Goal: Task Accomplishment & Management: Manage account settings

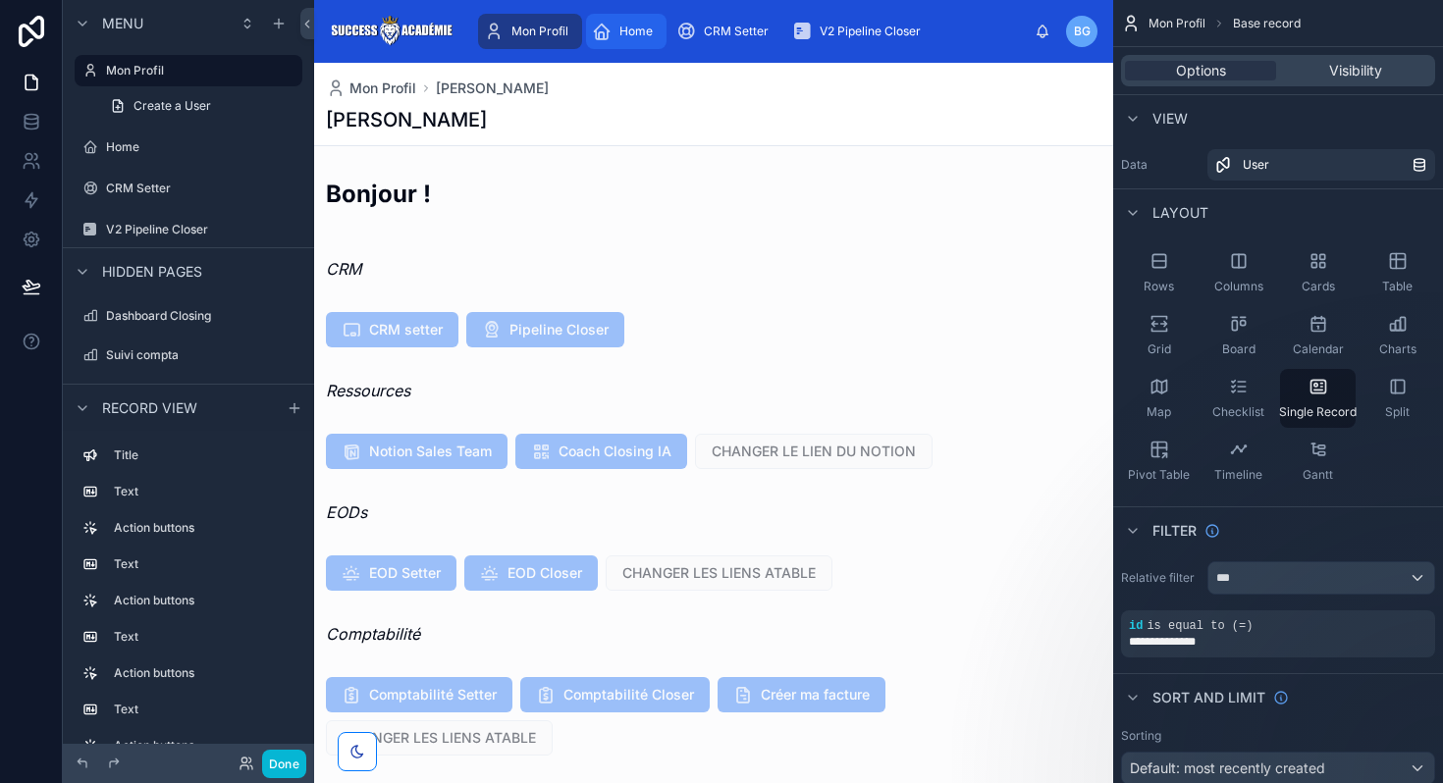
click at [622, 31] on span "Home" at bounding box center [635, 32] width 33 height 16
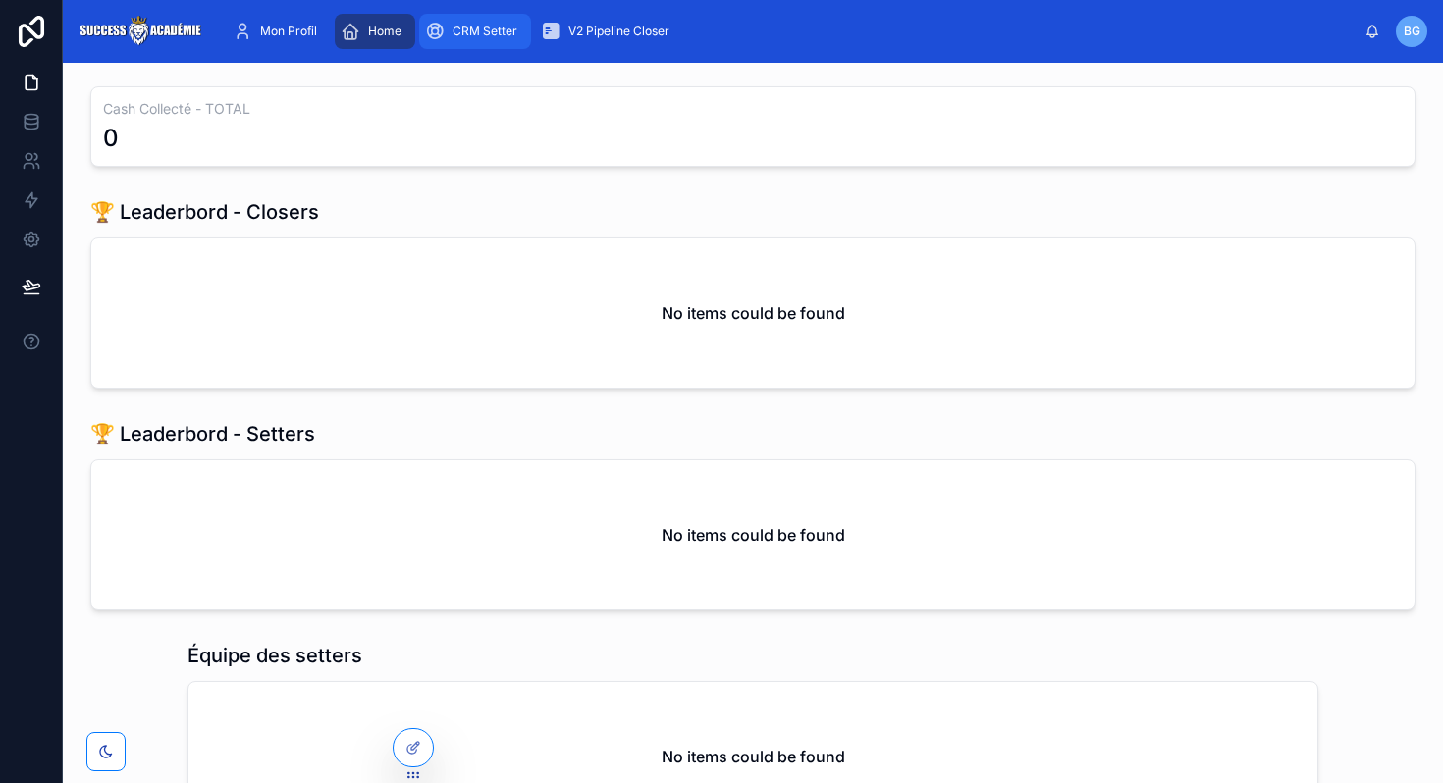
click at [484, 27] on span "CRM Setter" at bounding box center [484, 32] width 65 height 16
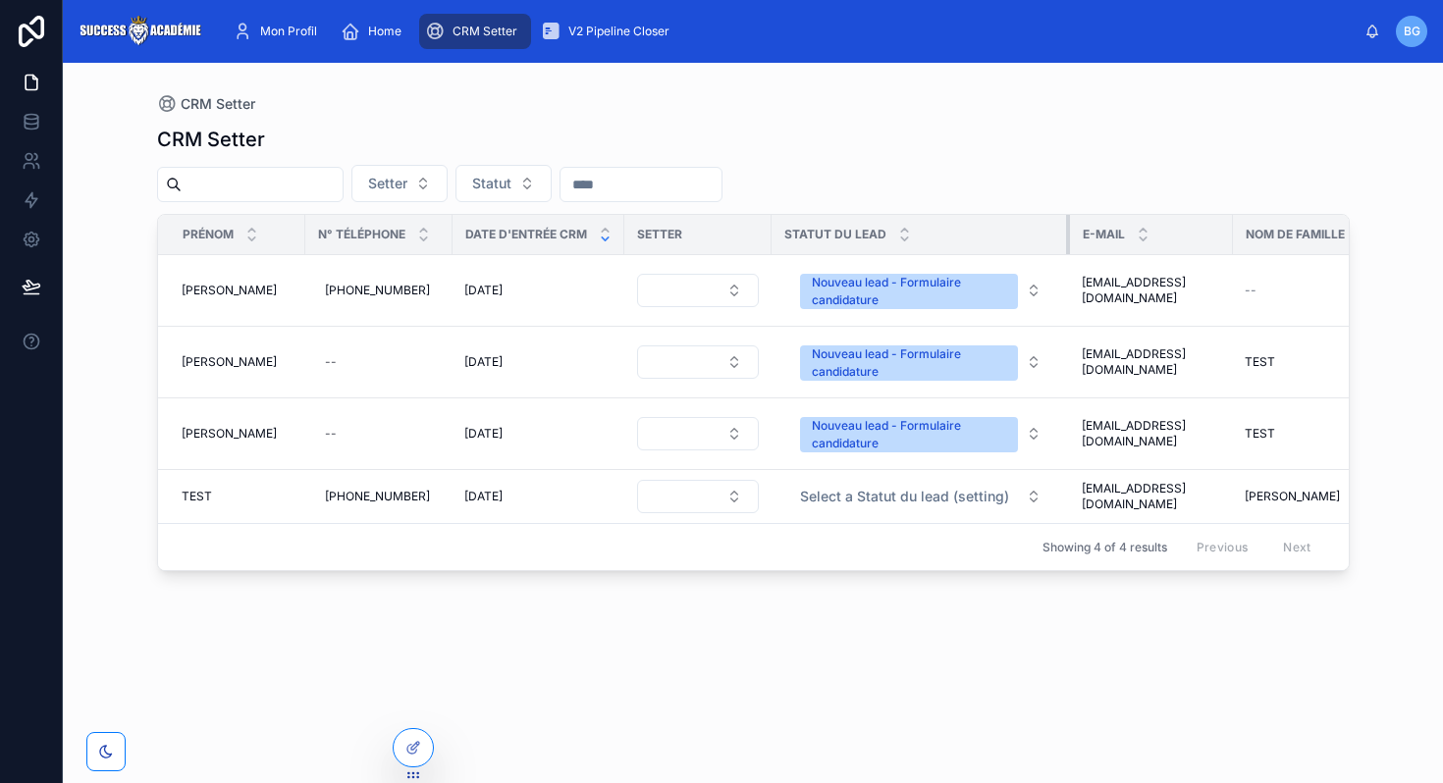
drag, startPoint x: 931, startPoint y: 233, endPoint x: 1085, endPoint y: 235, distance: 154.1
click at [1085, 235] on tr "Prénom N° Téléphone Date d'entrée CRM Setter Statut du lead E-mail Nom de famil…" at bounding box center [844, 235] width 1373 height 40
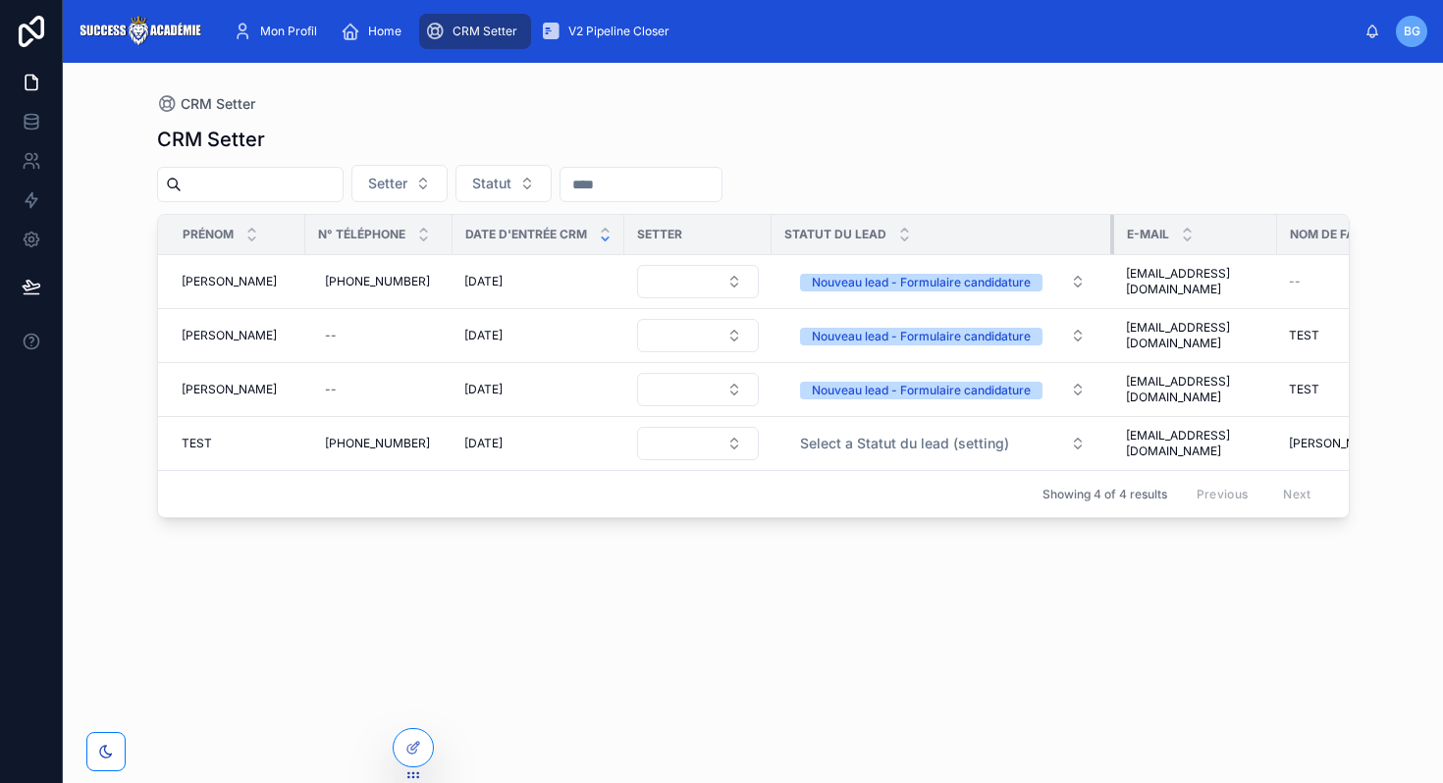
drag, startPoint x: 1069, startPoint y: 231, endPoint x: 1117, endPoint y: 234, distance: 48.2
click at [1117, 234] on div at bounding box center [1114, 234] width 8 height 39
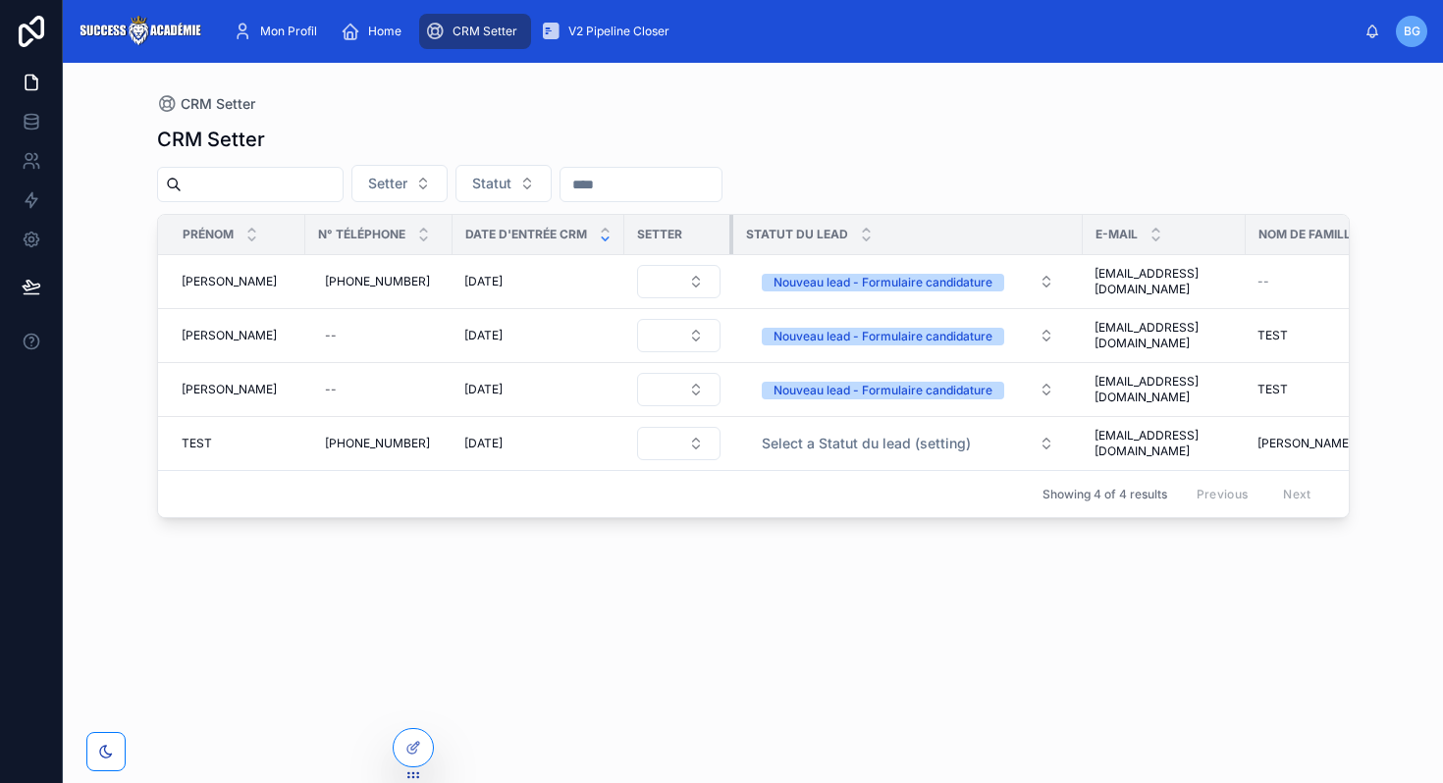
drag, startPoint x: 767, startPoint y: 237, endPoint x: 729, endPoint y: 247, distance: 39.8
click at [729, 247] on div at bounding box center [733, 234] width 8 height 39
click at [406, 745] on icon at bounding box center [413, 748] width 16 height 16
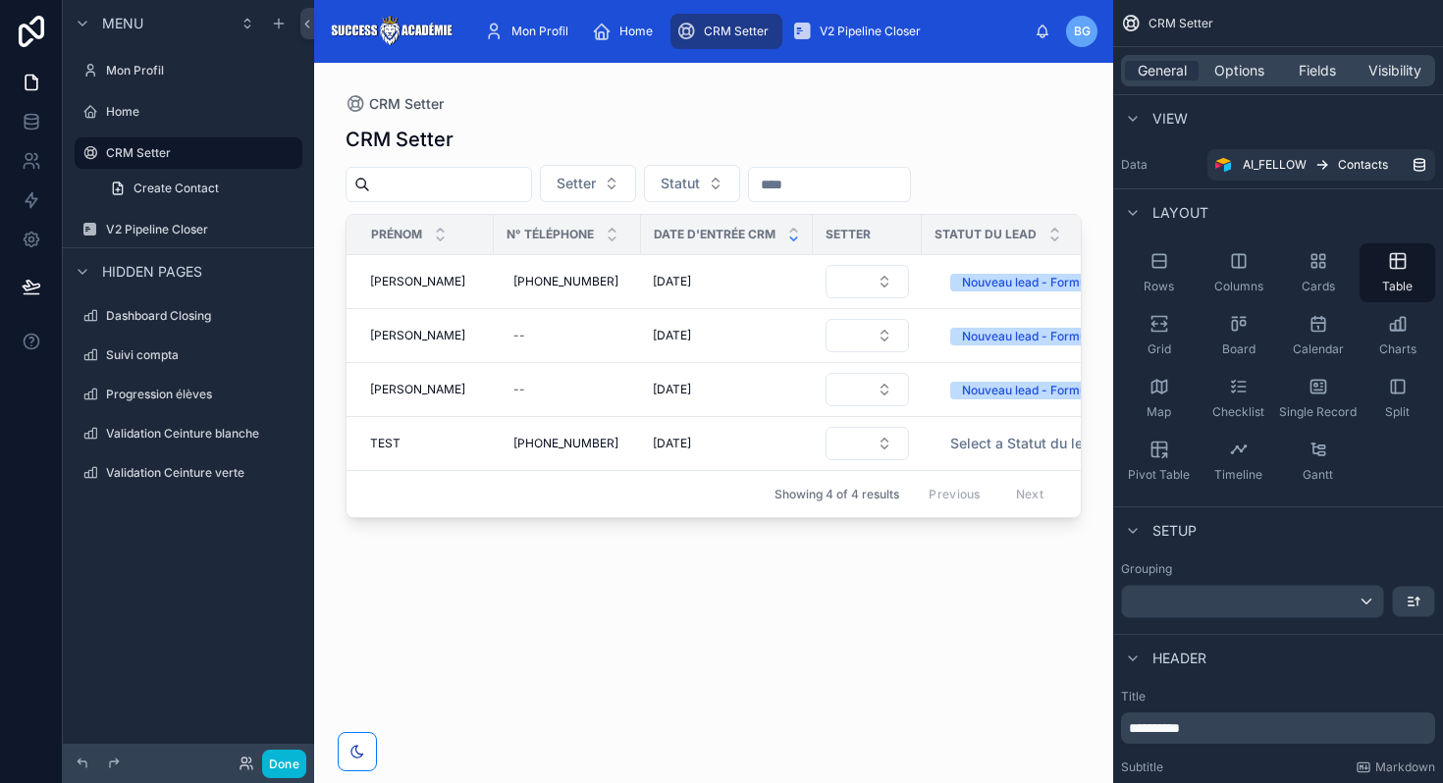
click at [769, 290] on div at bounding box center [713, 411] width 799 height 697
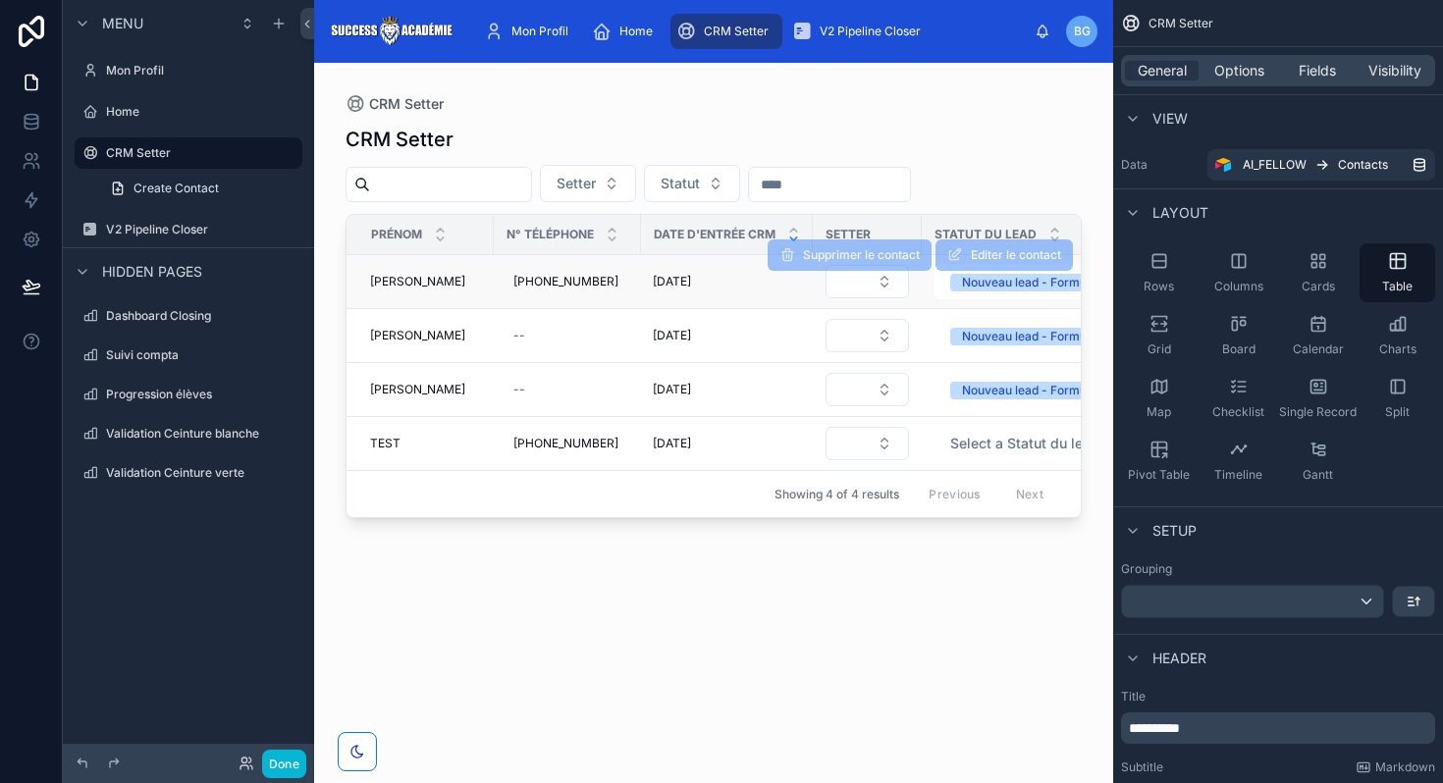
click at [732, 290] on td "29/08/2025 29/08/2025" at bounding box center [727, 282] width 172 height 54
click at [653, 283] on span "29/08/2025" at bounding box center [672, 282] width 38 height 16
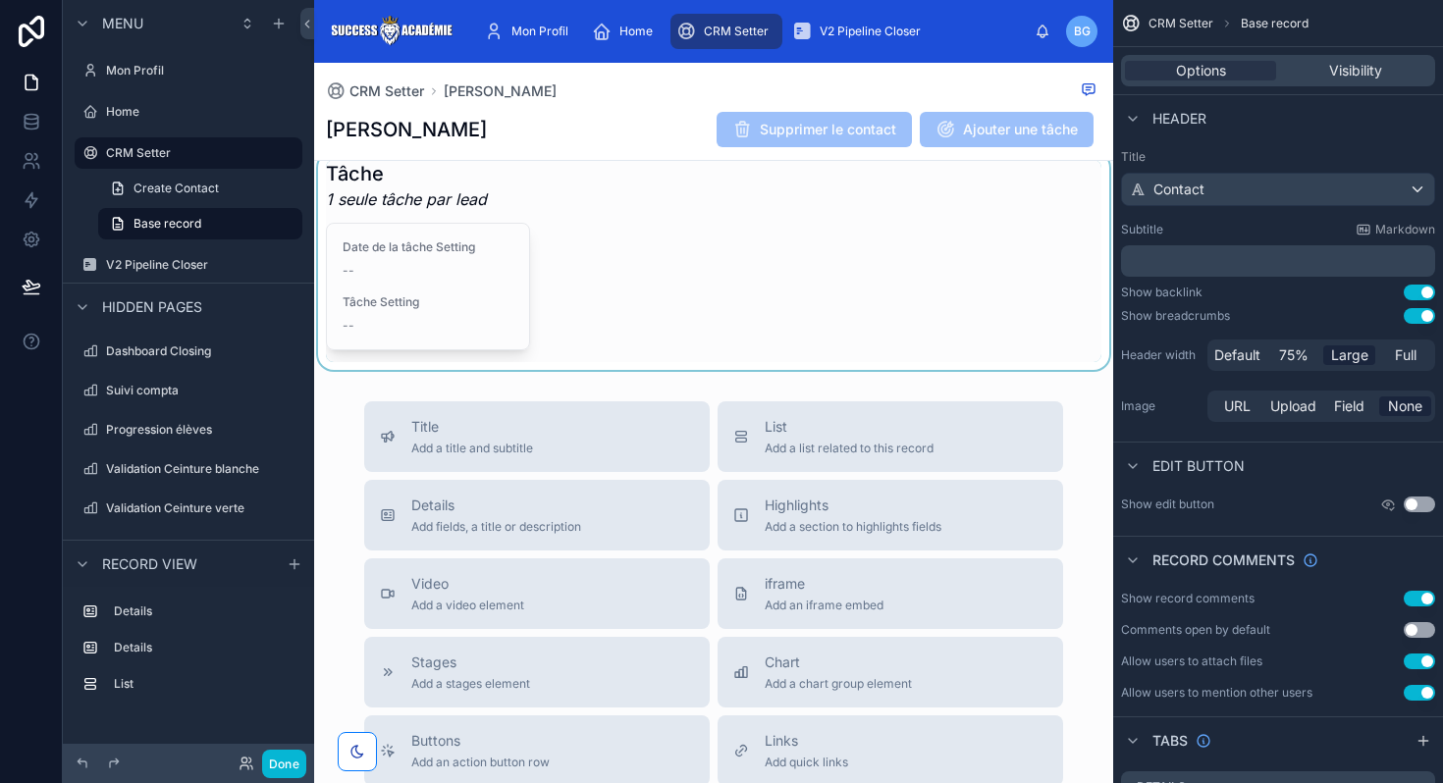
scroll to position [890, 0]
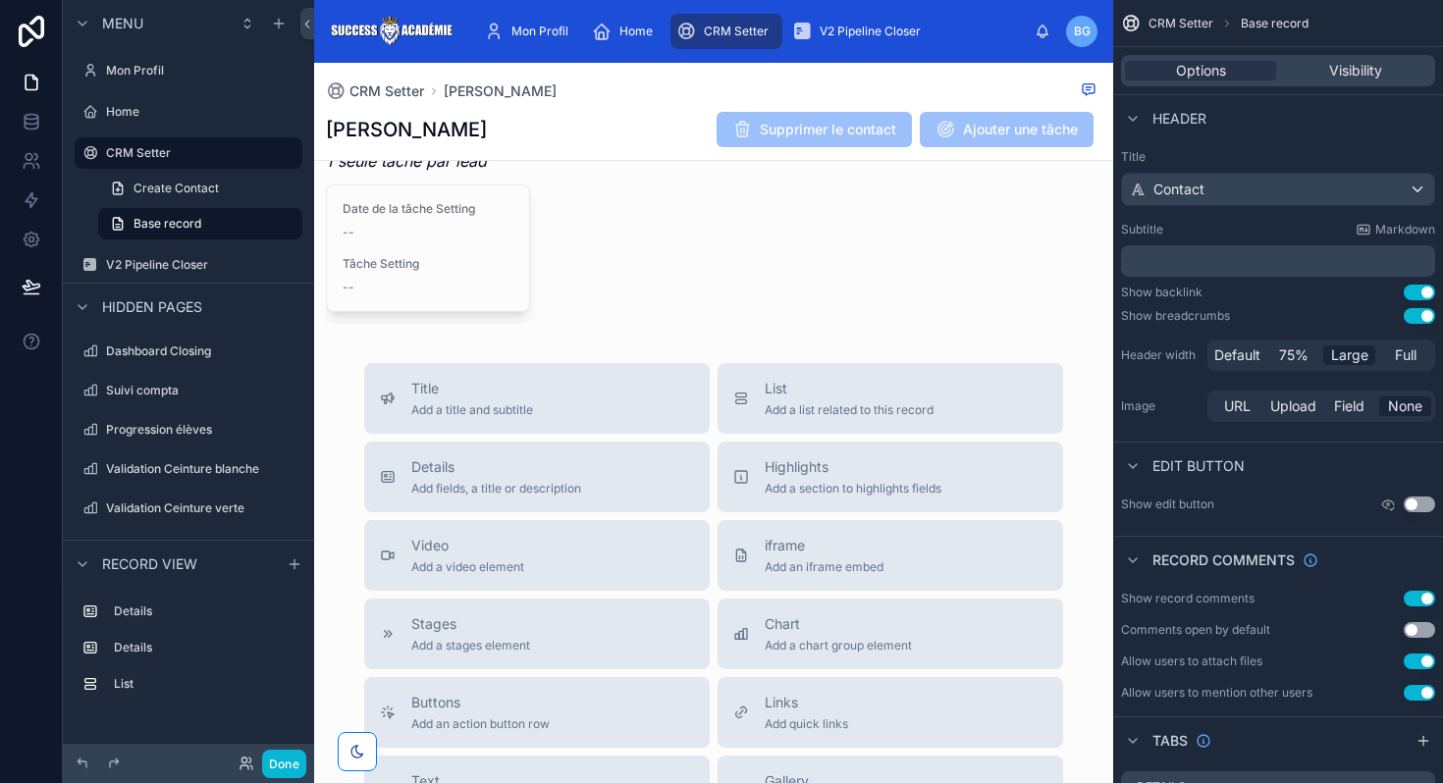
click at [722, 349] on div "CRM Setter Baptiste Baptiste Supprimer le contact Ajouter une tâche Date d'entr…" at bounding box center [713, 196] width 799 height 2046
click at [736, 331] on div "CRM Setter Baptiste Baptiste Supprimer le contact Ajouter une tâche Date d'entr…" at bounding box center [713, 196] width 799 height 2046
click at [743, 337] on div "CRM Setter Baptiste Baptiste Supprimer le contact Ajouter une tâche Date d'entr…" at bounding box center [713, 196] width 799 height 2046
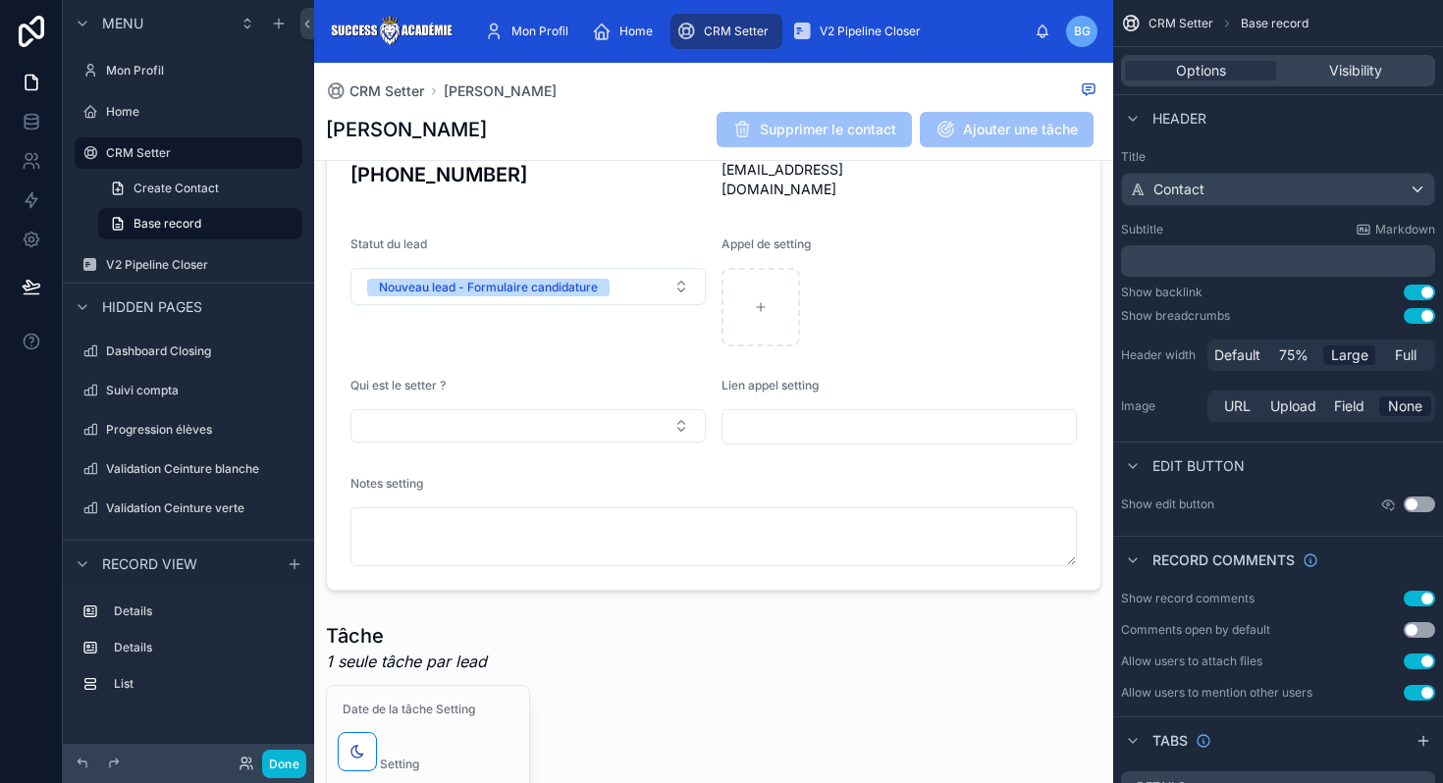
scroll to position [314, 0]
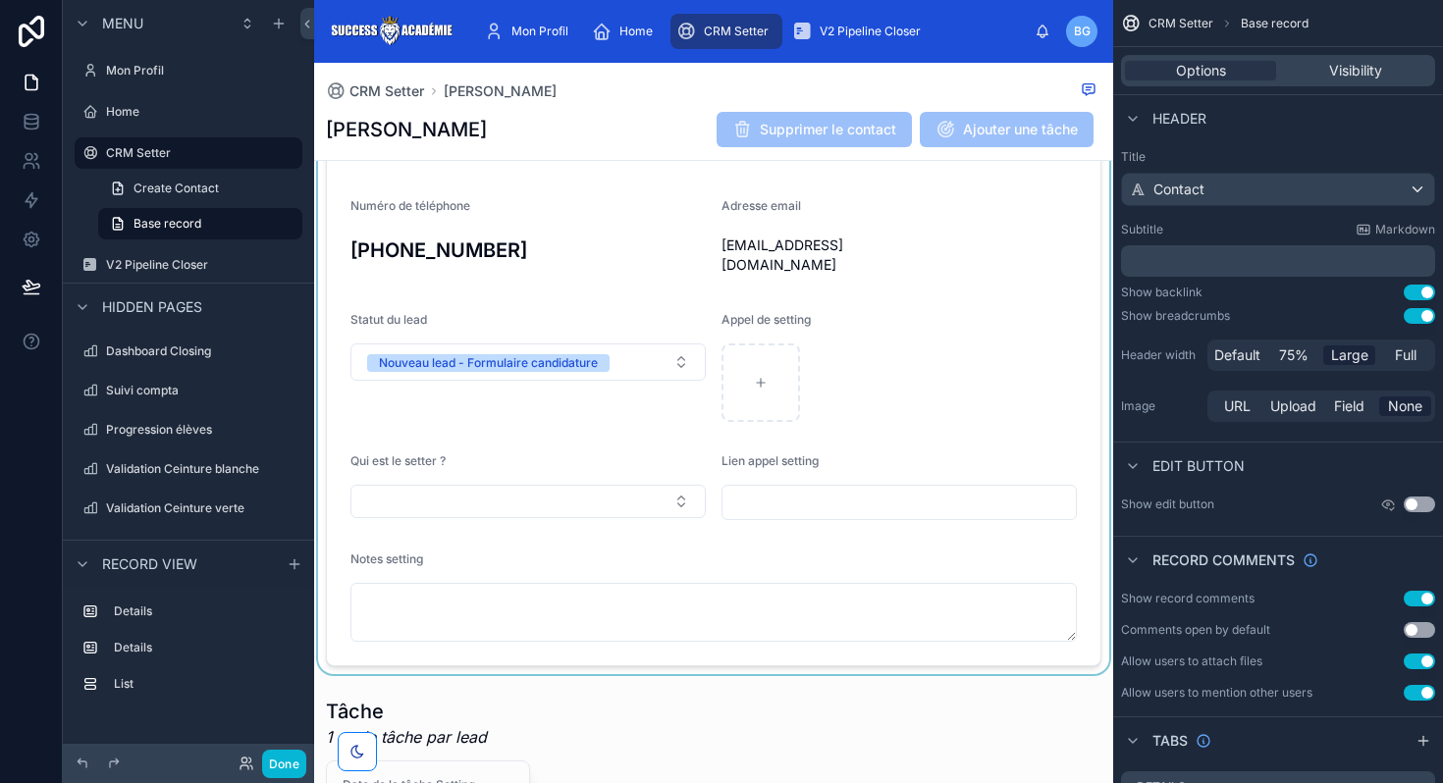
click at [927, 282] on div at bounding box center [713, 368] width 799 height 612
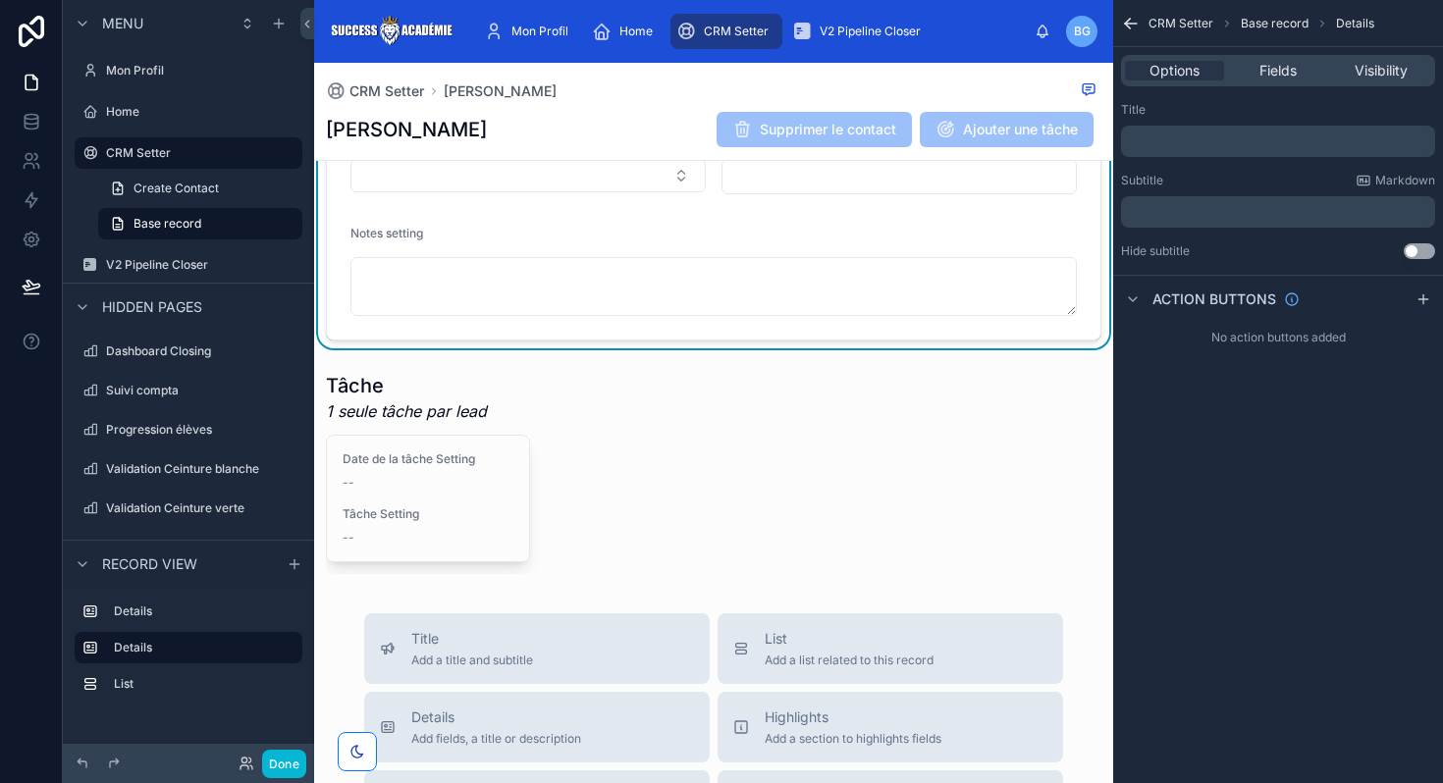
scroll to position [643, 0]
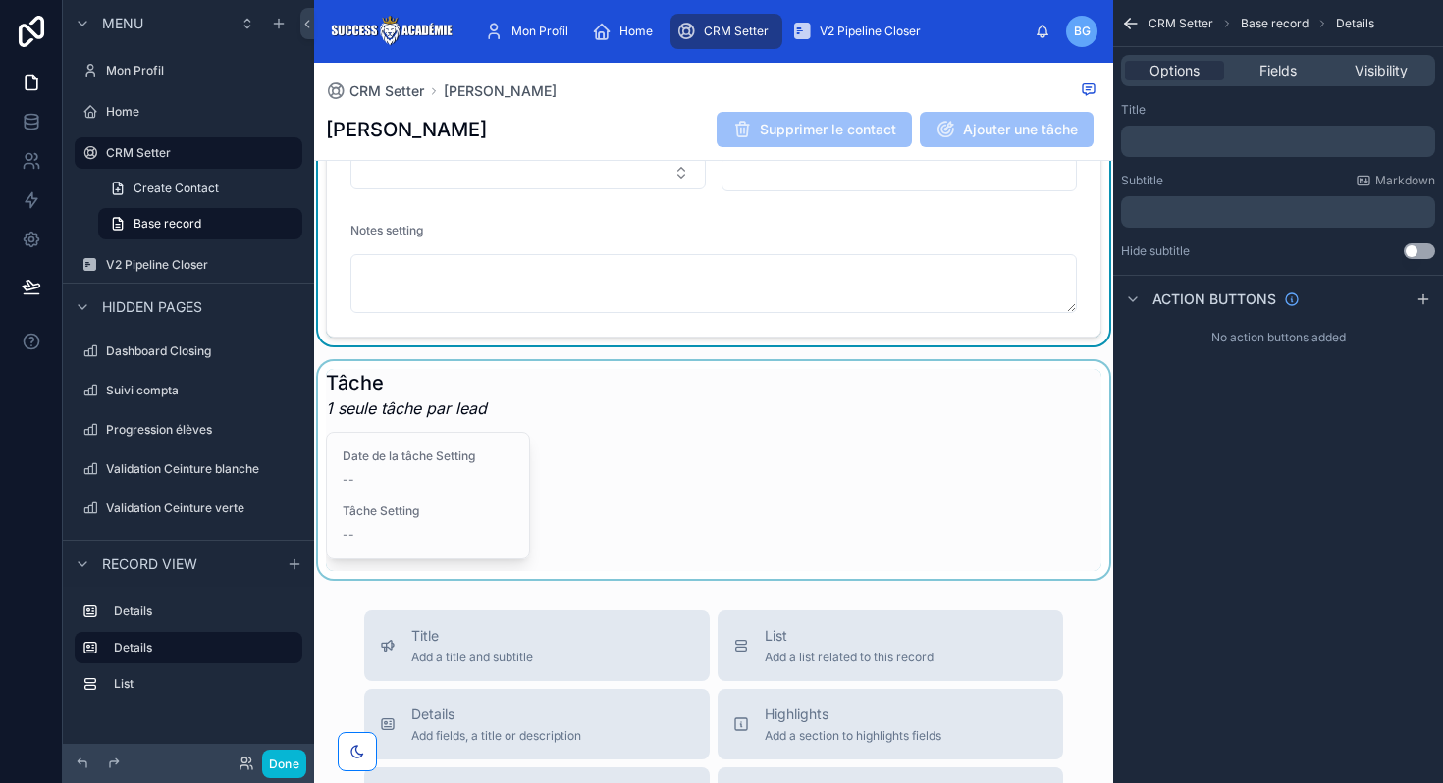
click at [911, 432] on div at bounding box center [713, 470] width 799 height 218
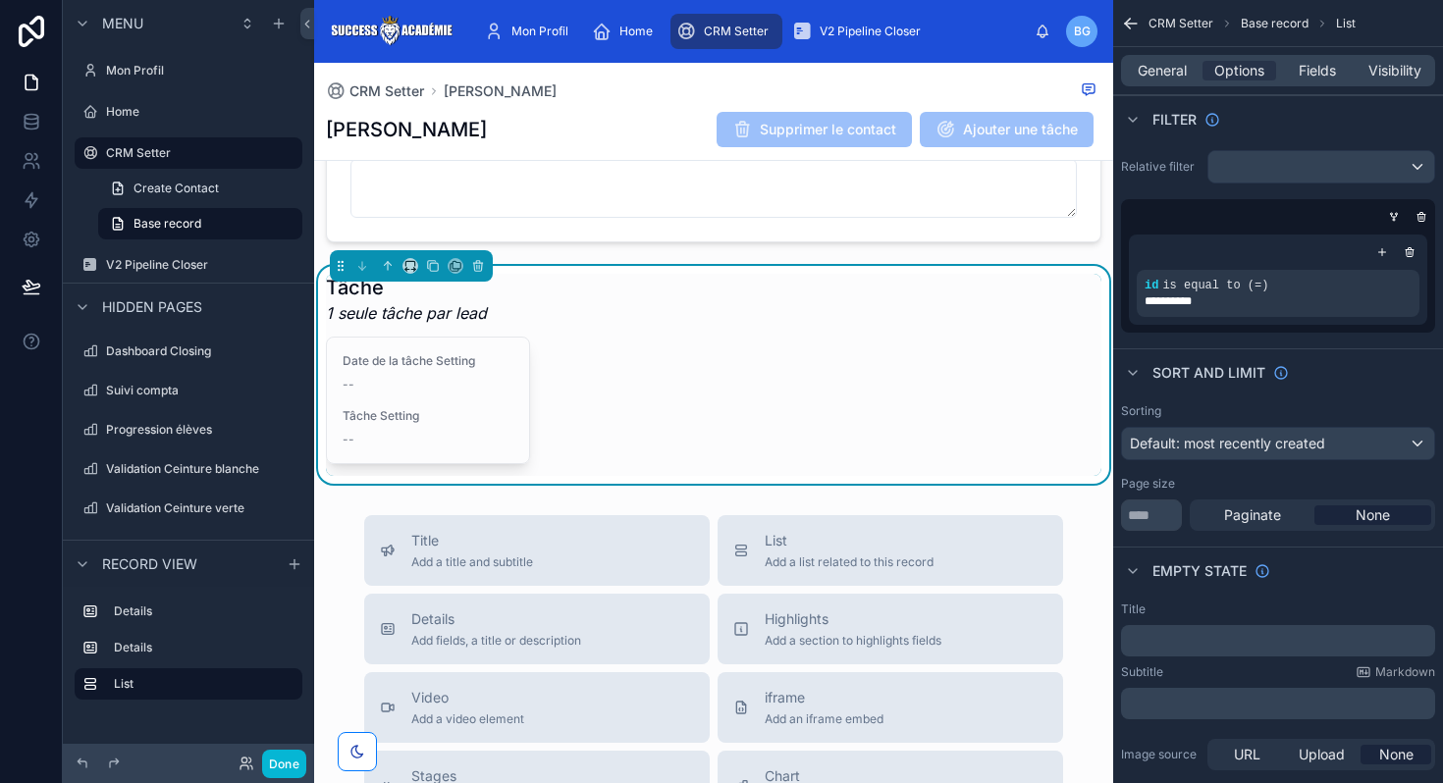
scroll to position [862, 0]
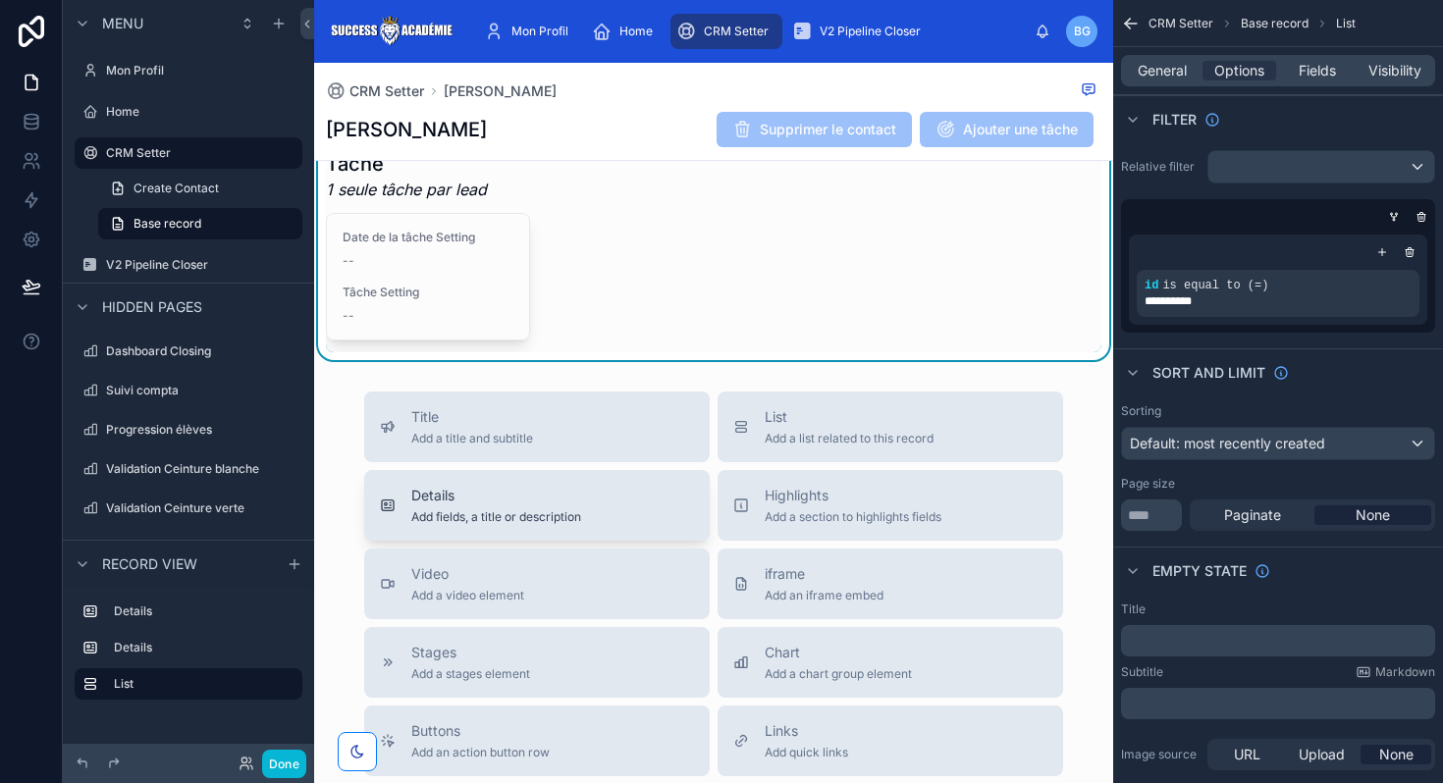
click at [605, 491] on div "Details Add fields, a title or description" at bounding box center [537, 505] width 314 height 39
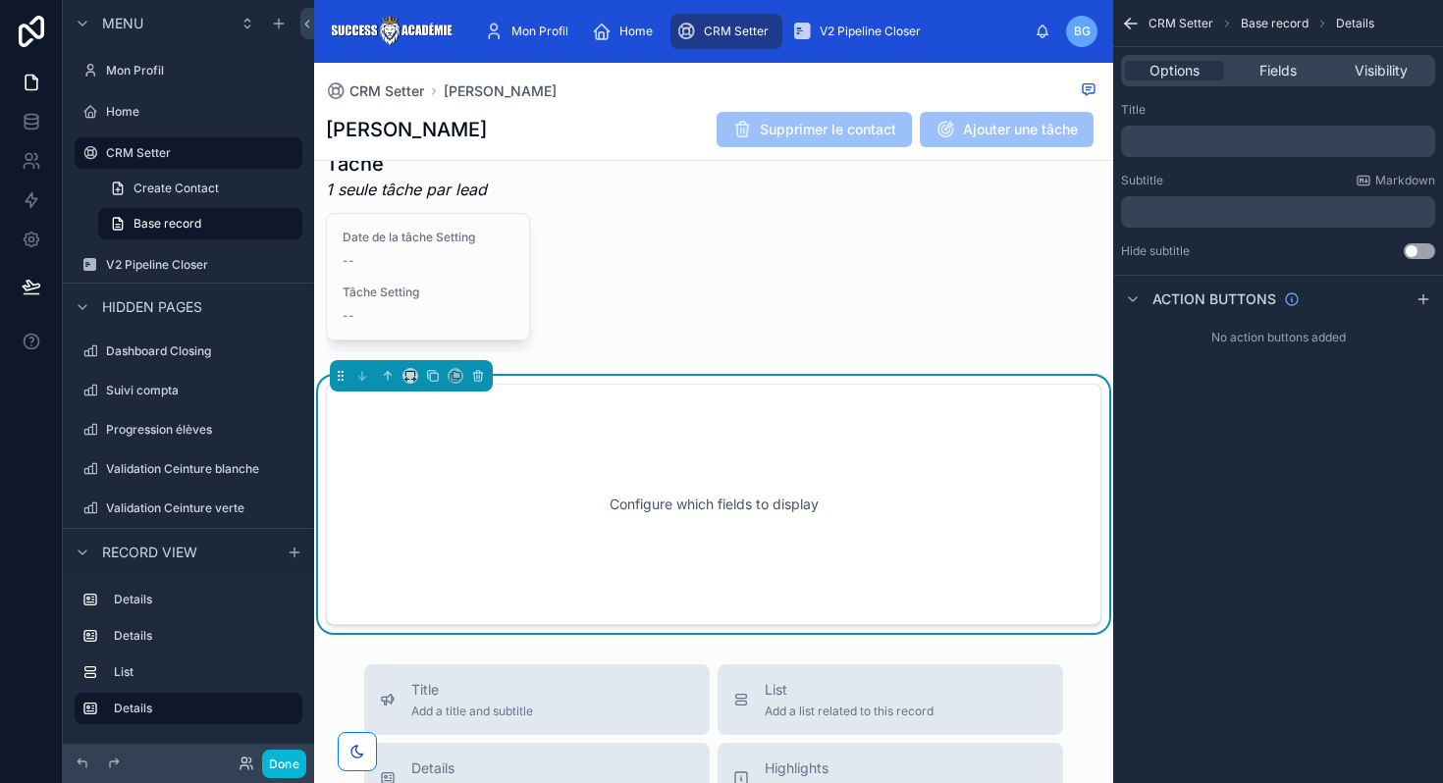
scroll to position [933, 0]
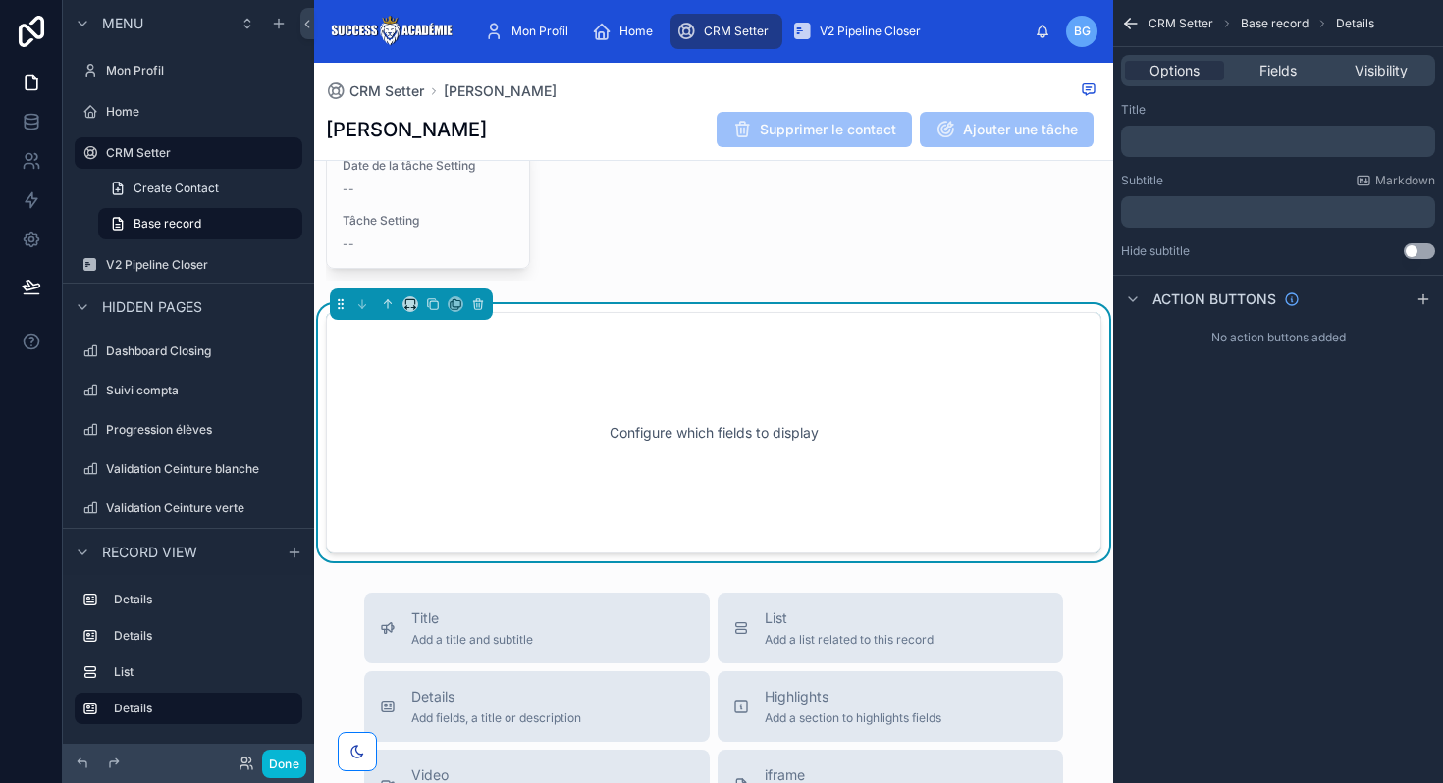
click at [1214, 139] on p "﻿" at bounding box center [1280, 141] width 302 height 16
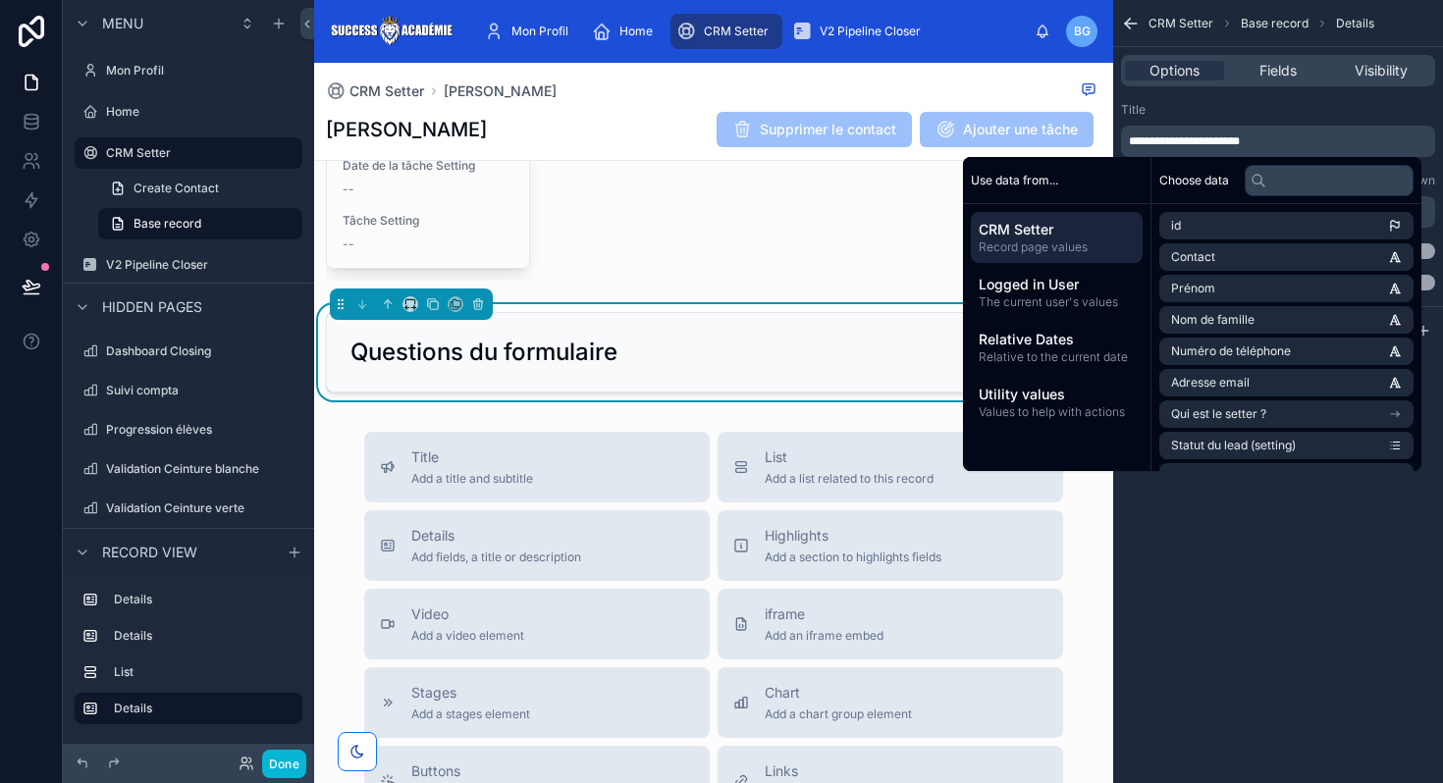
click at [1284, 121] on div "**********" at bounding box center [1278, 129] width 314 height 55
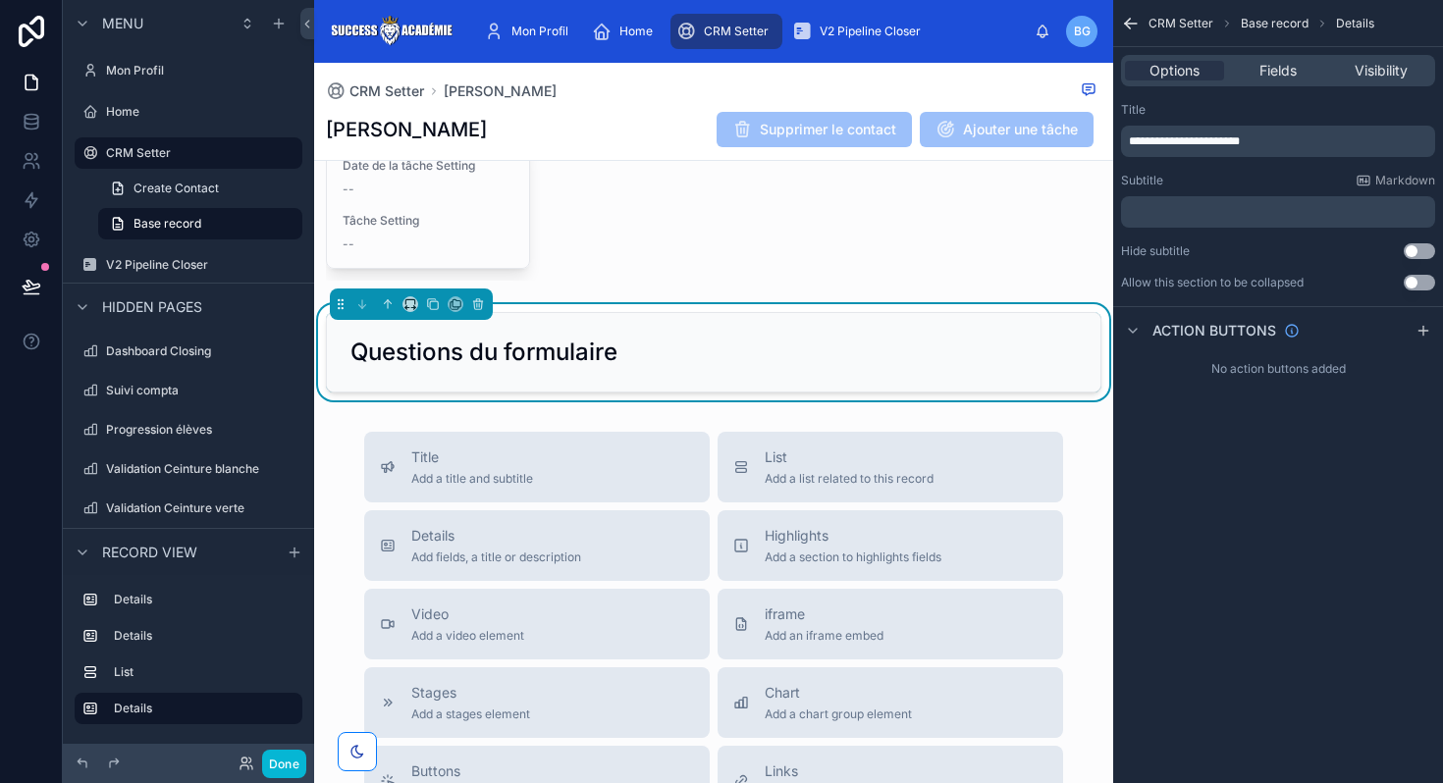
click at [1280, 211] on p "﻿" at bounding box center [1280, 212] width 302 height 16
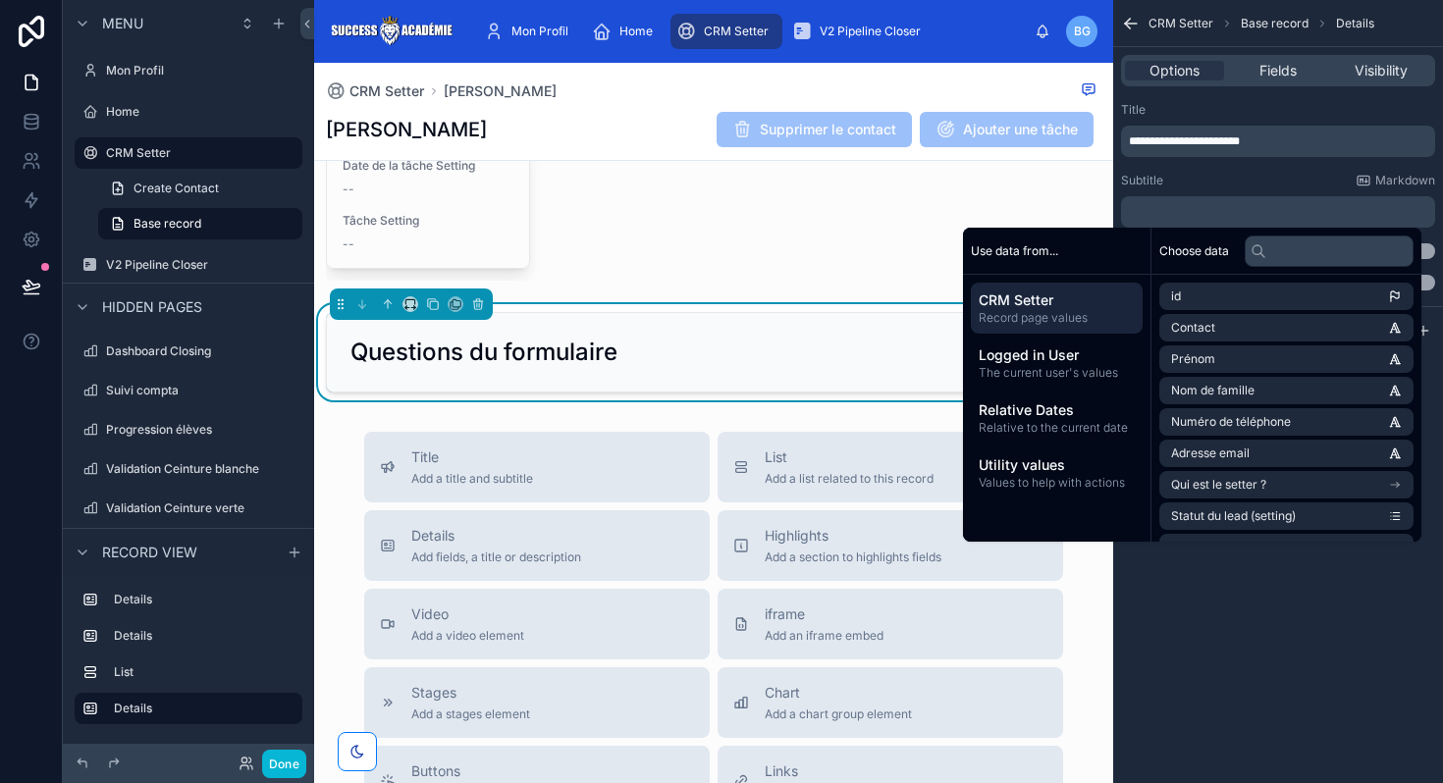
click at [1303, 190] on div "Subtitle Markdown ﻿" at bounding box center [1278, 200] width 314 height 55
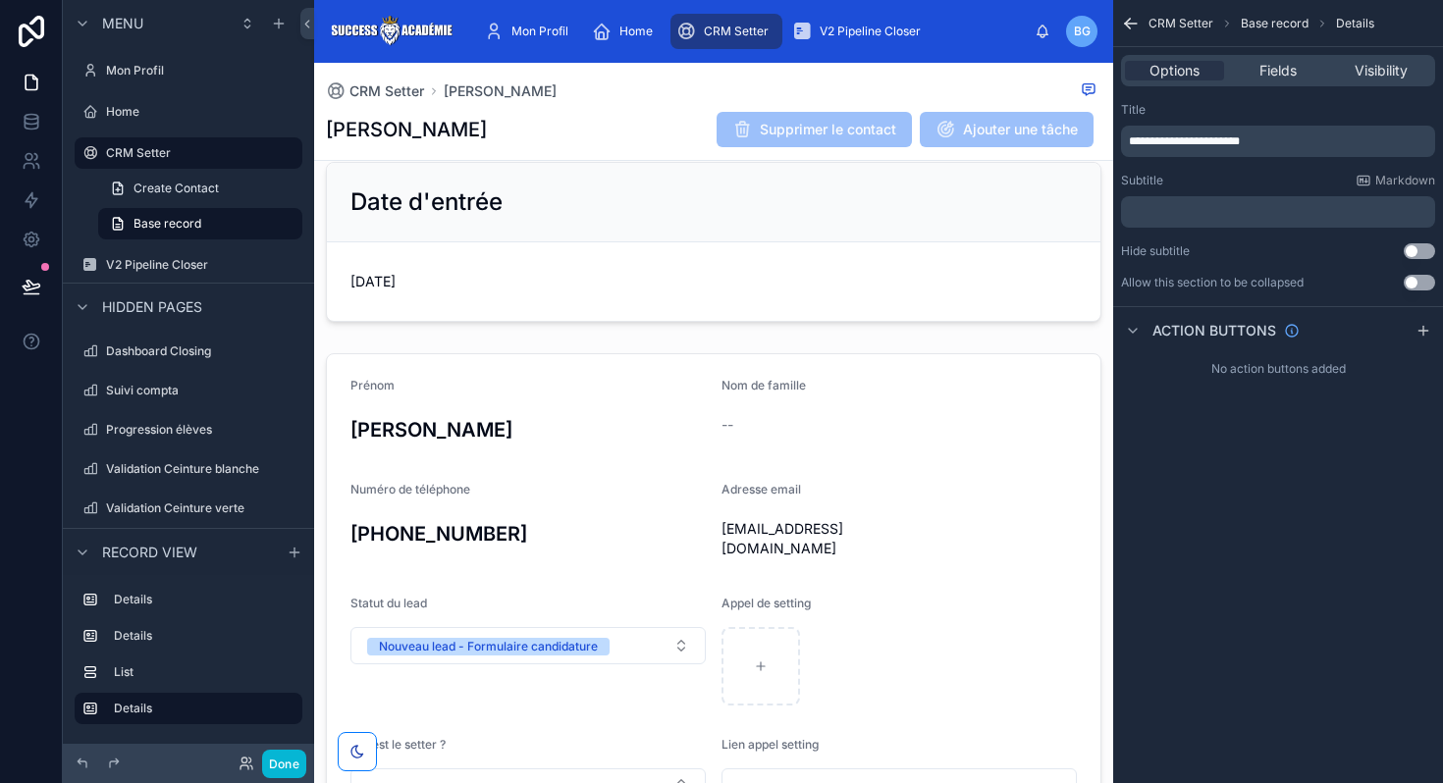
scroll to position [27, 0]
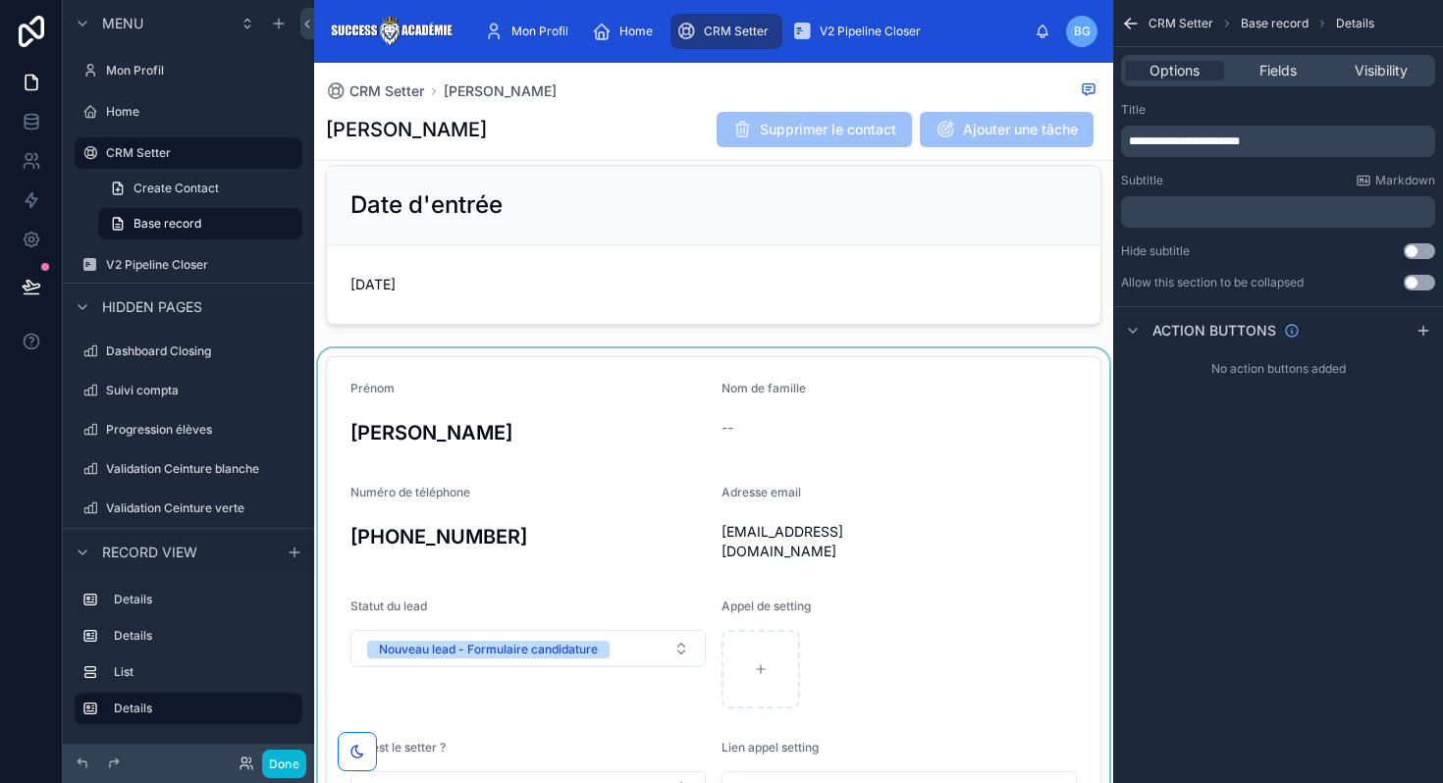
click at [612, 420] on div at bounding box center [713, 654] width 799 height 612
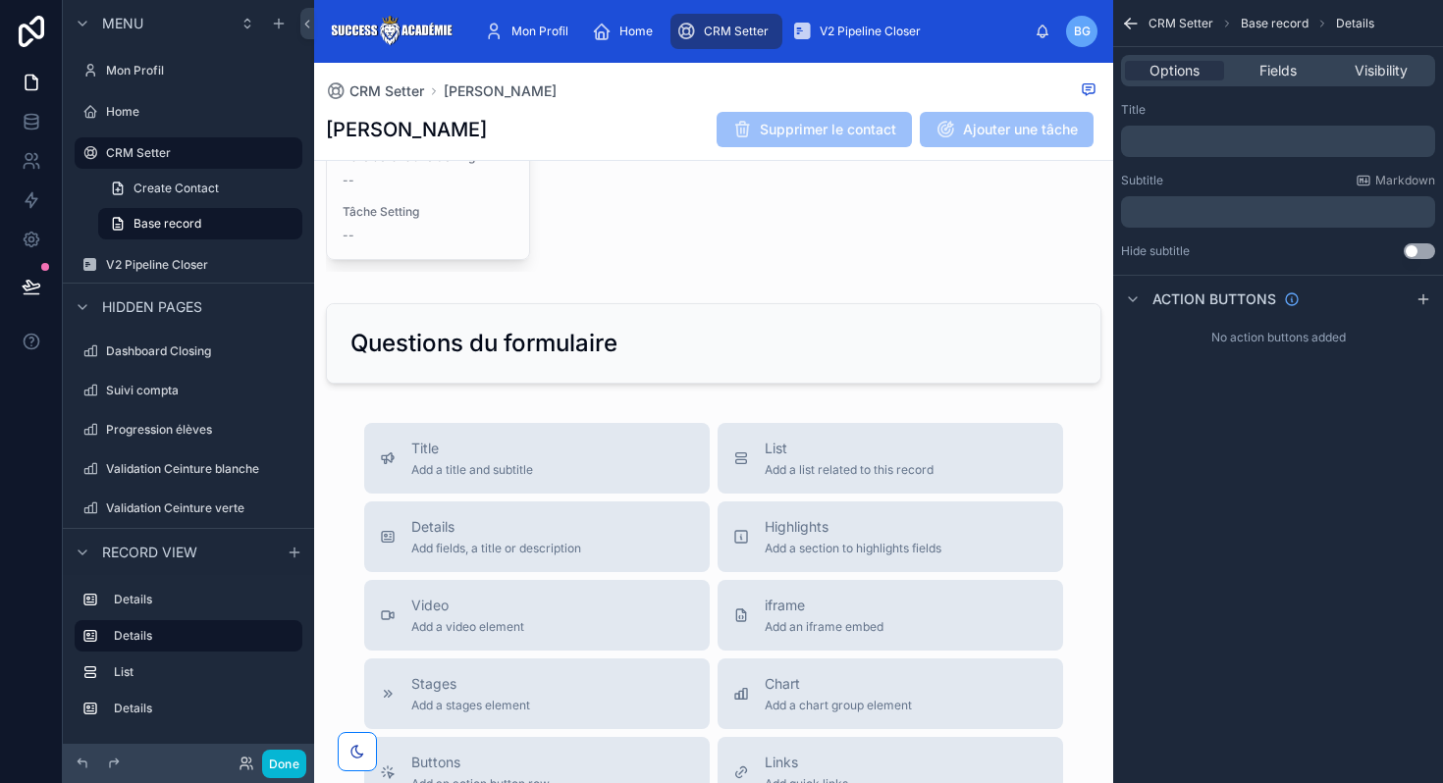
scroll to position [944, 0]
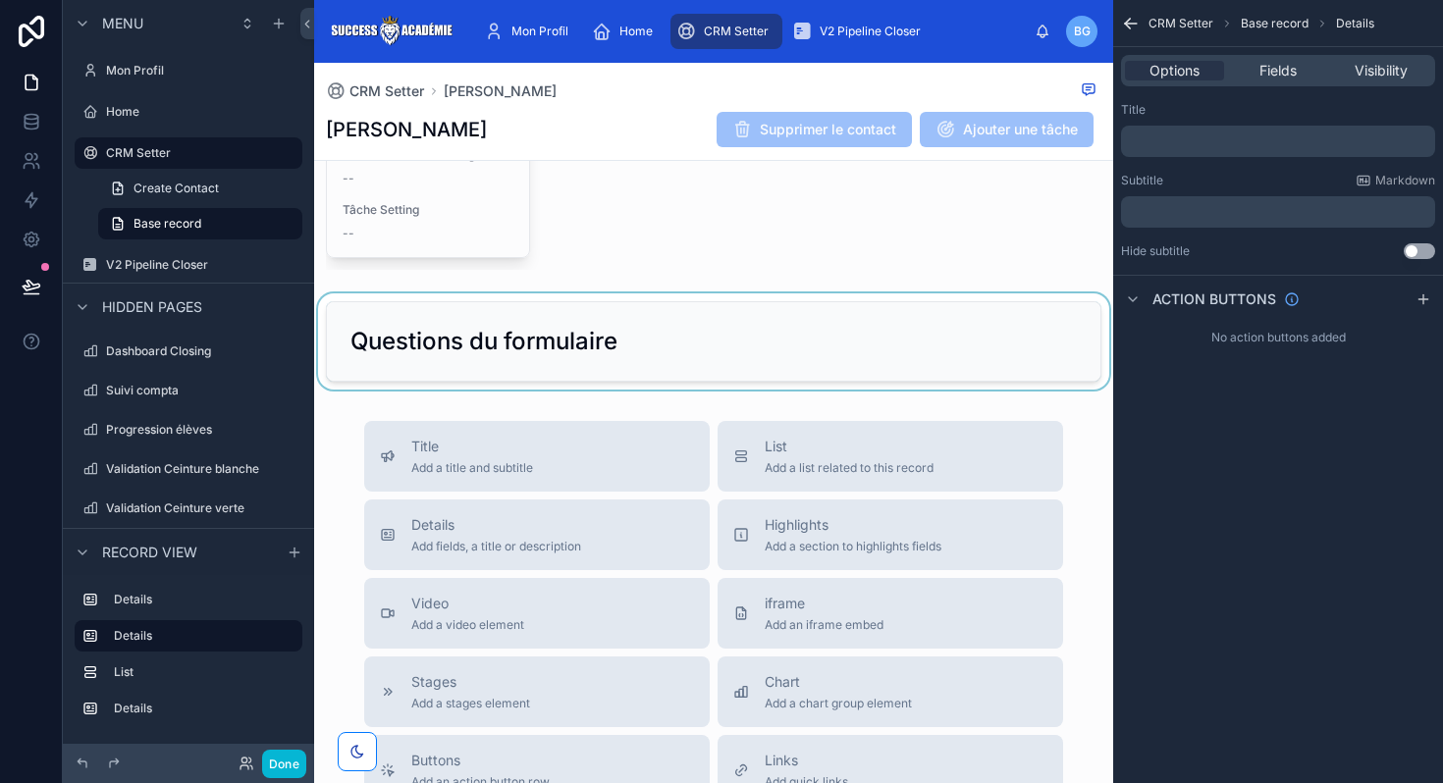
click at [927, 342] on div at bounding box center [713, 341] width 799 height 96
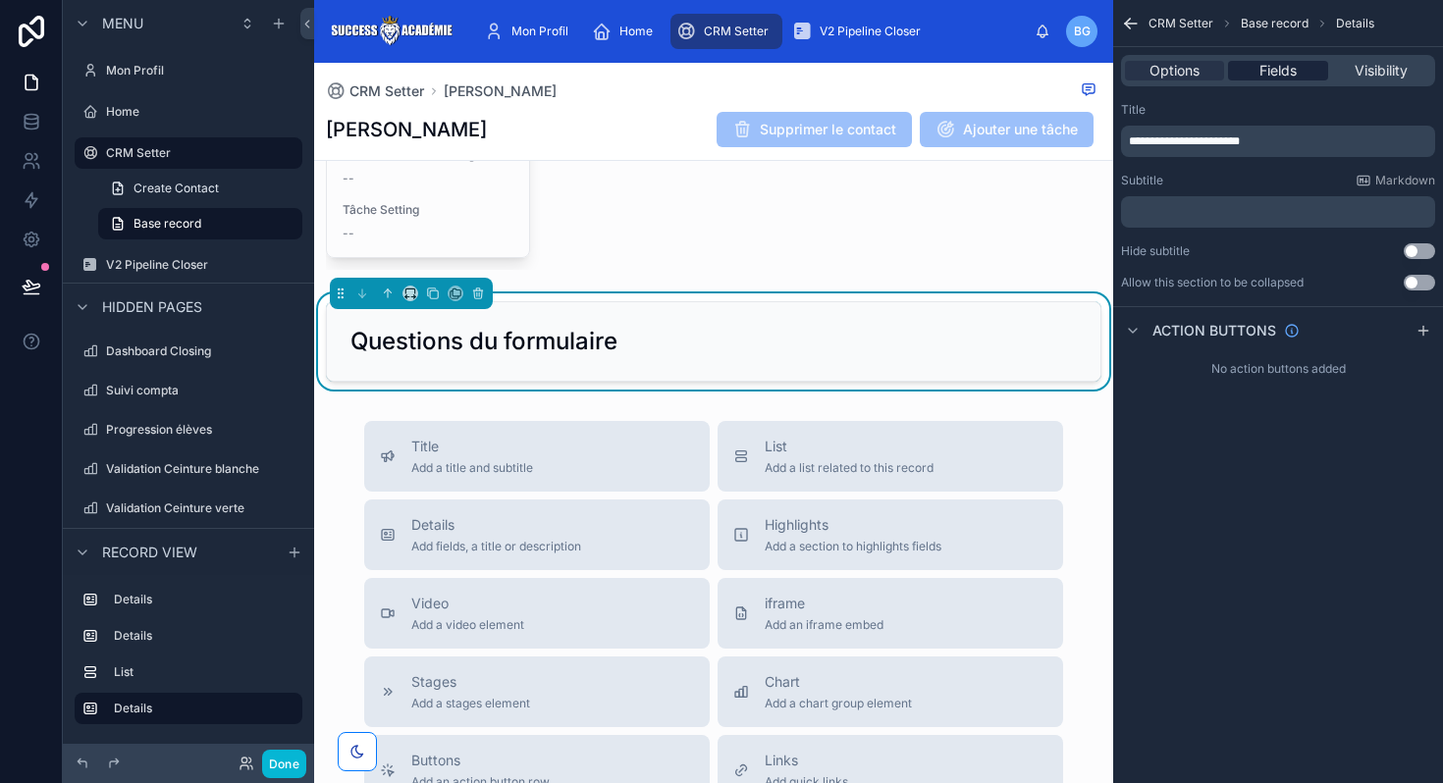
click at [1265, 75] on span "Fields" at bounding box center [1277, 71] width 37 height 20
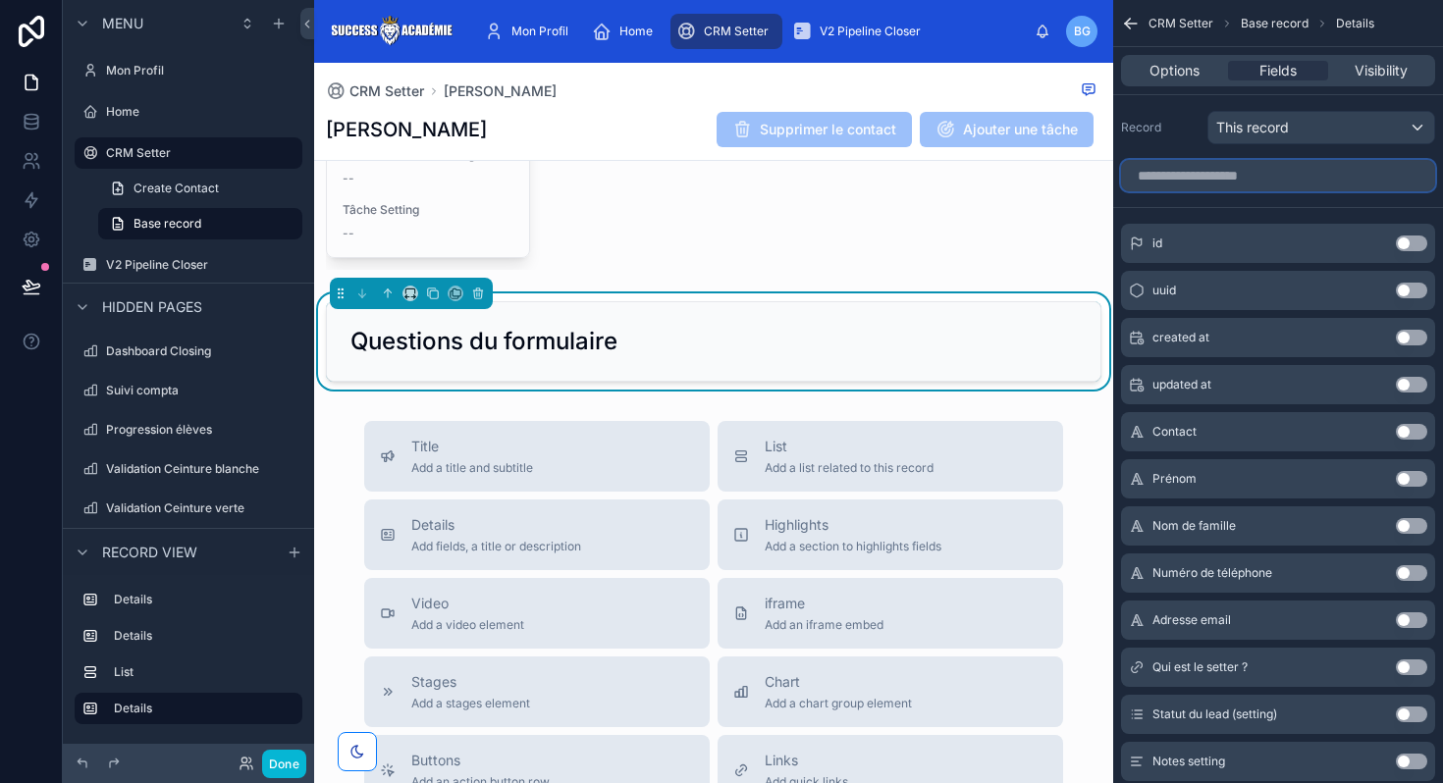
click at [1260, 176] on input "scrollable content" at bounding box center [1278, 175] width 314 height 31
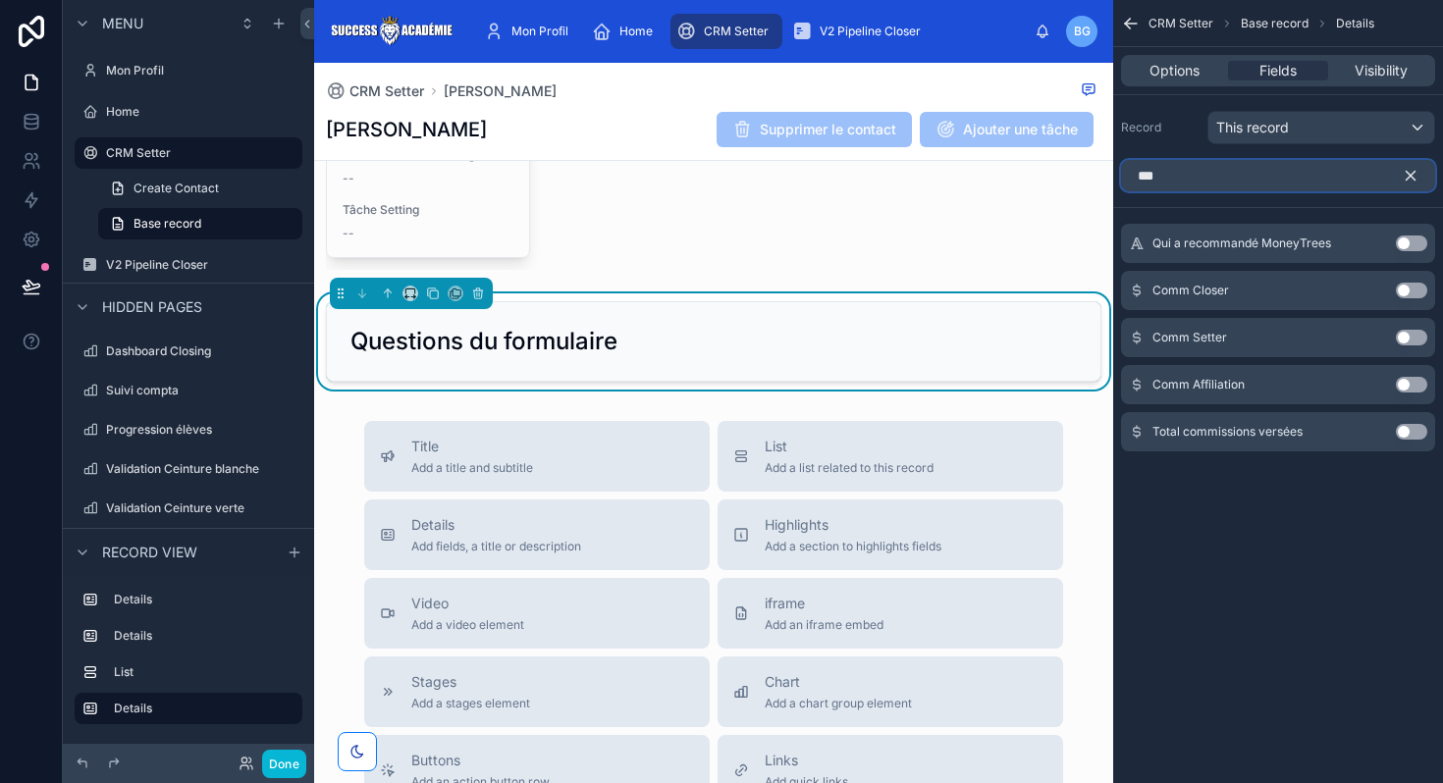
scroll to position [0, 0]
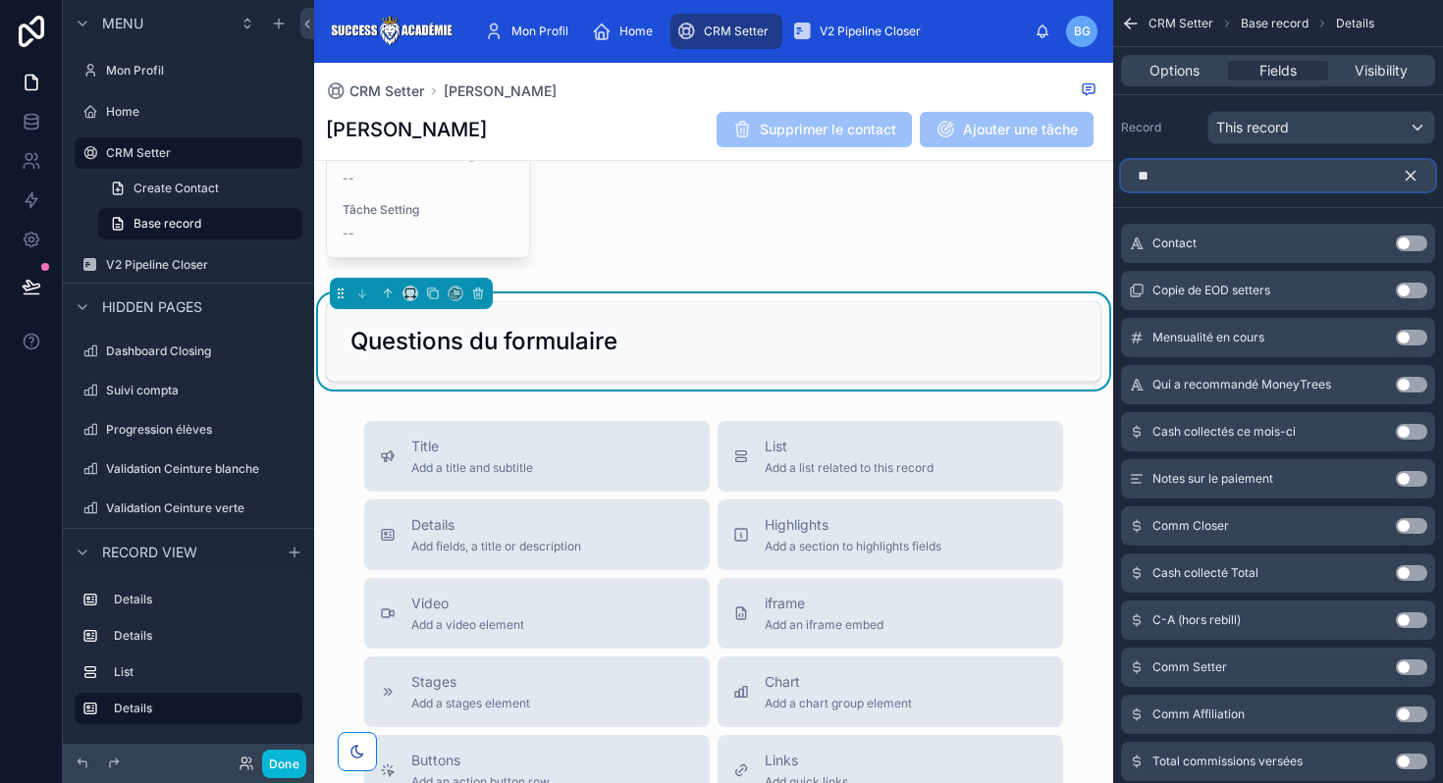
type input "*"
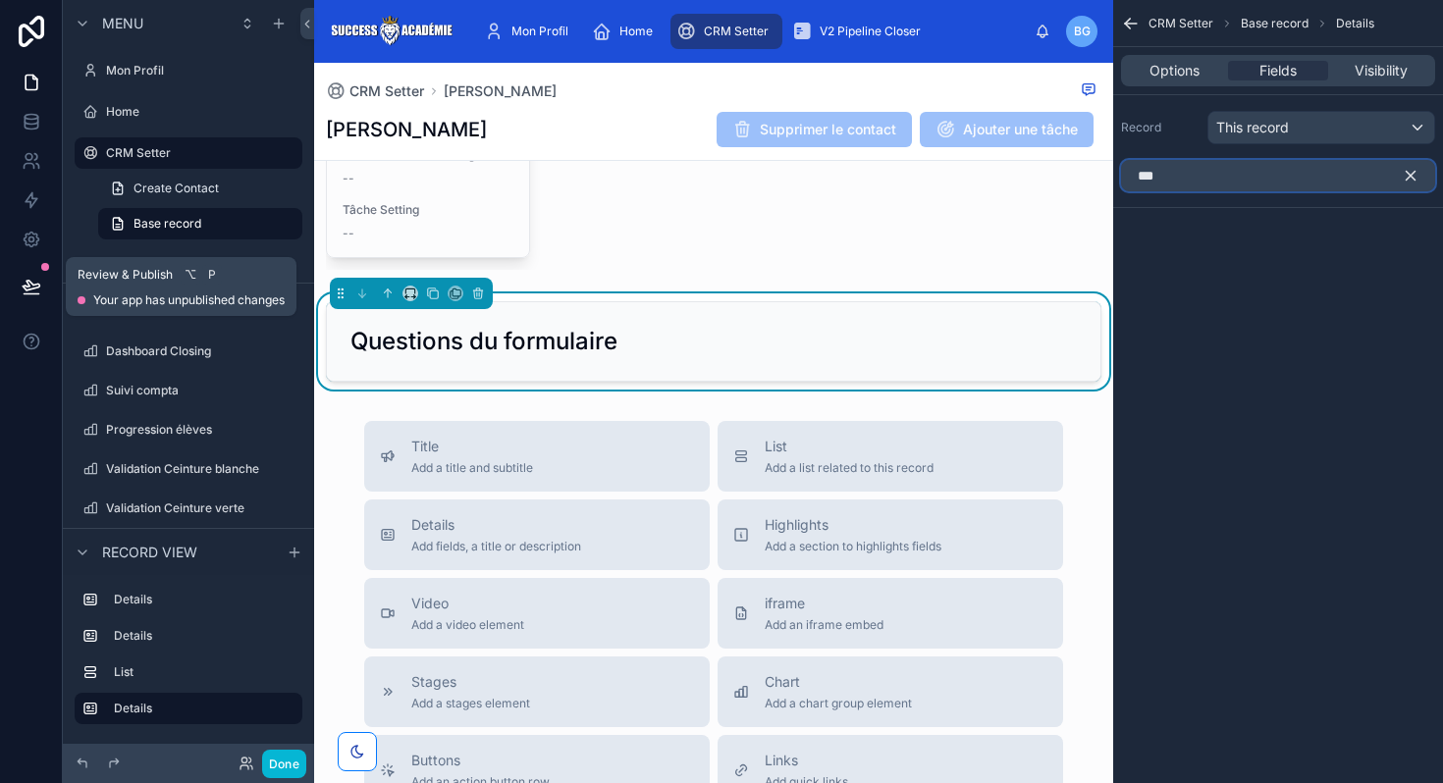
type input "***"
click at [28, 279] on icon at bounding box center [32, 287] width 20 height 20
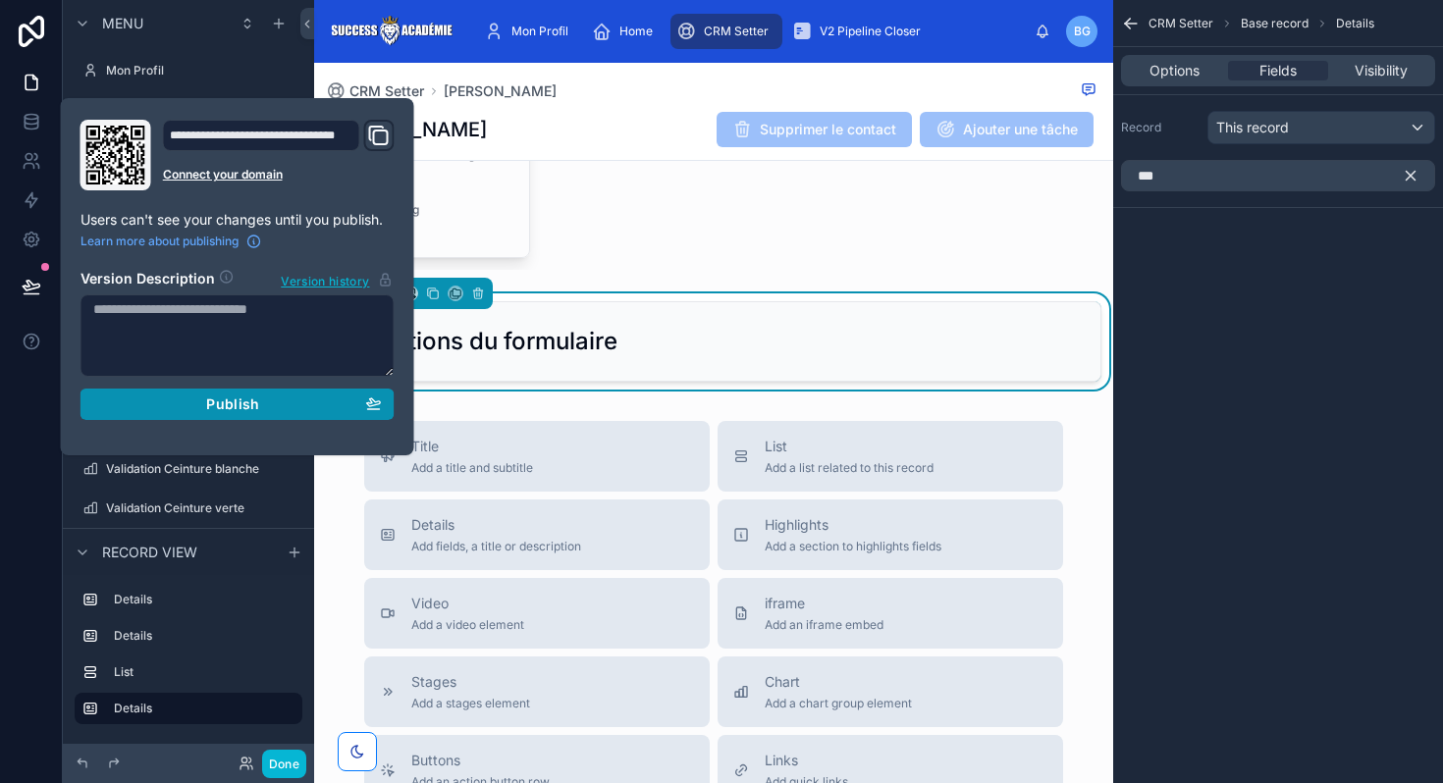
click at [209, 401] on span "Publish" at bounding box center [232, 405] width 53 height 18
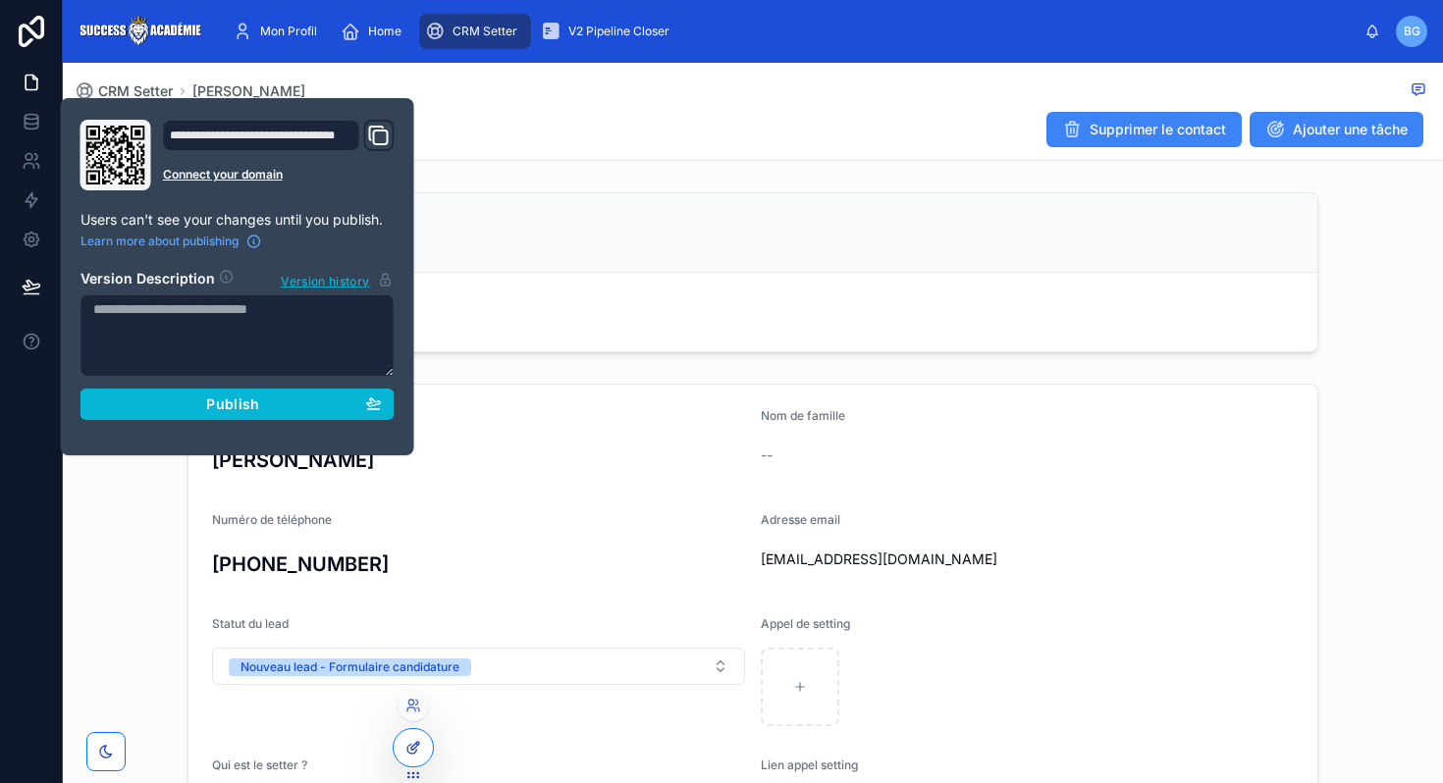
click at [422, 733] on div at bounding box center [413, 747] width 39 height 37
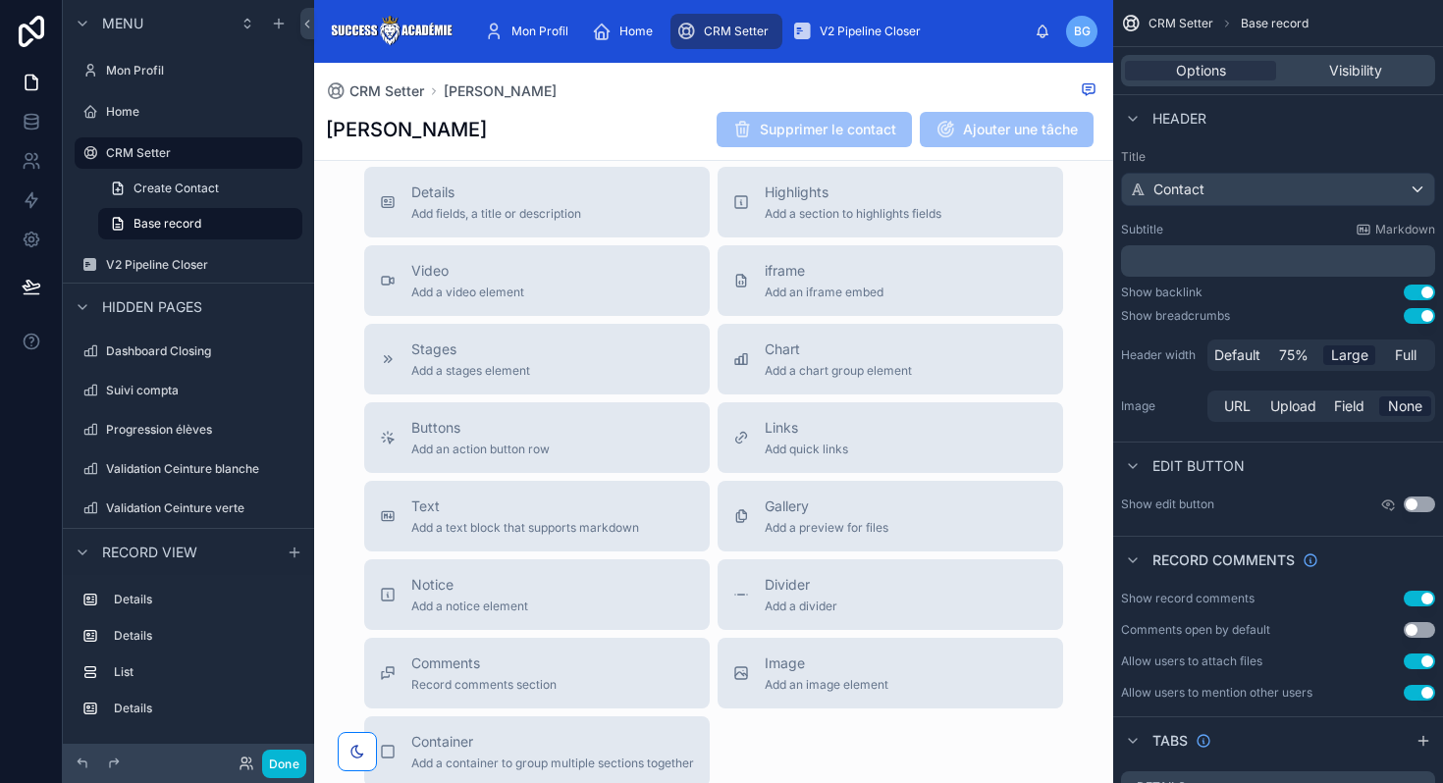
scroll to position [800, 0]
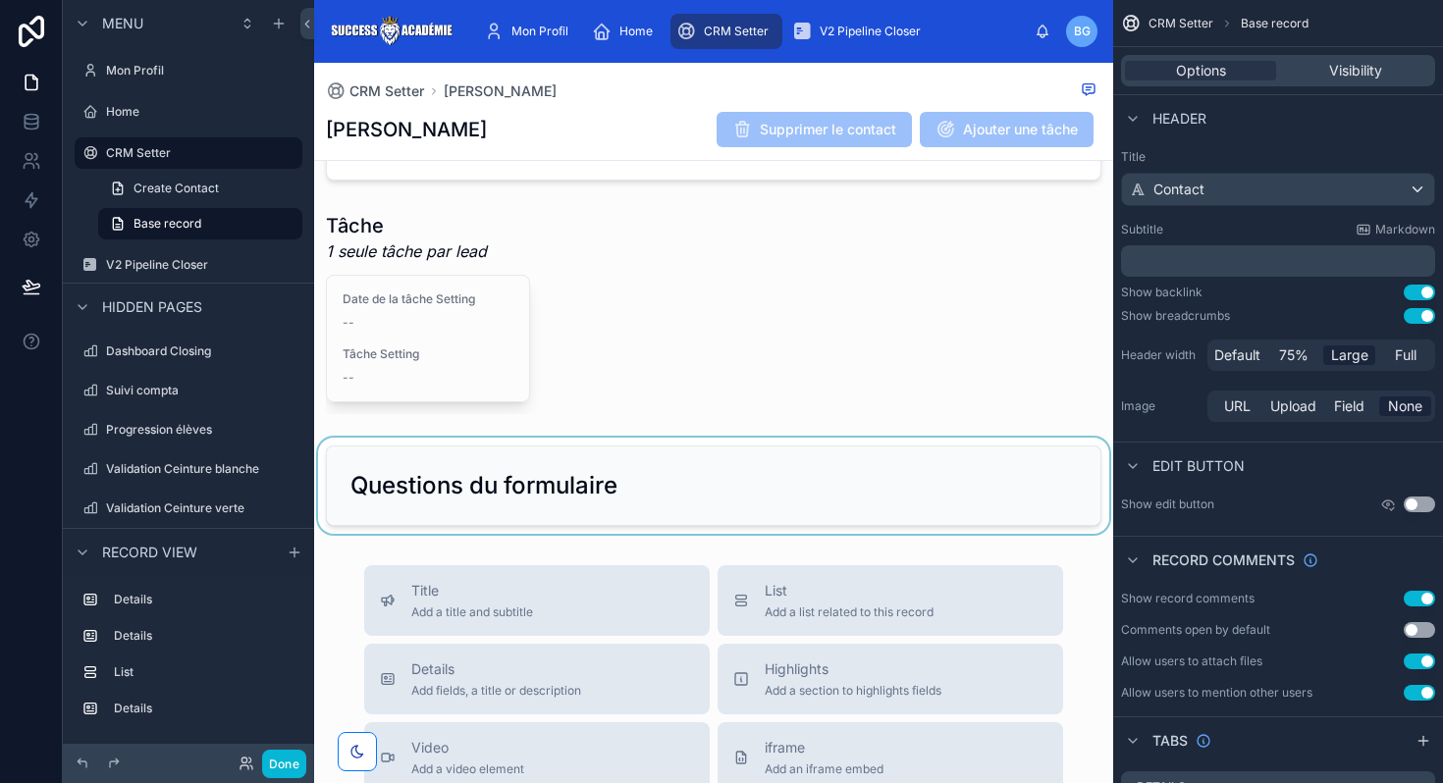
click at [600, 493] on div at bounding box center [713, 486] width 799 height 96
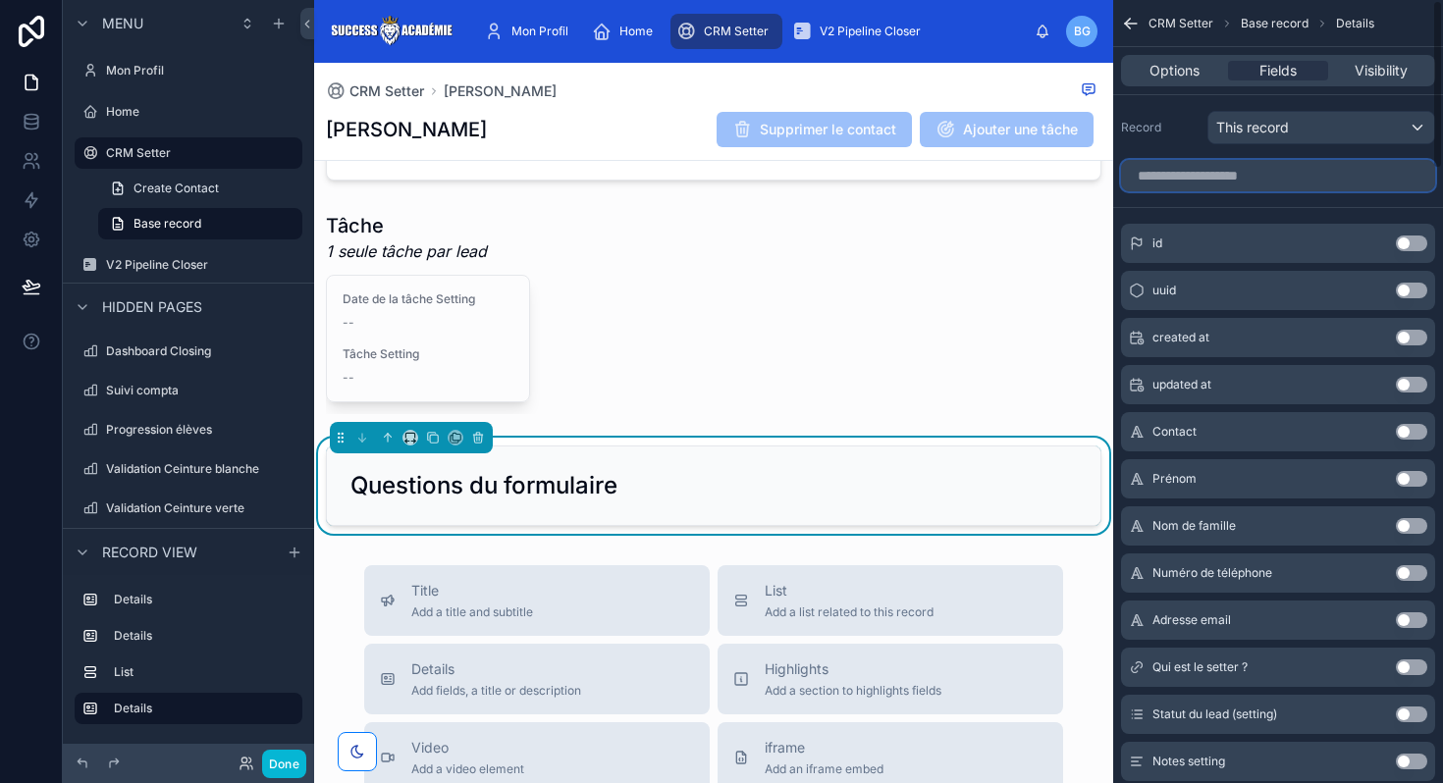
click at [1304, 181] on input "scrollable content" at bounding box center [1278, 175] width 314 height 31
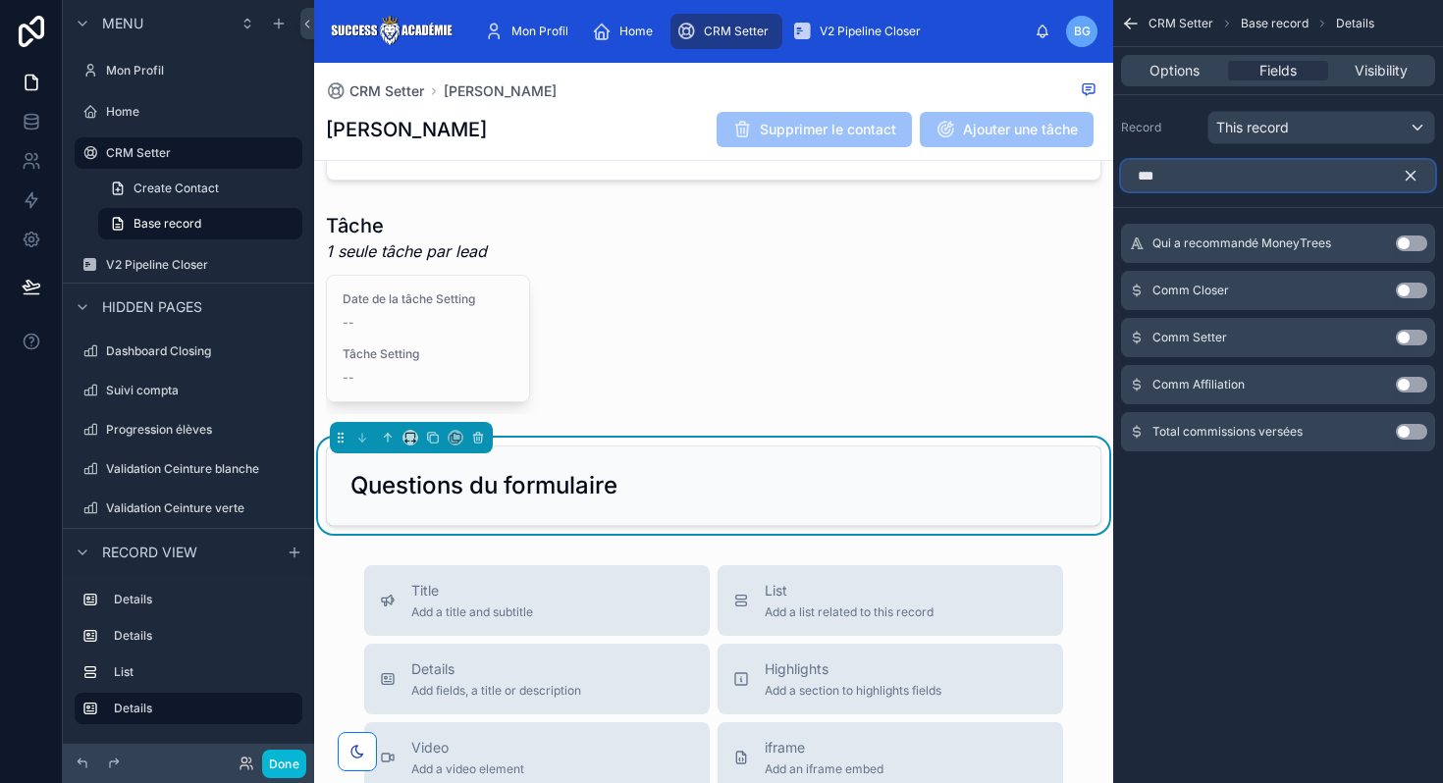
scroll to position [0, 0]
type input "***"
paste input "**********"
type input "**********"
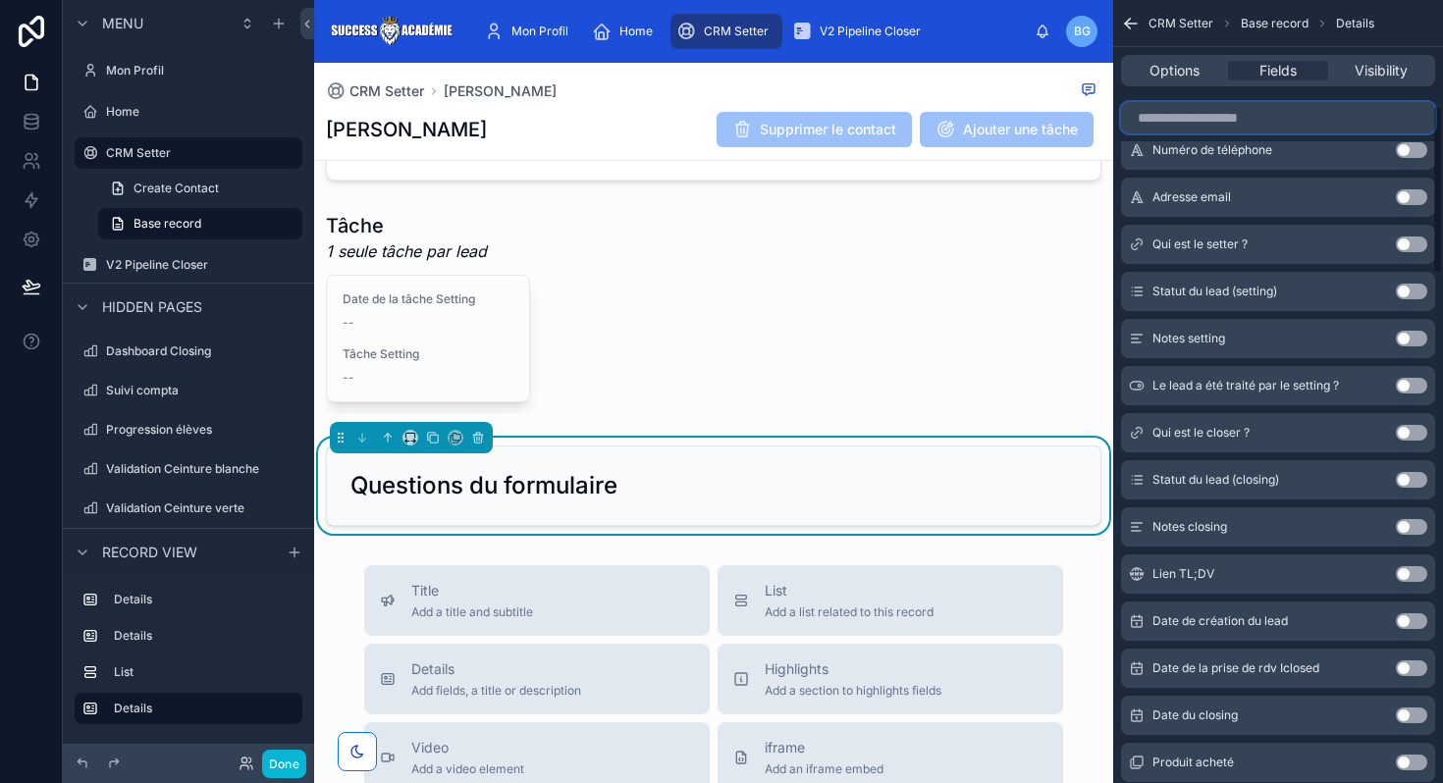
scroll to position [2832, 0]
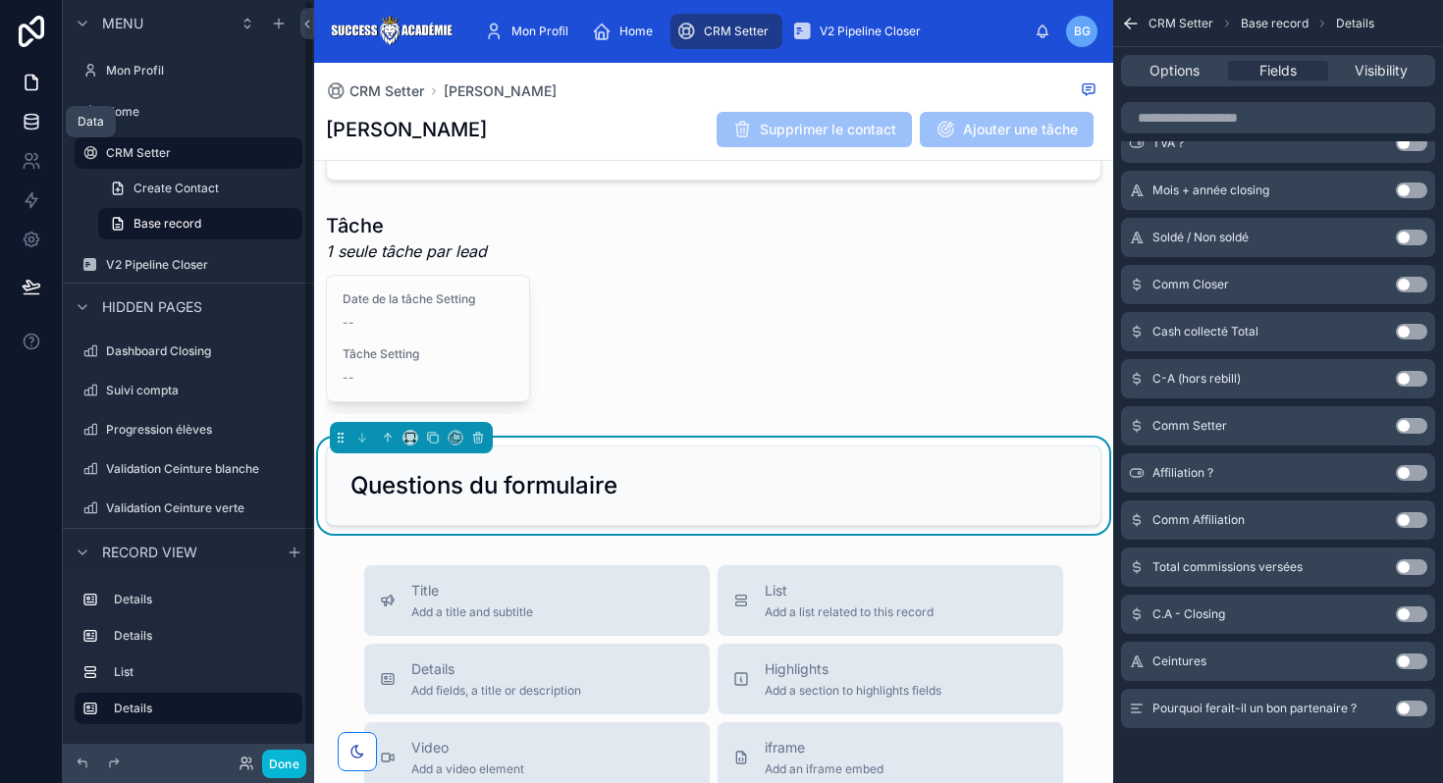
click at [26, 112] on icon at bounding box center [32, 122] width 20 height 20
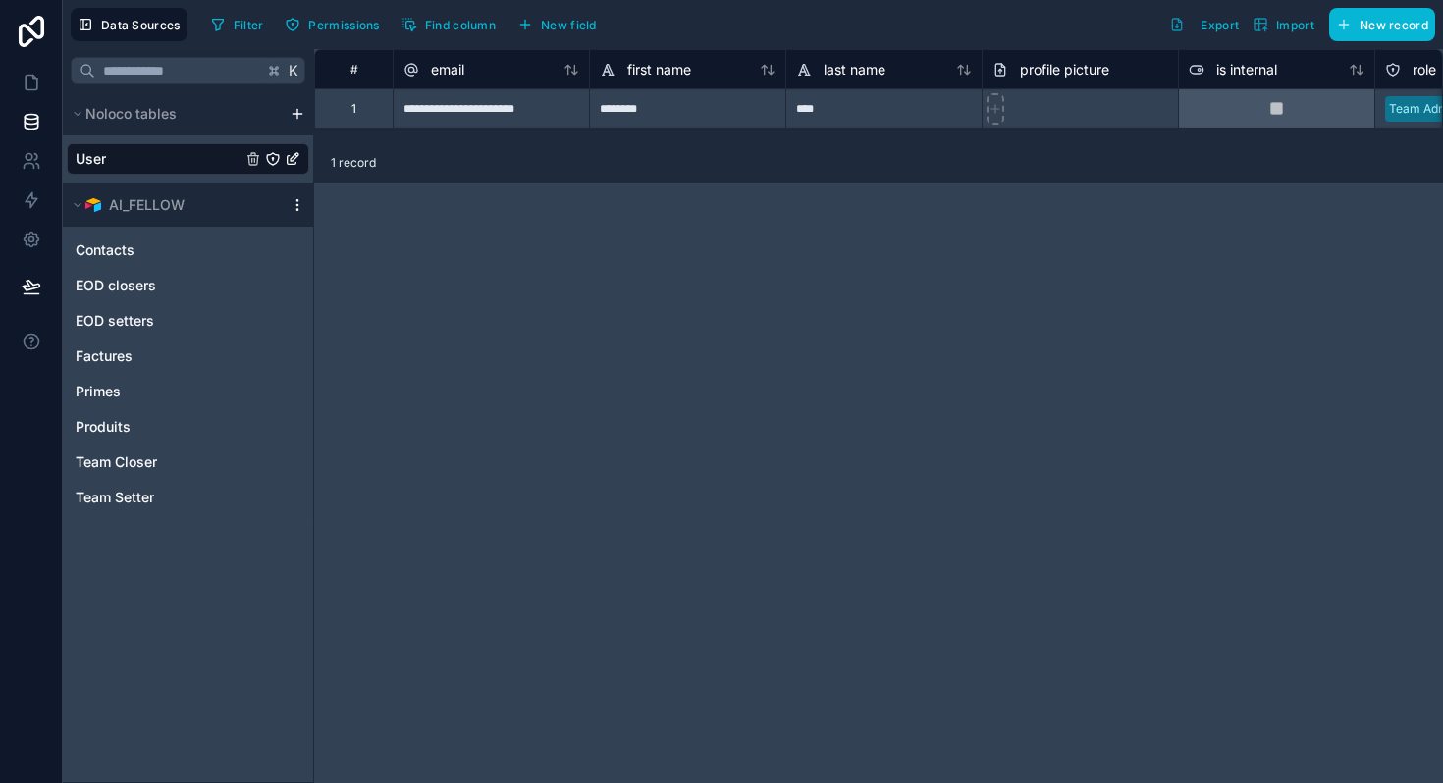
click at [297, 205] on icon "scrollable content" at bounding box center [296, 204] width 1 height 1
click at [182, 254] on div "Contacts" at bounding box center [188, 250] width 242 height 31
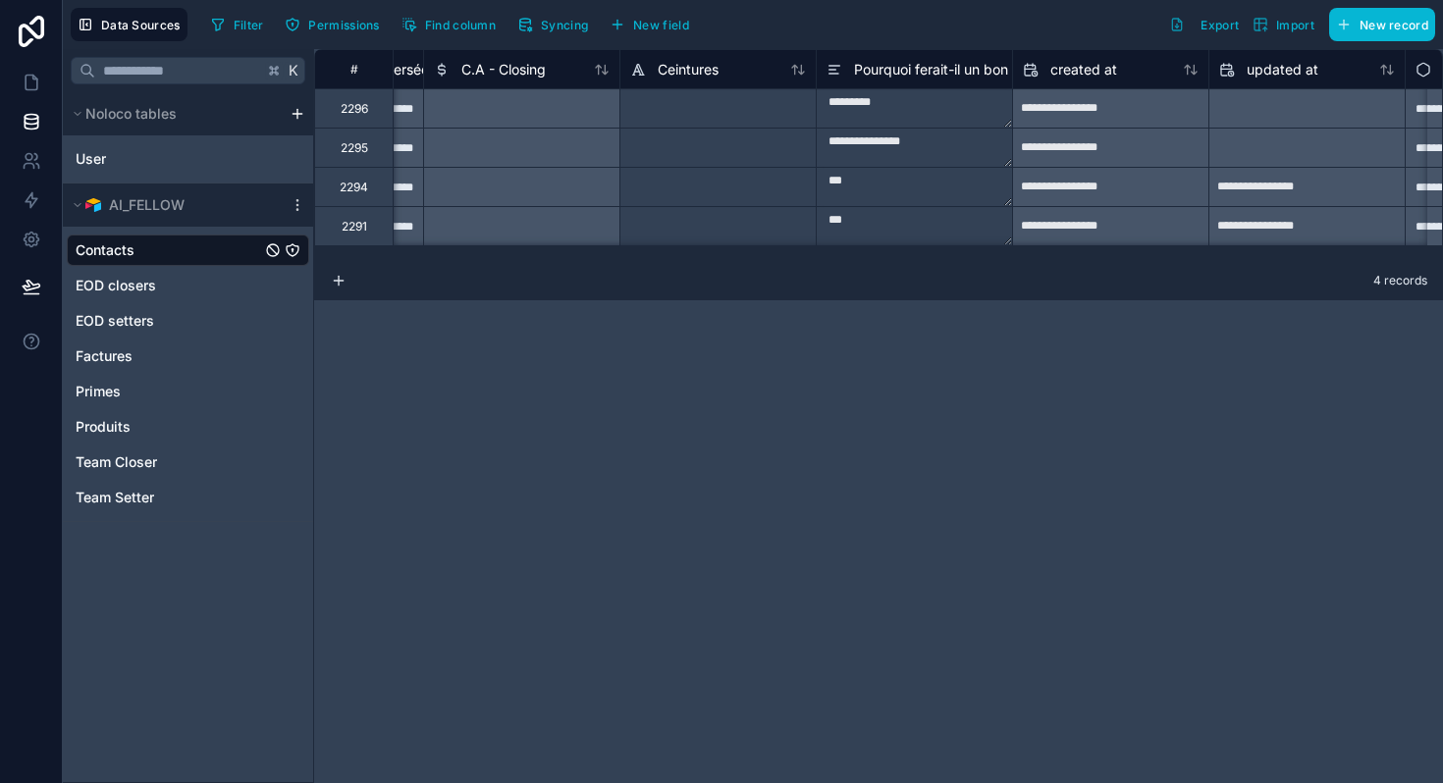
scroll to position [0, 12705]
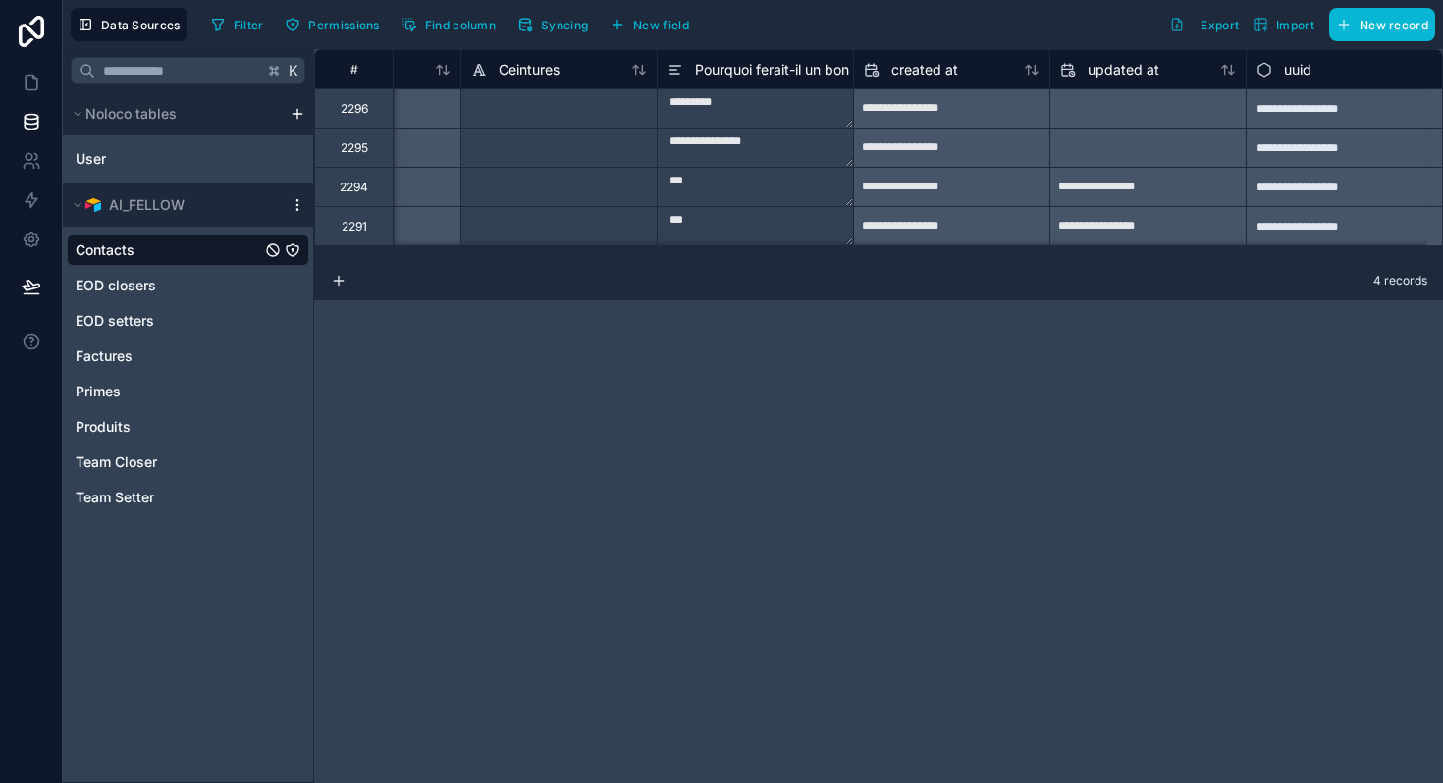
click at [295, 210] on icon "scrollable content" at bounding box center [298, 205] width 16 height 16
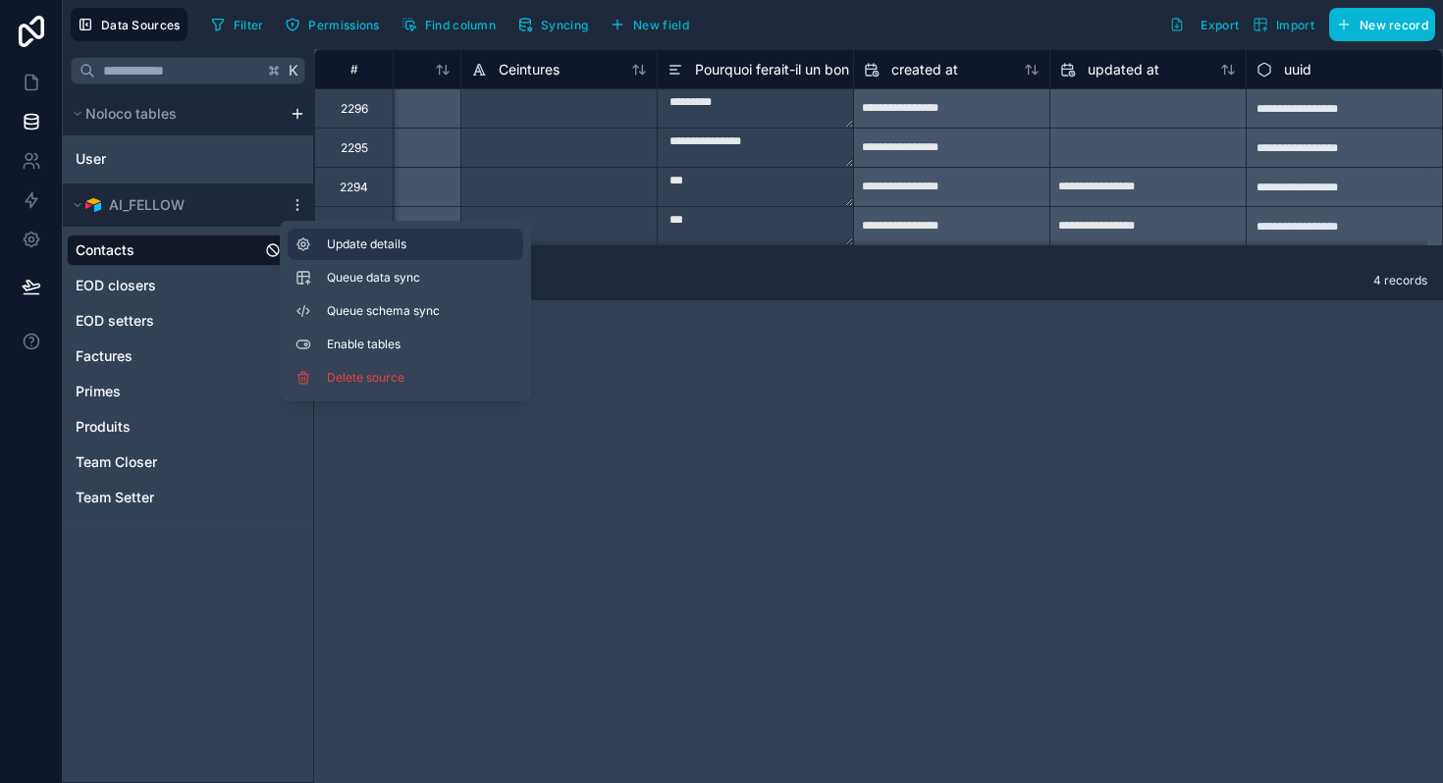
click at [396, 246] on span "Update details" at bounding box center [421, 245] width 188 height 16
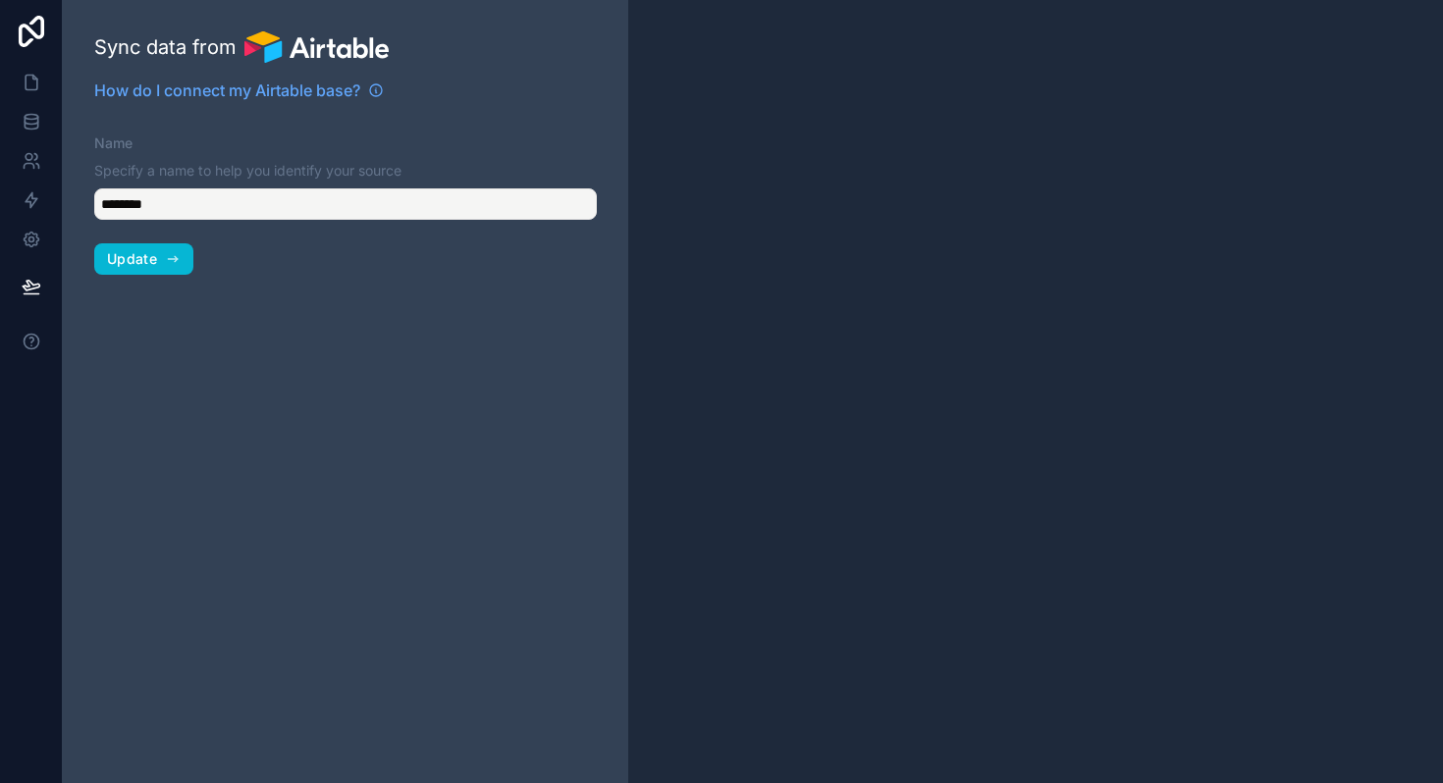
type input "*********"
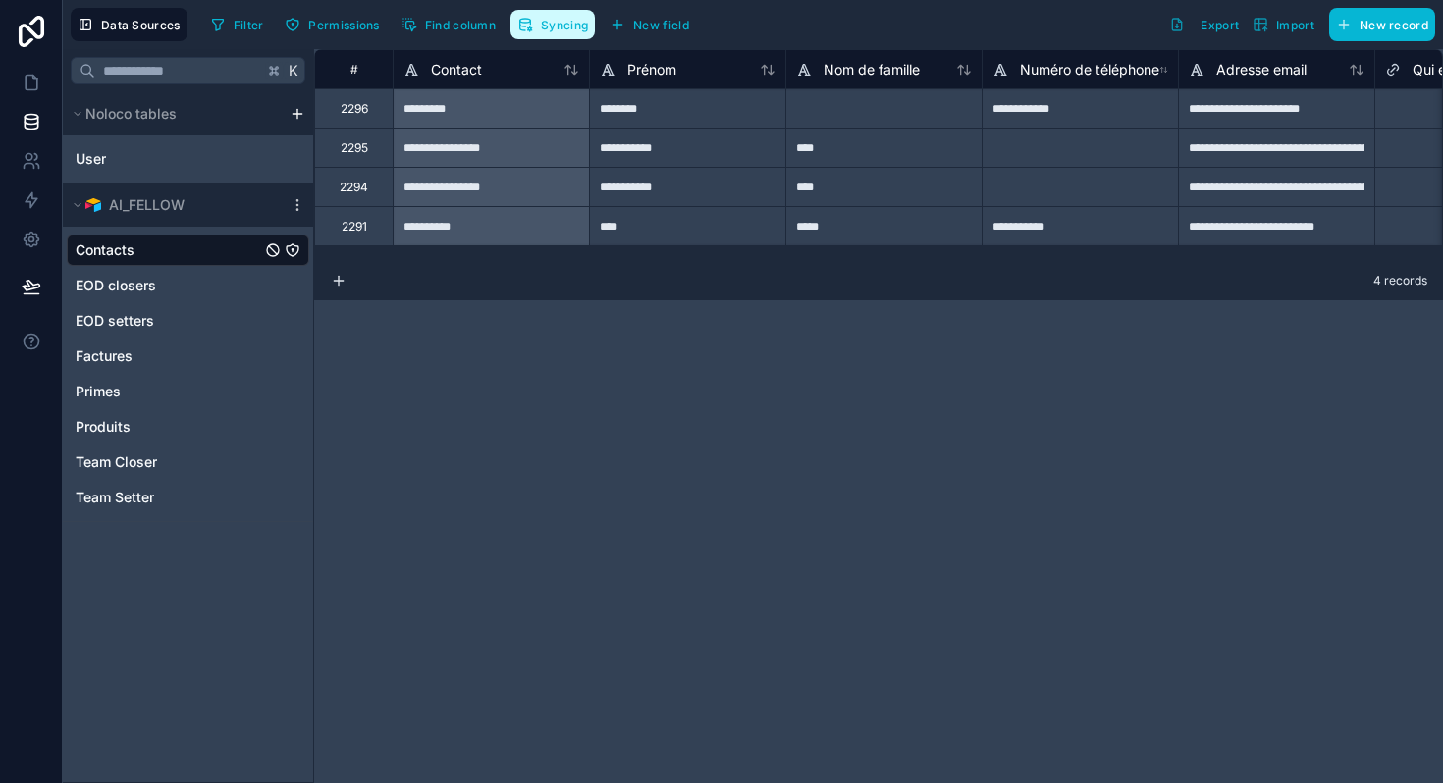
click at [543, 29] on span "Syncing" at bounding box center [564, 25] width 47 height 15
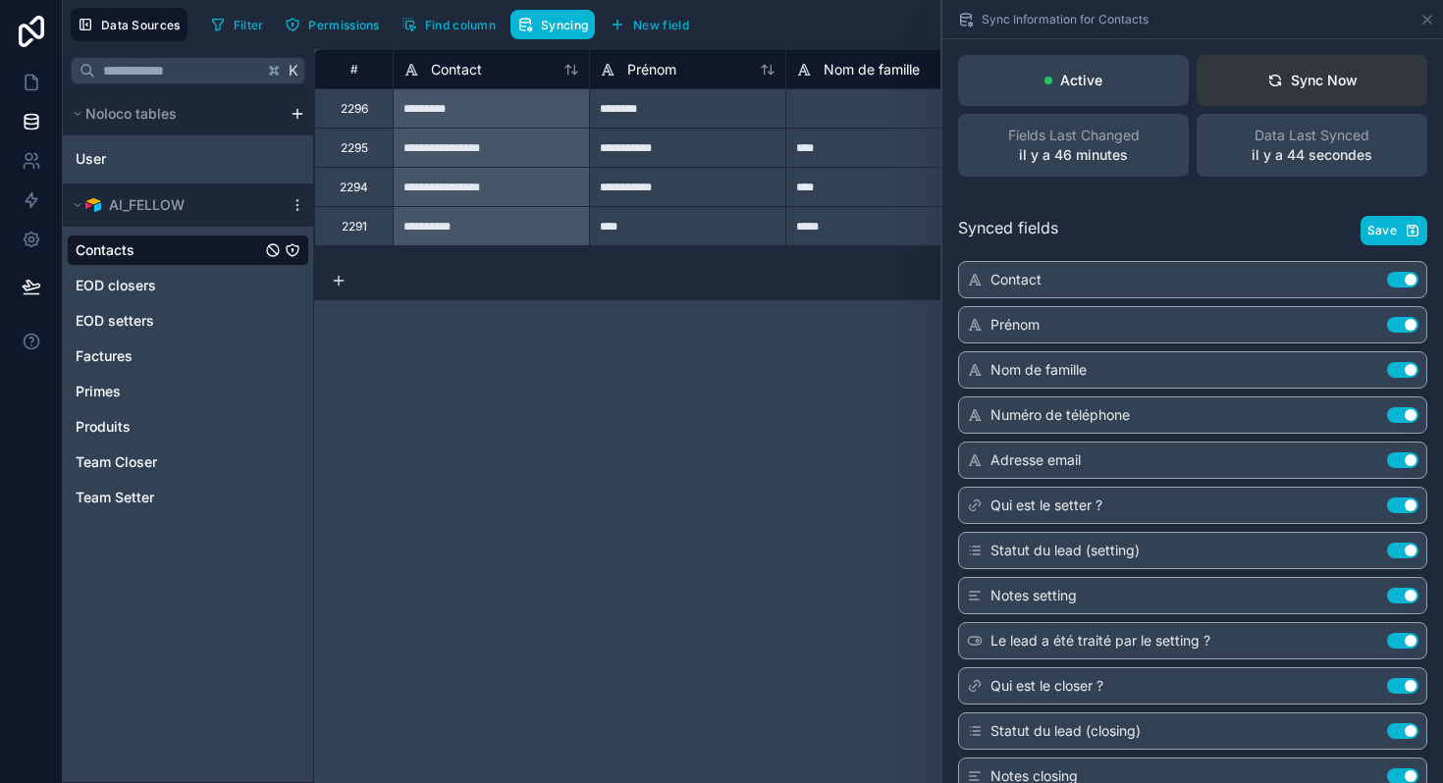
click at [1293, 86] on div "Sync Now" at bounding box center [1312, 81] width 90 height 20
click at [30, 169] on icon at bounding box center [32, 161] width 20 height 20
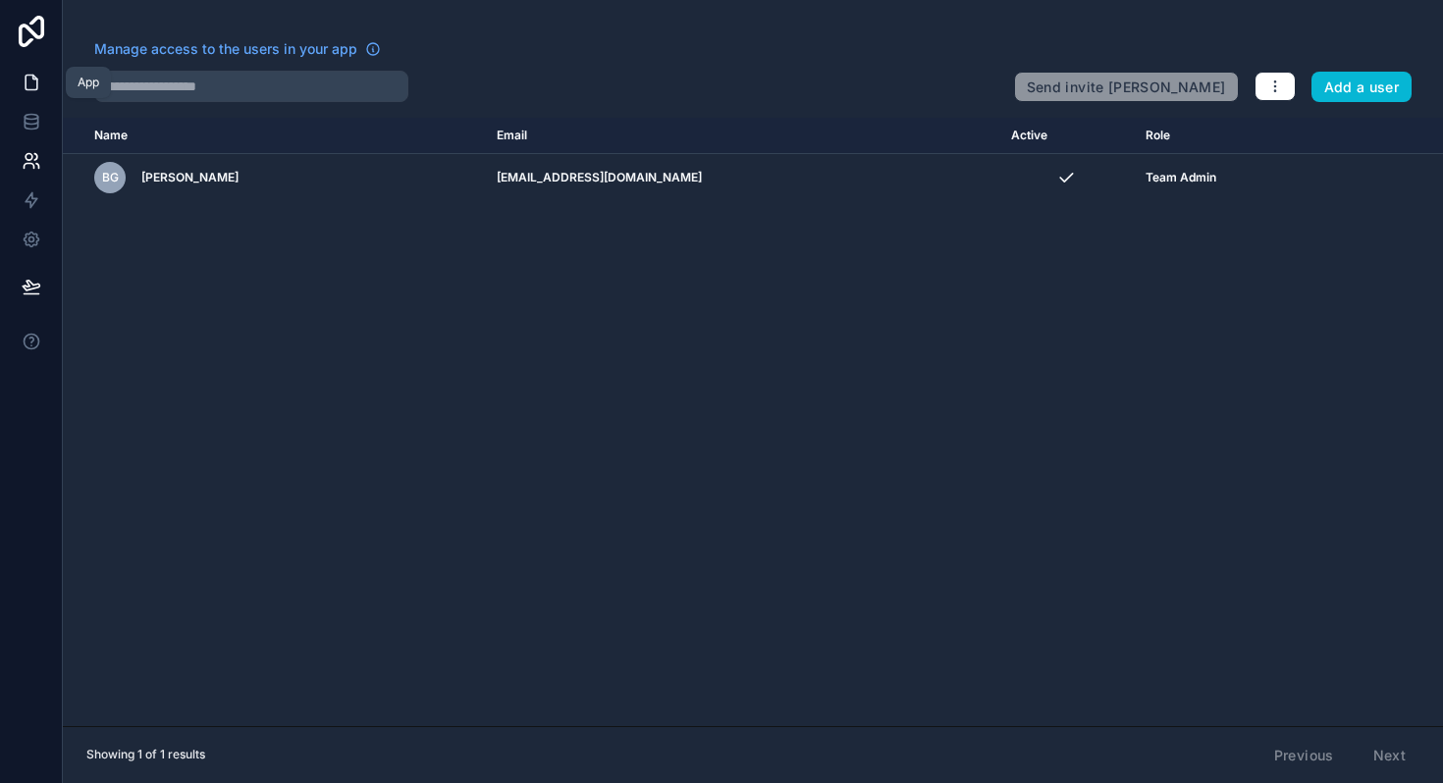
click at [30, 81] on icon at bounding box center [32, 83] width 20 height 20
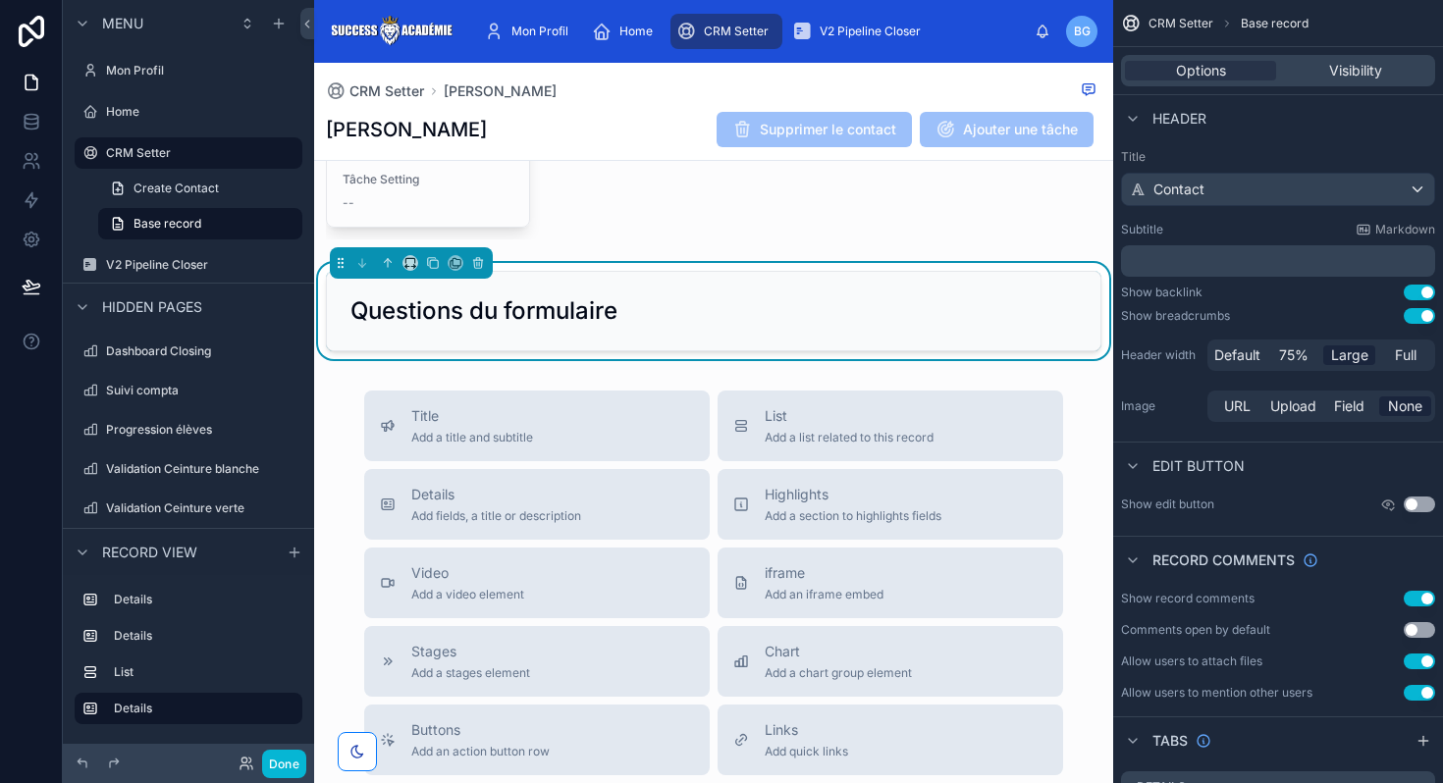
scroll to position [929, 0]
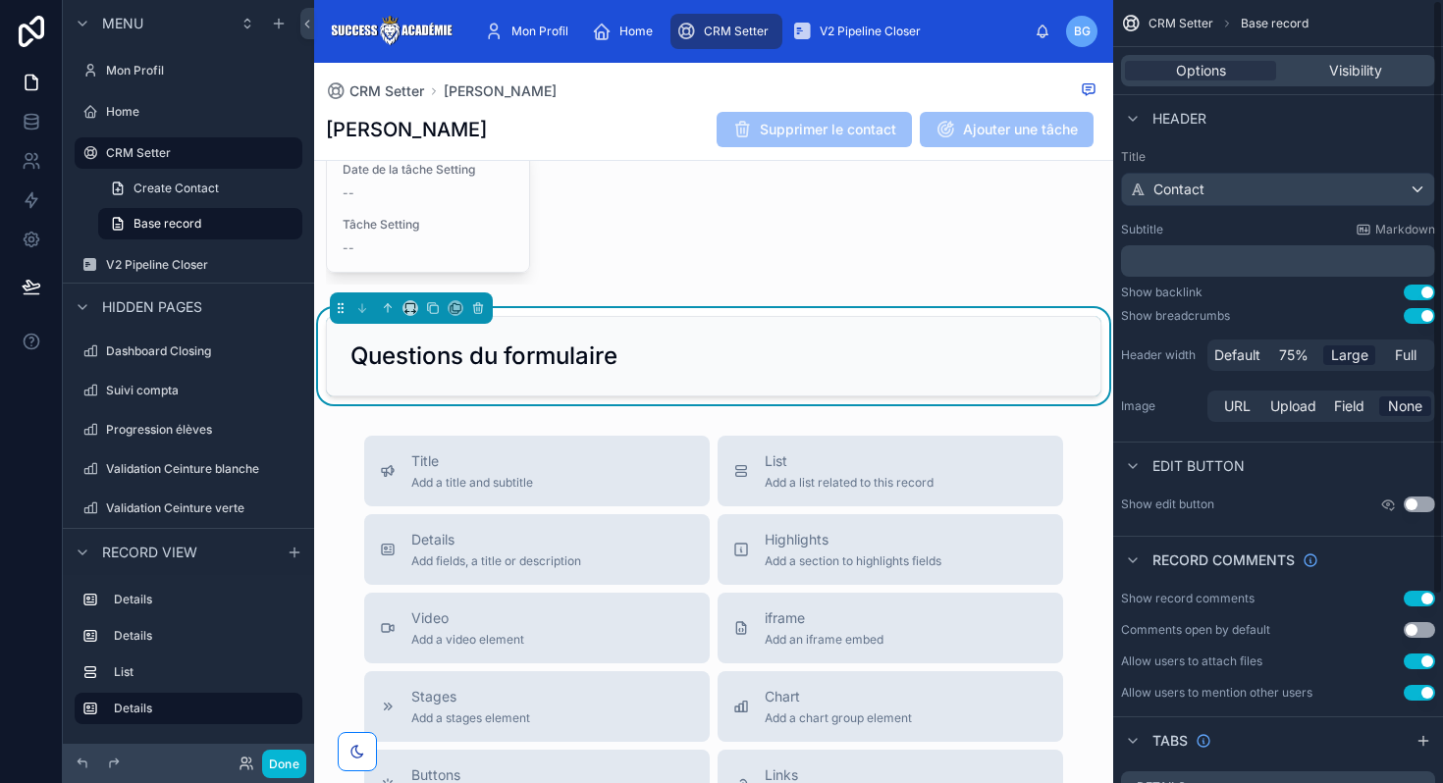
click at [868, 341] on div "Questions du formulaire" at bounding box center [713, 356] width 726 height 31
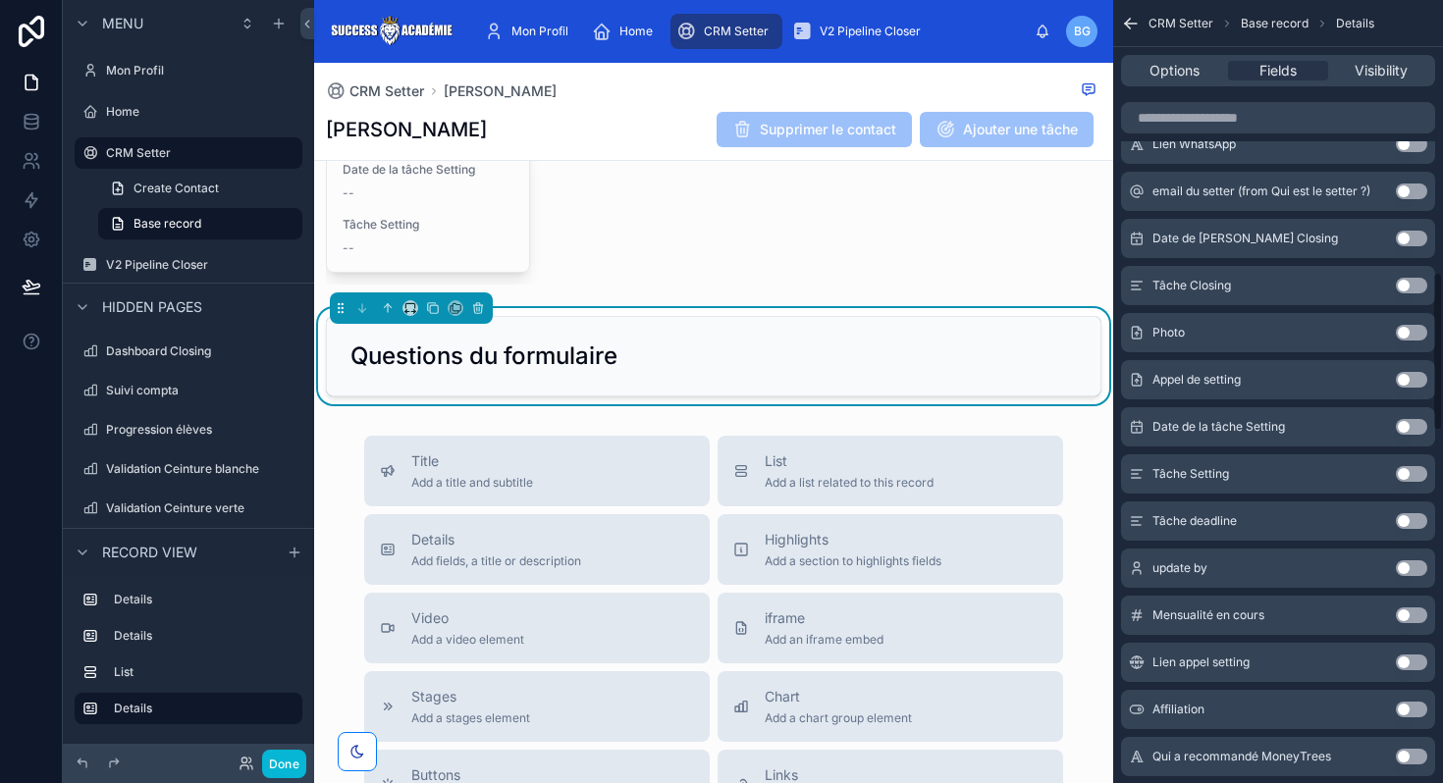
scroll to position [3068, 0]
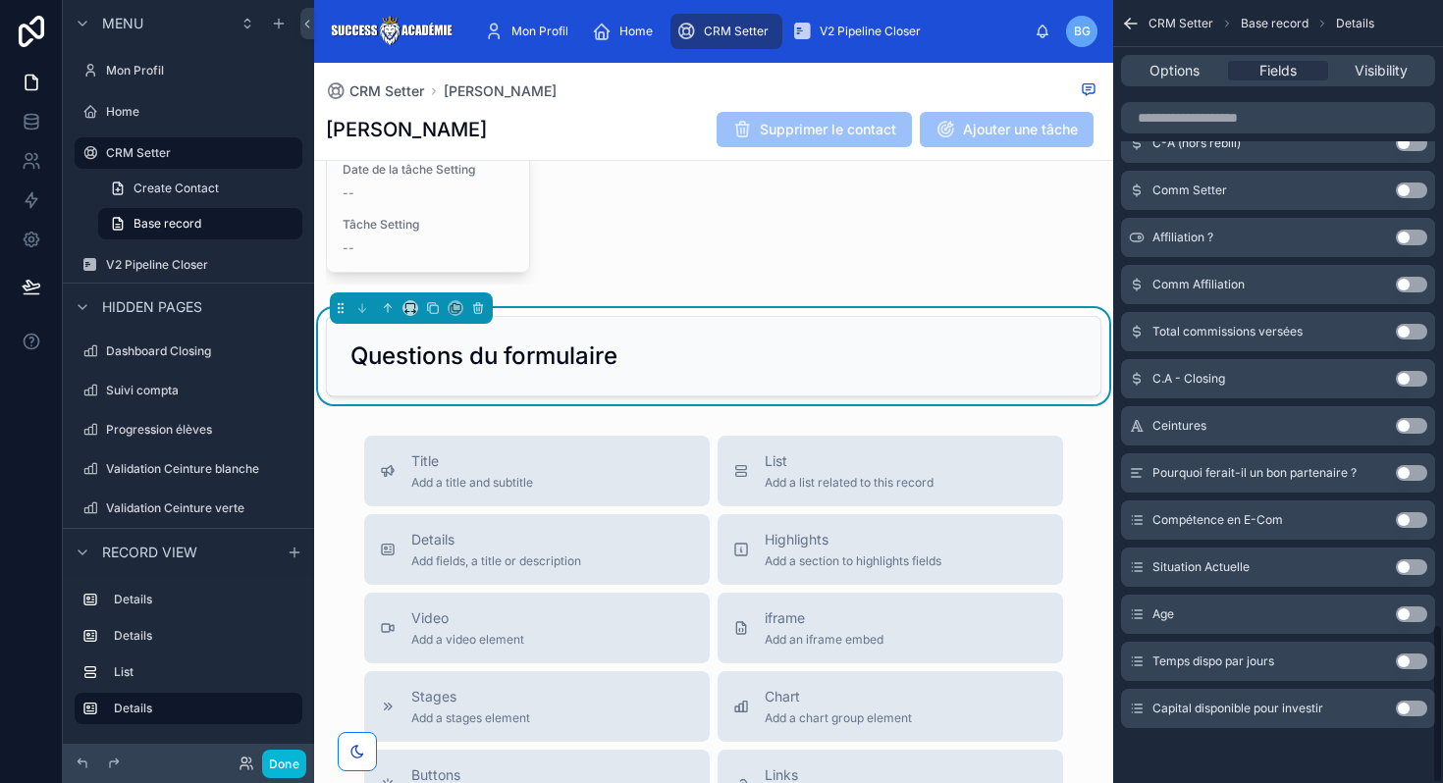
click at [1410, 517] on button "Use setting" at bounding box center [1411, 520] width 31 height 16
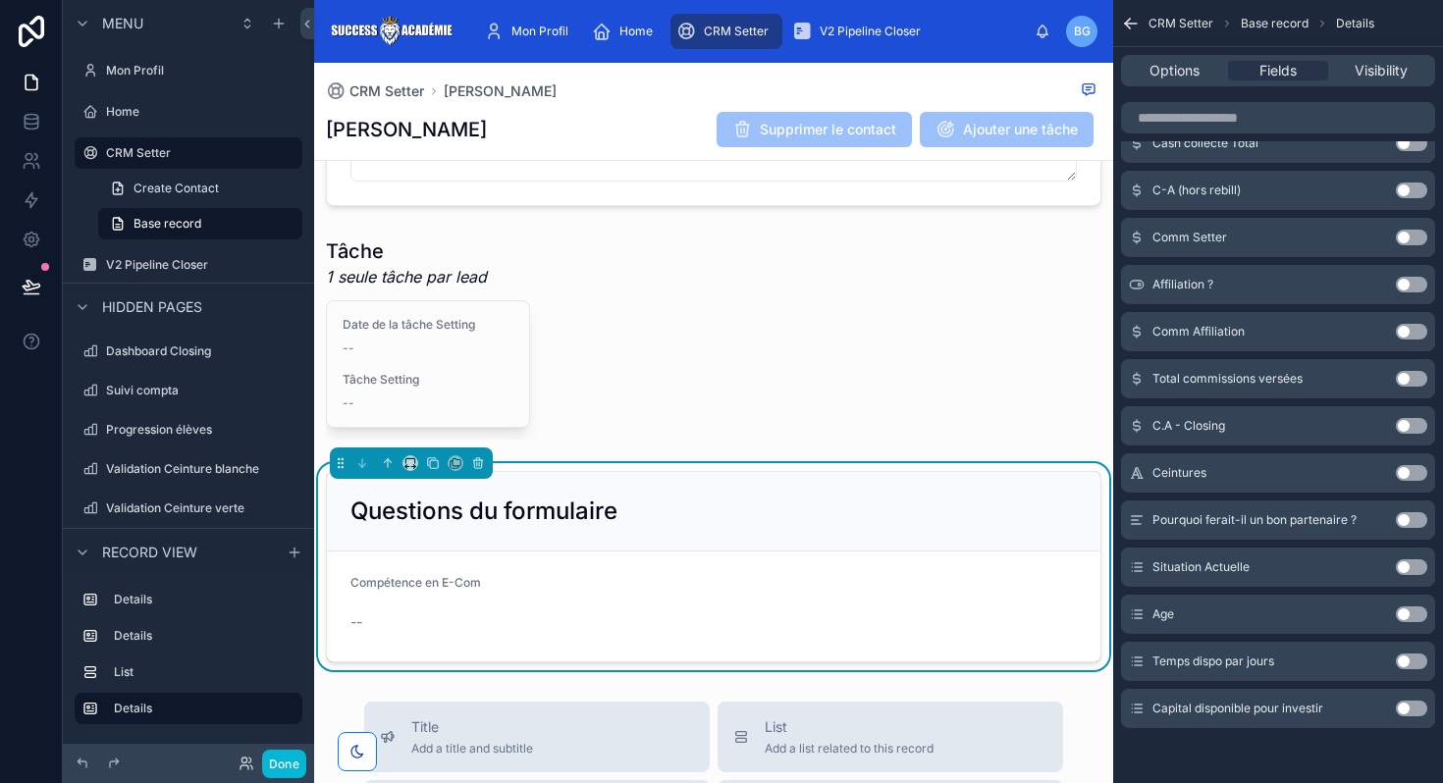
scroll to position [771, 0]
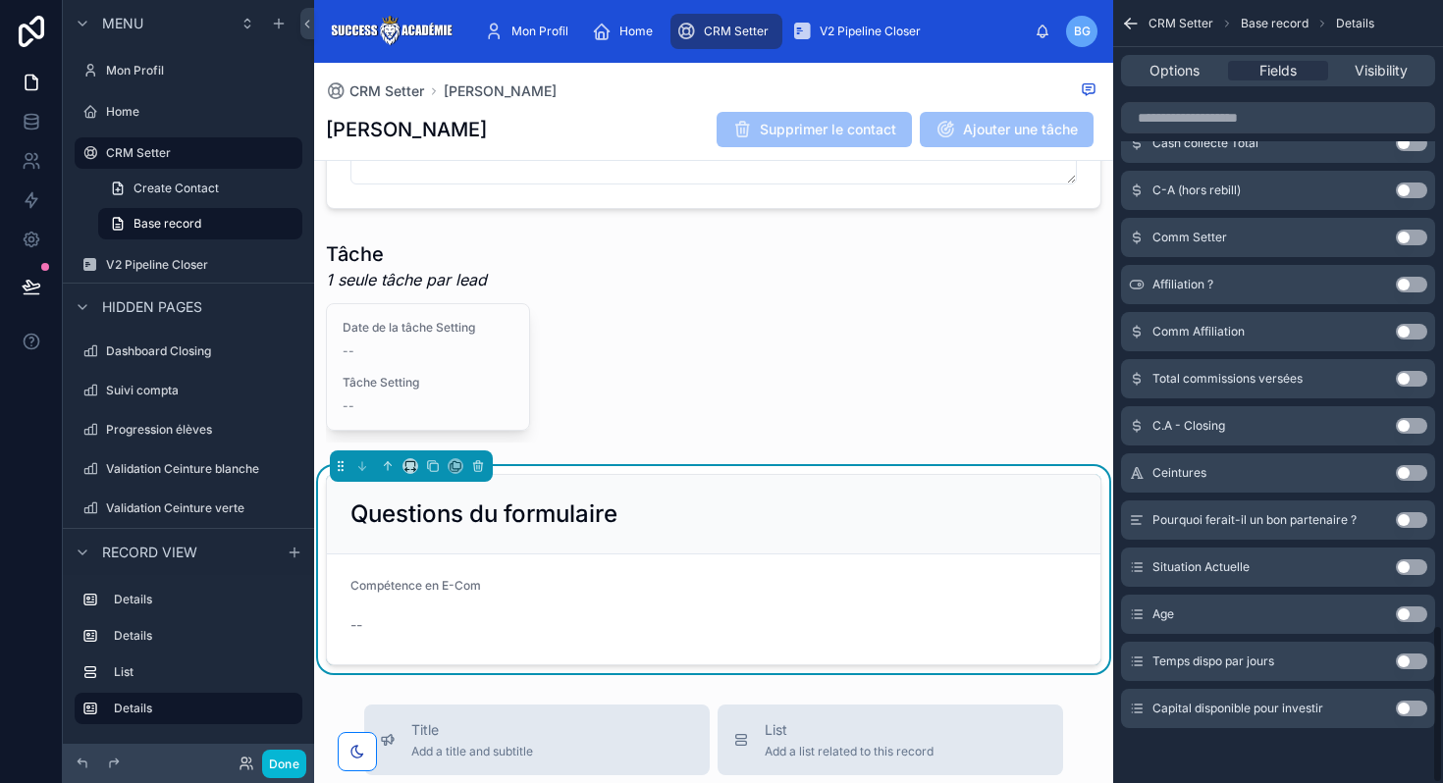
click at [1404, 610] on button "Use setting" at bounding box center [1411, 615] width 31 height 16
click at [1406, 616] on button "Use setting" at bounding box center [1411, 615] width 31 height 16
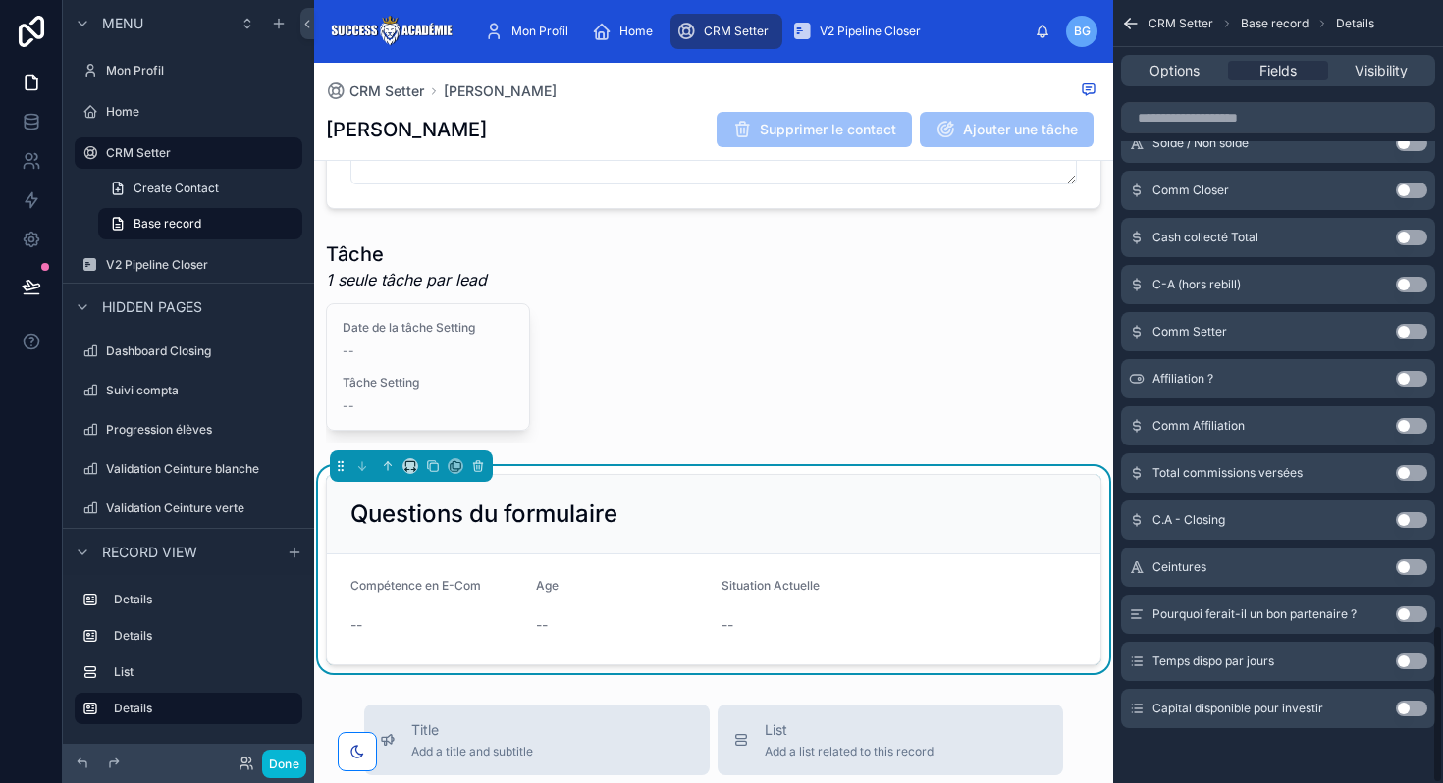
click at [1404, 660] on button "Use setting" at bounding box center [1411, 662] width 31 height 16
click at [1410, 713] on button "Use setting" at bounding box center [1411, 709] width 31 height 16
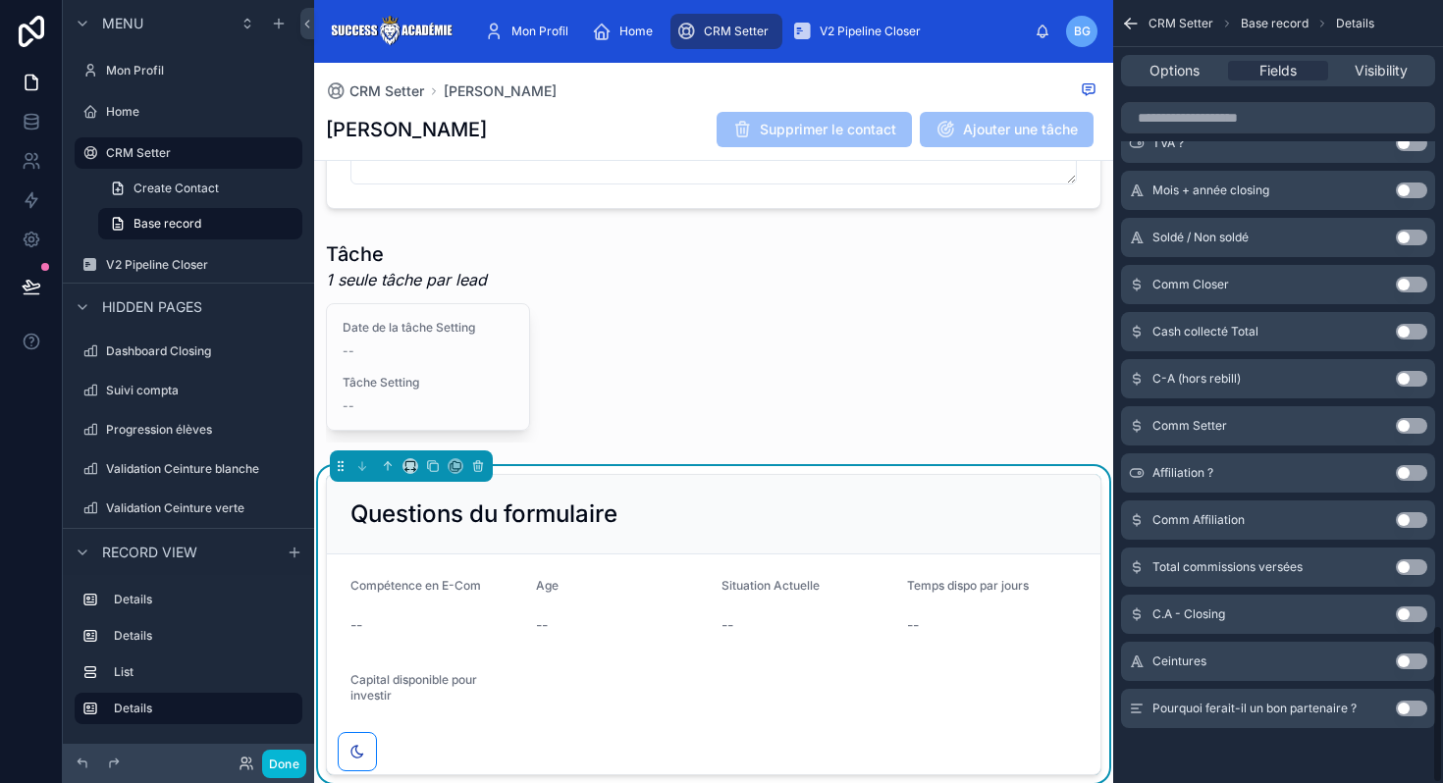
click at [1408, 712] on button "Use setting" at bounding box center [1411, 709] width 31 height 16
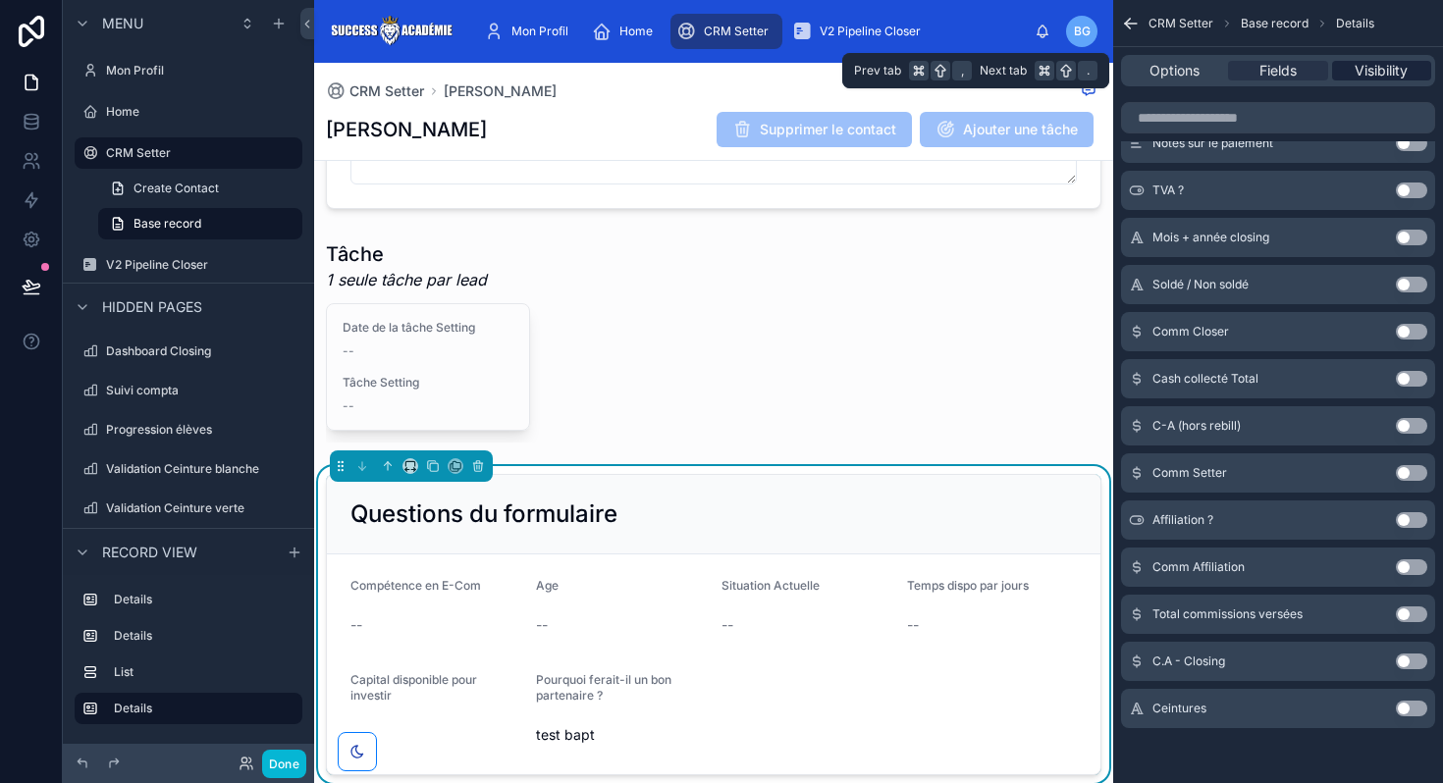
click at [1346, 68] on div "Visibility" at bounding box center [1381, 71] width 99 height 20
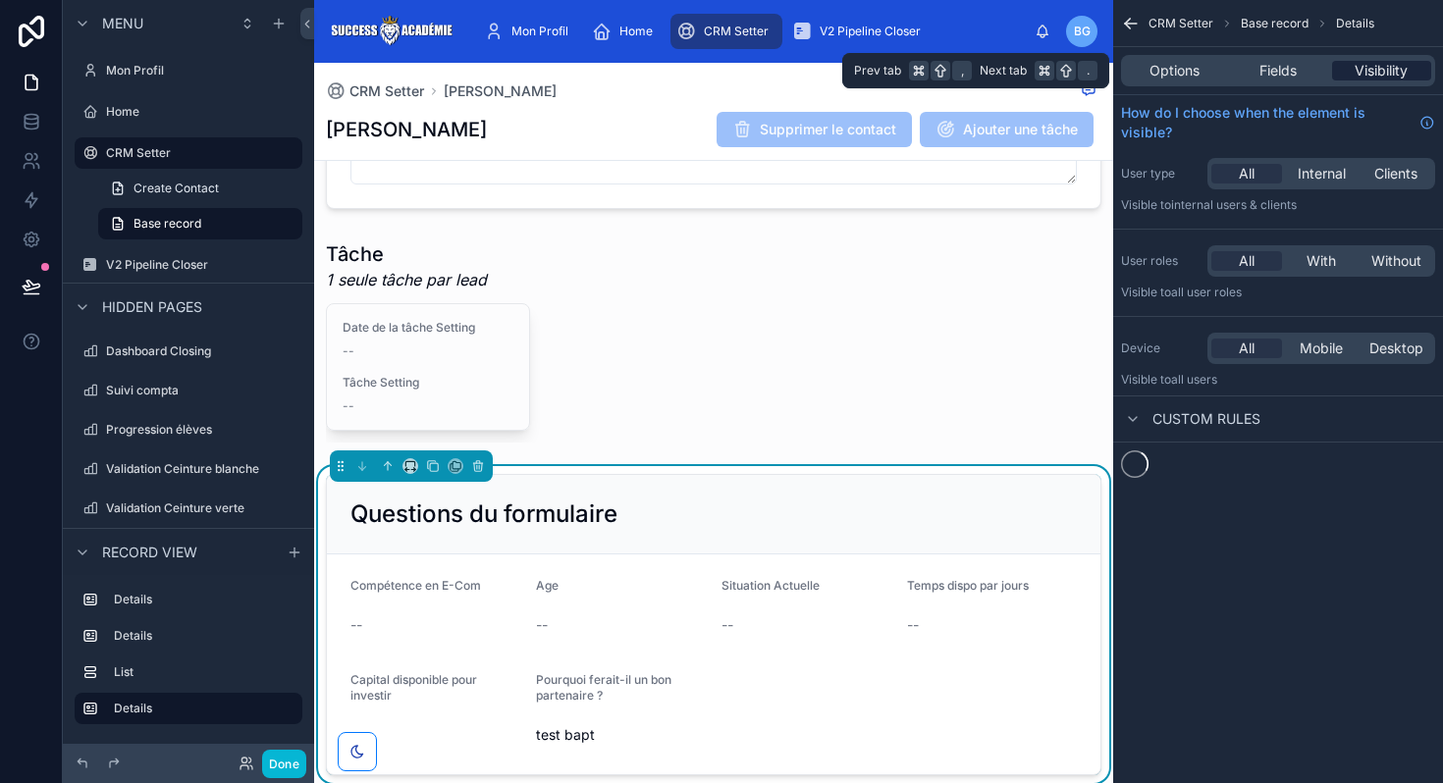
scroll to position [0, 0]
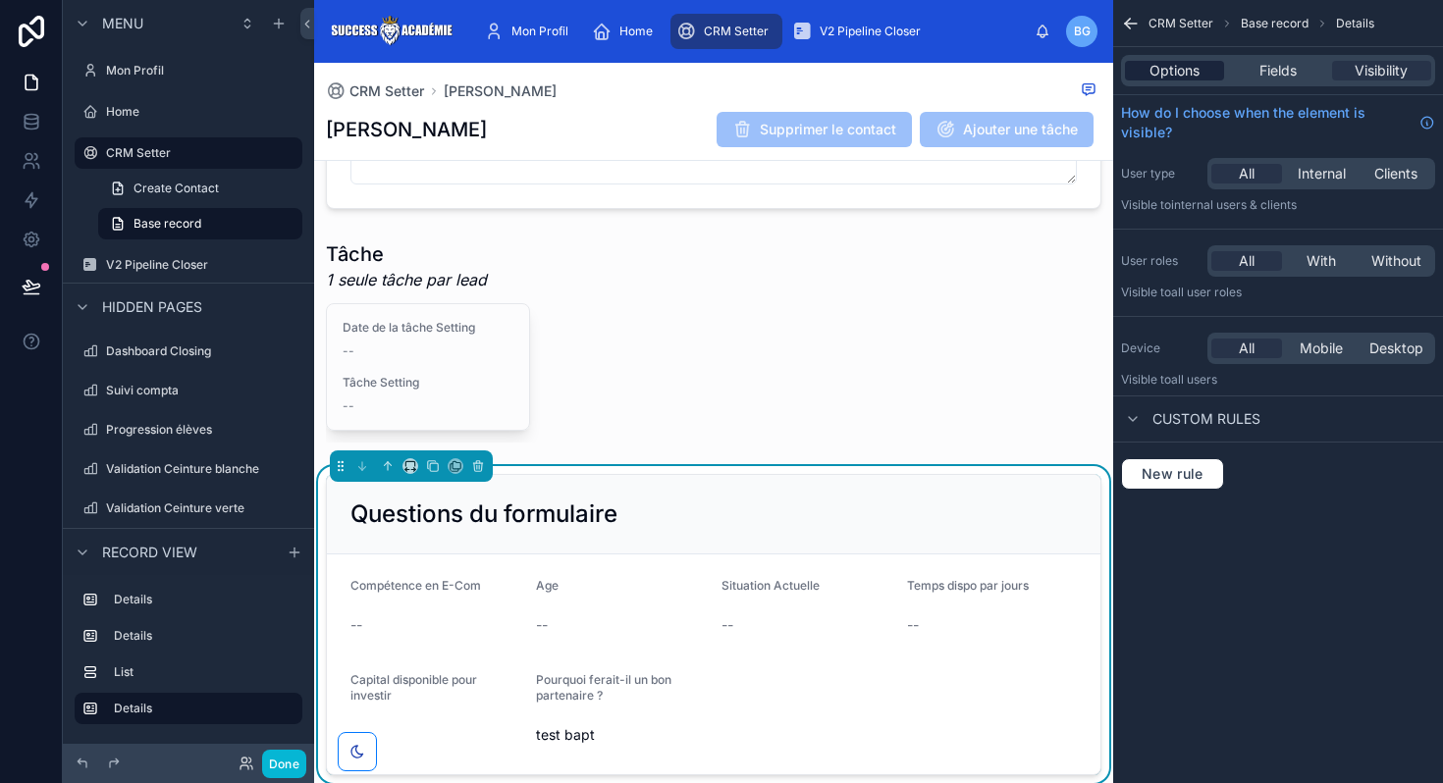
click at [1202, 64] on div "Options" at bounding box center [1174, 71] width 99 height 20
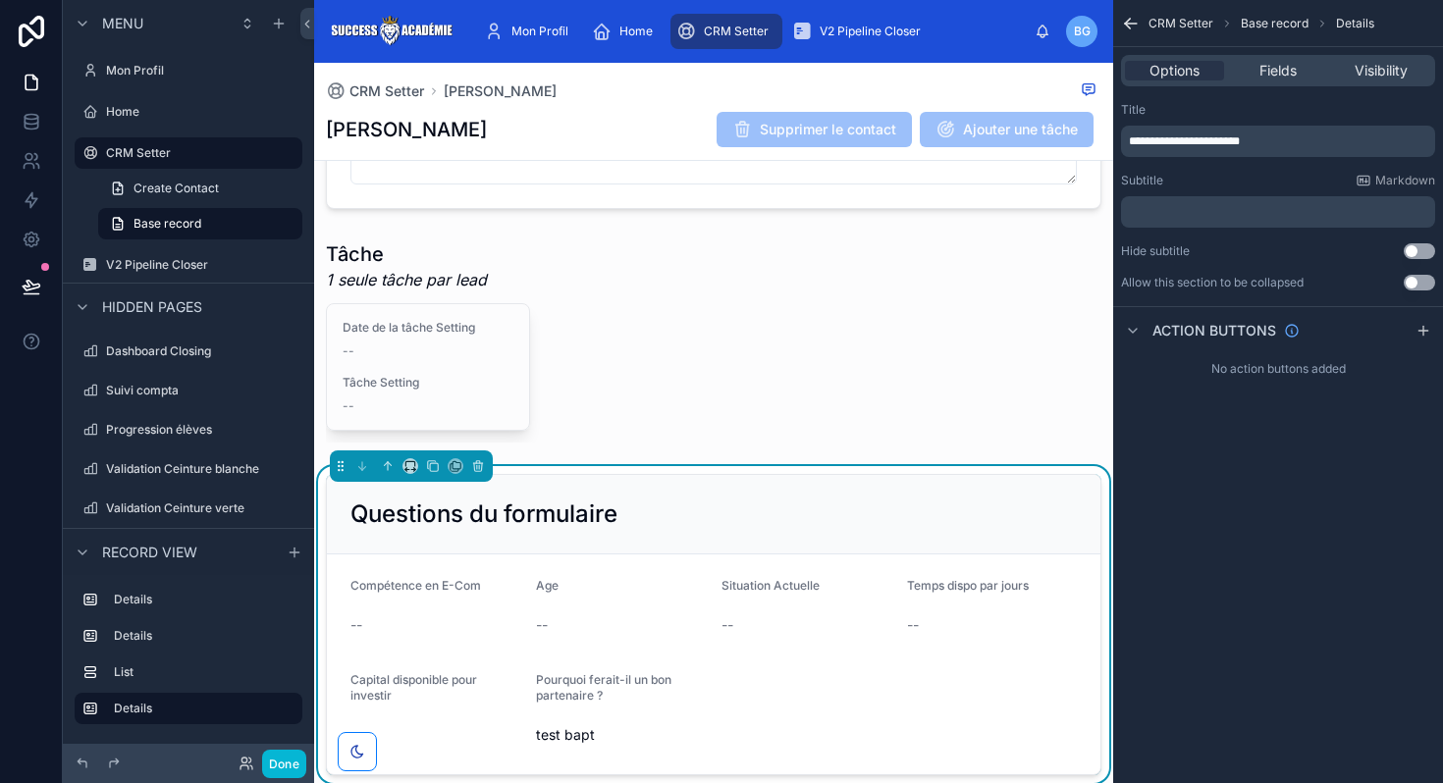
click at [1284, 55] on div "Options Fields Visibility" at bounding box center [1278, 70] width 314 height 31
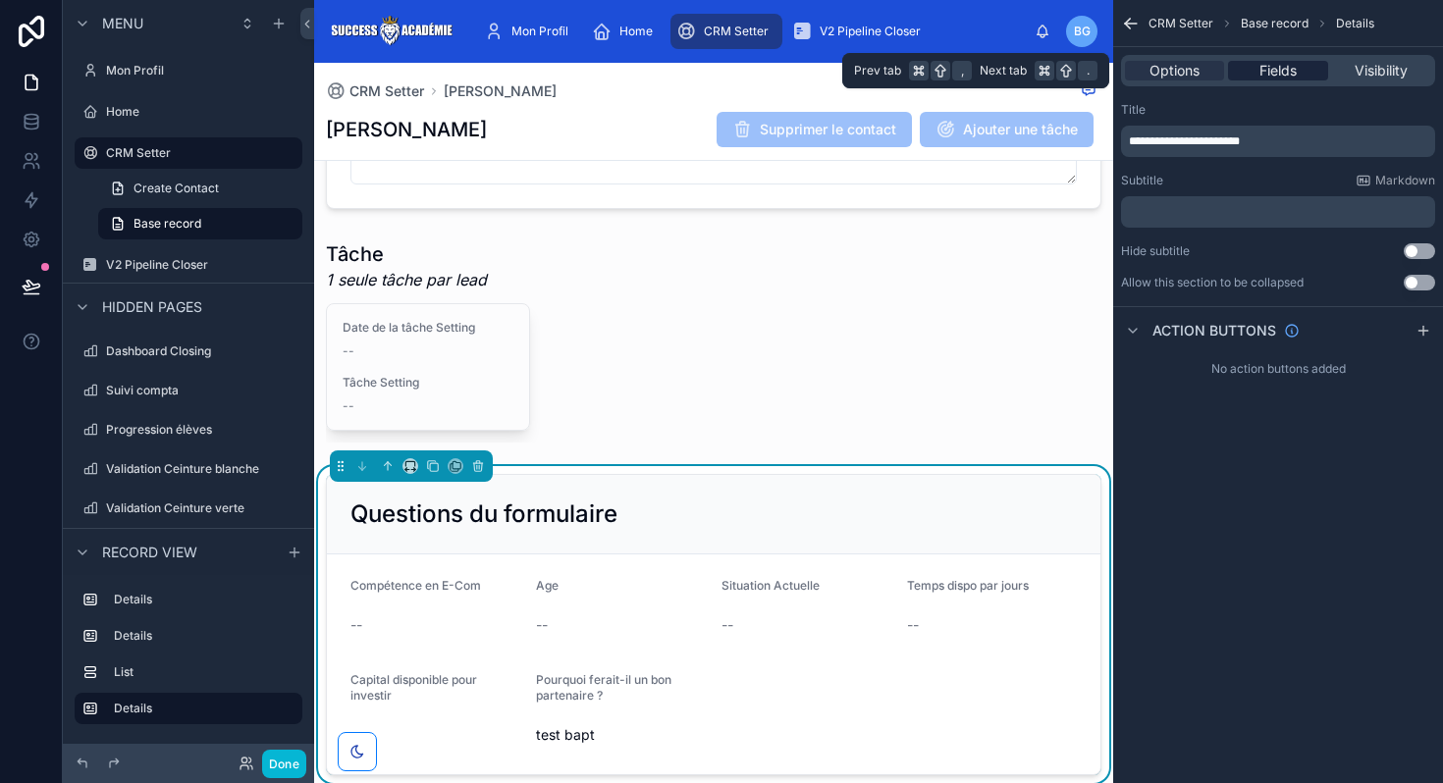
click at [1284, 66] on span "Fields" at bounding box center [1277, 71] width 37 height 20
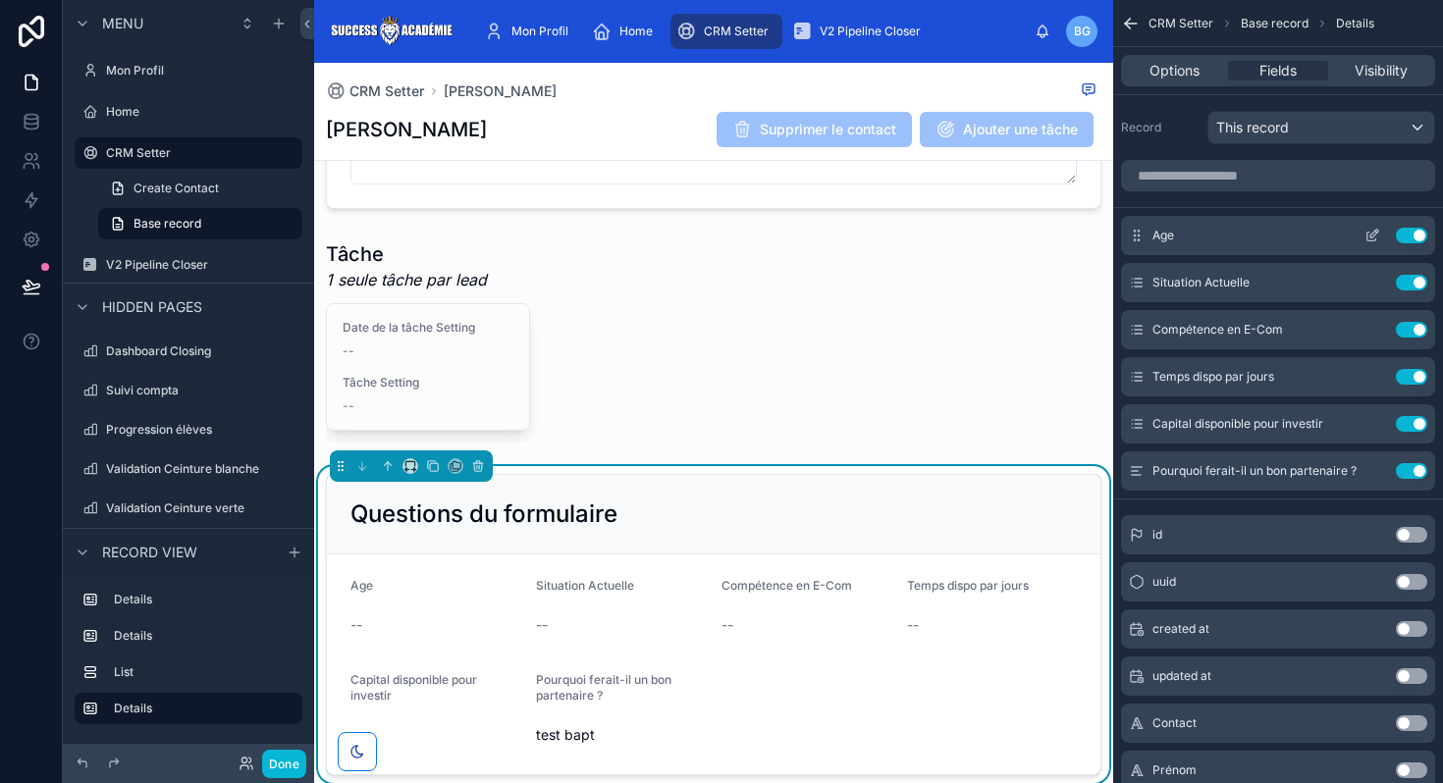
click at [1373, 236] on icon "scrollable content" at bounding box center [1374, 234] width 8 height 8
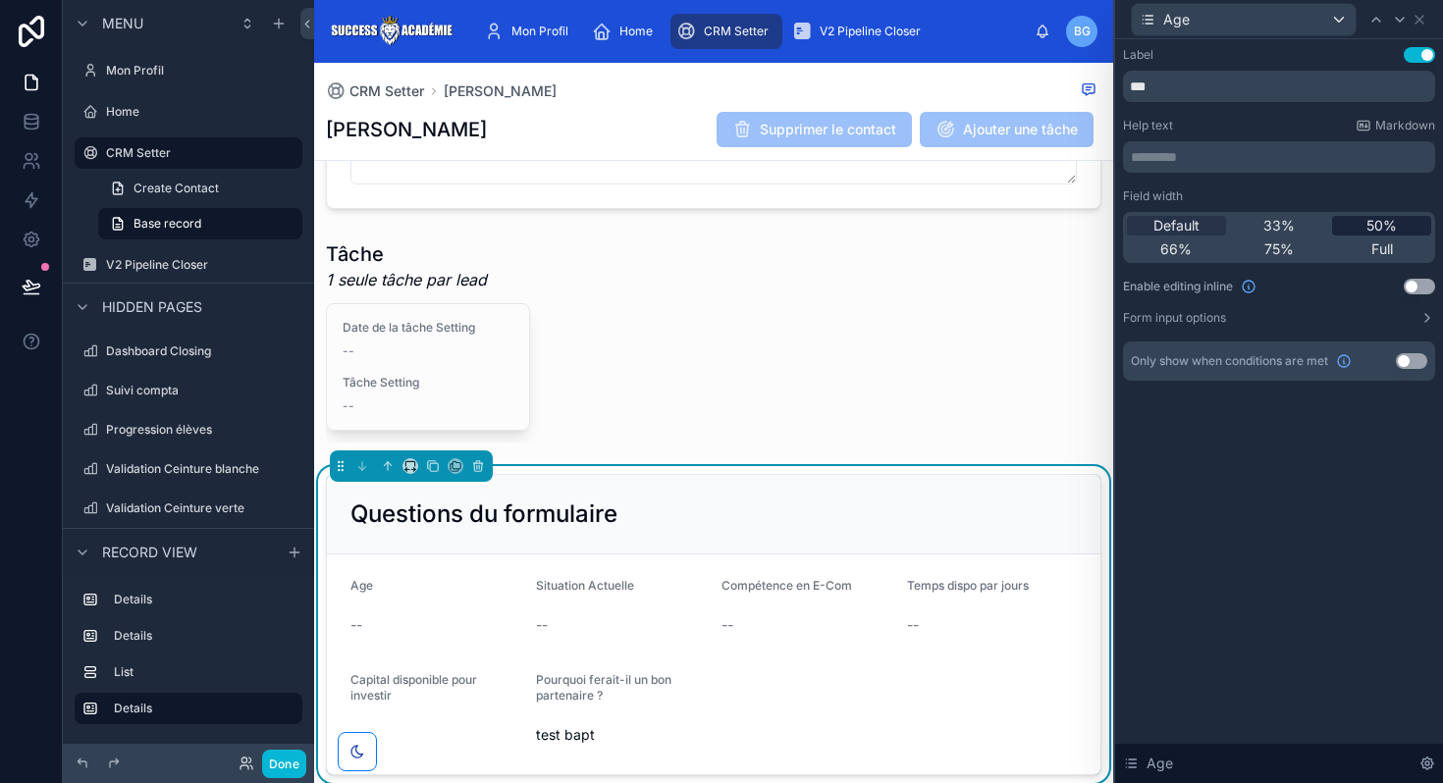
click at [1363, 222] on div "50%" at bounding box center [1381, 226] width 99 height 20
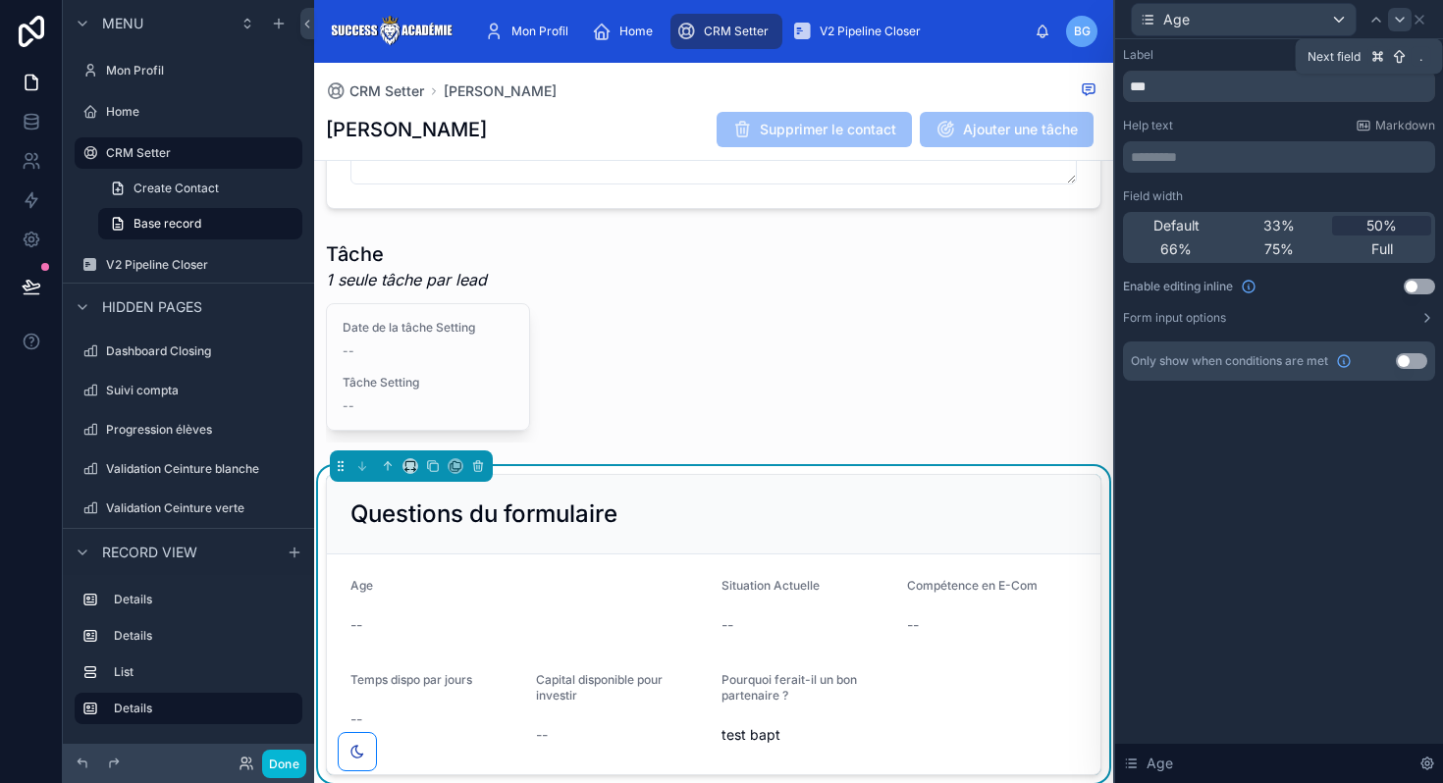
click at [1392, 13] on icon at bounding box center [1400, 20] width 16 height 16
click at [1373, 230] on span "50%" at bounding box center [1381, 226] width 30 height 20
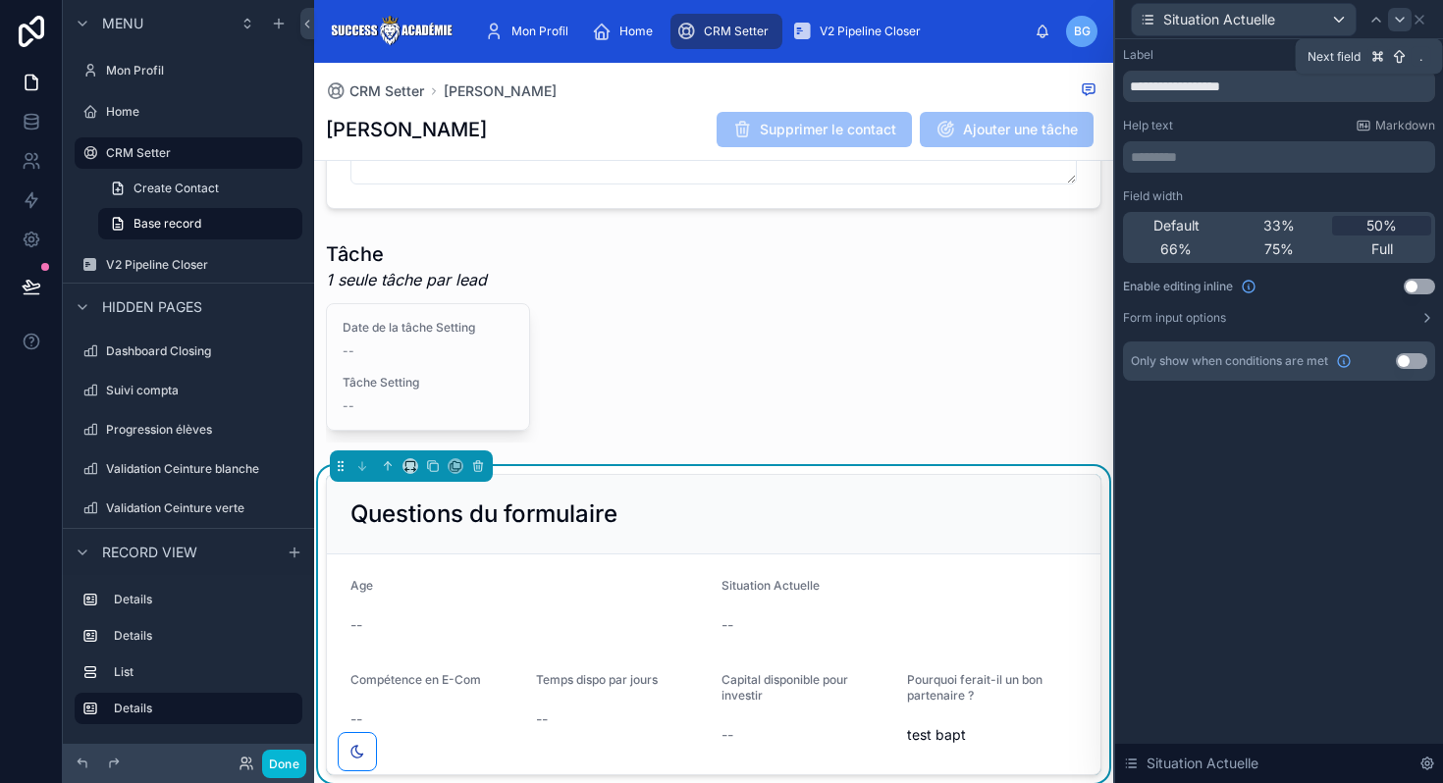
click at [1398, 16] on icon at bounding box center [1400, 20] width 16 height 16
click at [1356, 246] on div "Full" at bounding box center [1381, 249] width 99 height 20
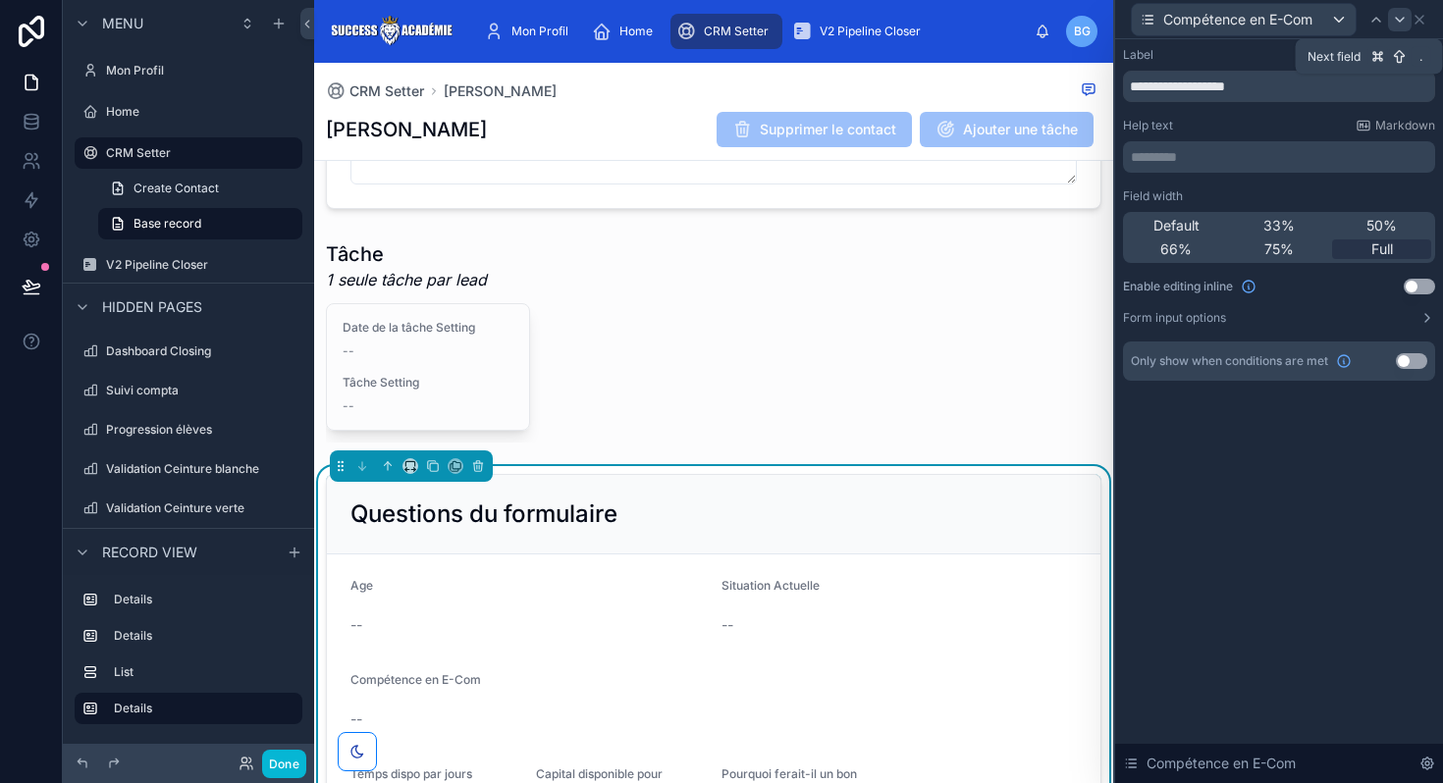
click at [1405, 23] on icon at bounding box center [1400, 20] width 16 height 16
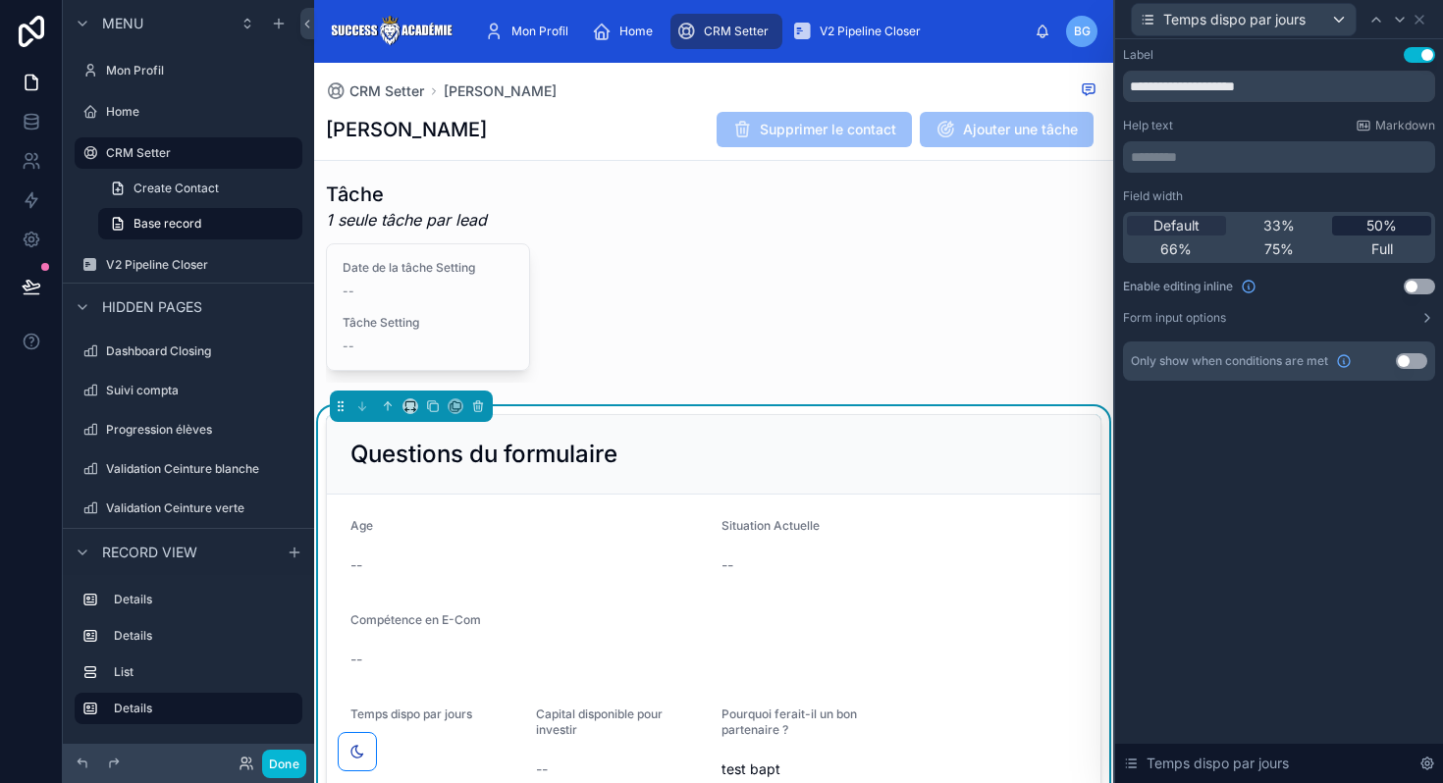
click at [1378, 226] on span "50%" at bounding box center [1381, 226] width 30 height 20
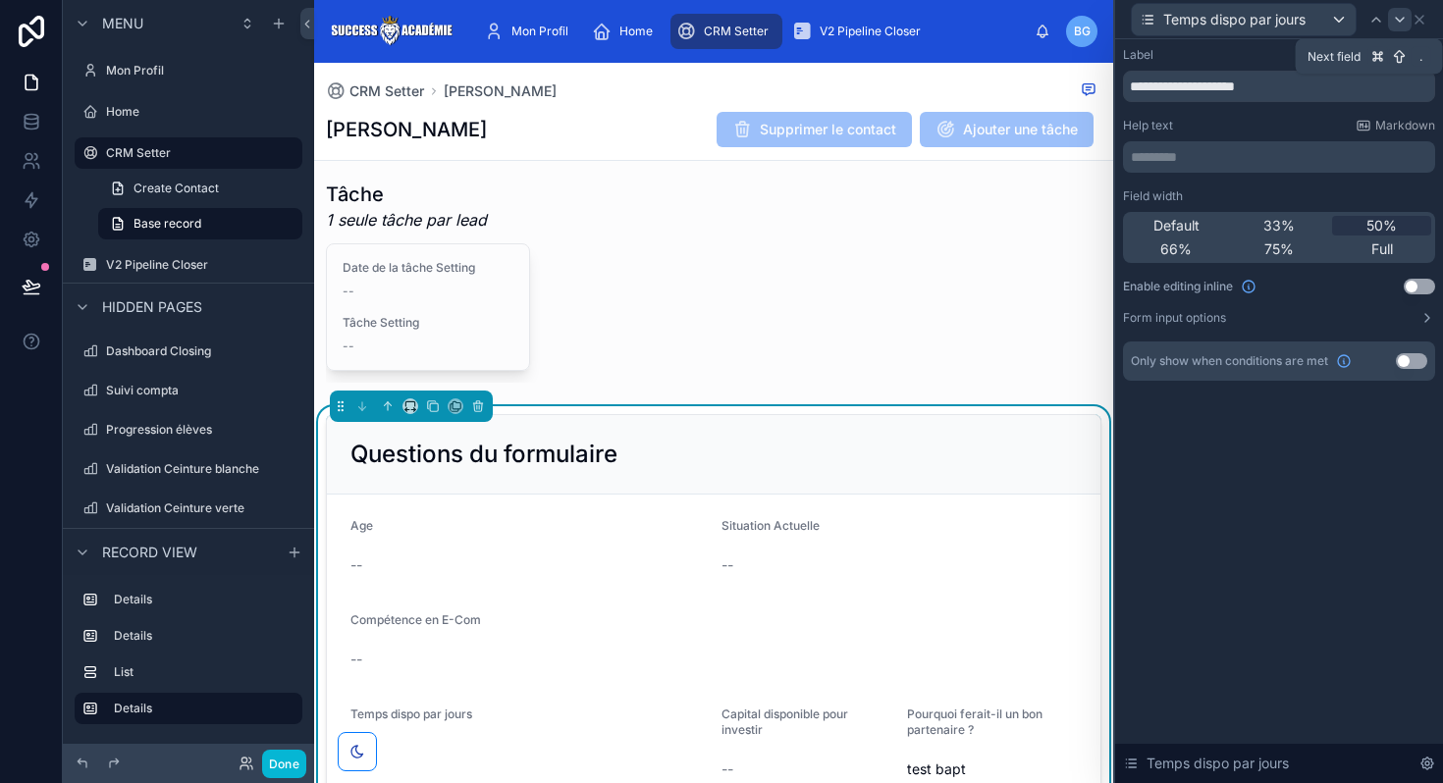
click at [1396, 25] on icon at bounding box center [1400, 20] width 16 height 16
click at [1361, 233] on div "50%" at bounding box center [1381, 226] width 99 height 20
click at [1407, 14] on icon at bounding box center [1409, 20] width 16 height 16
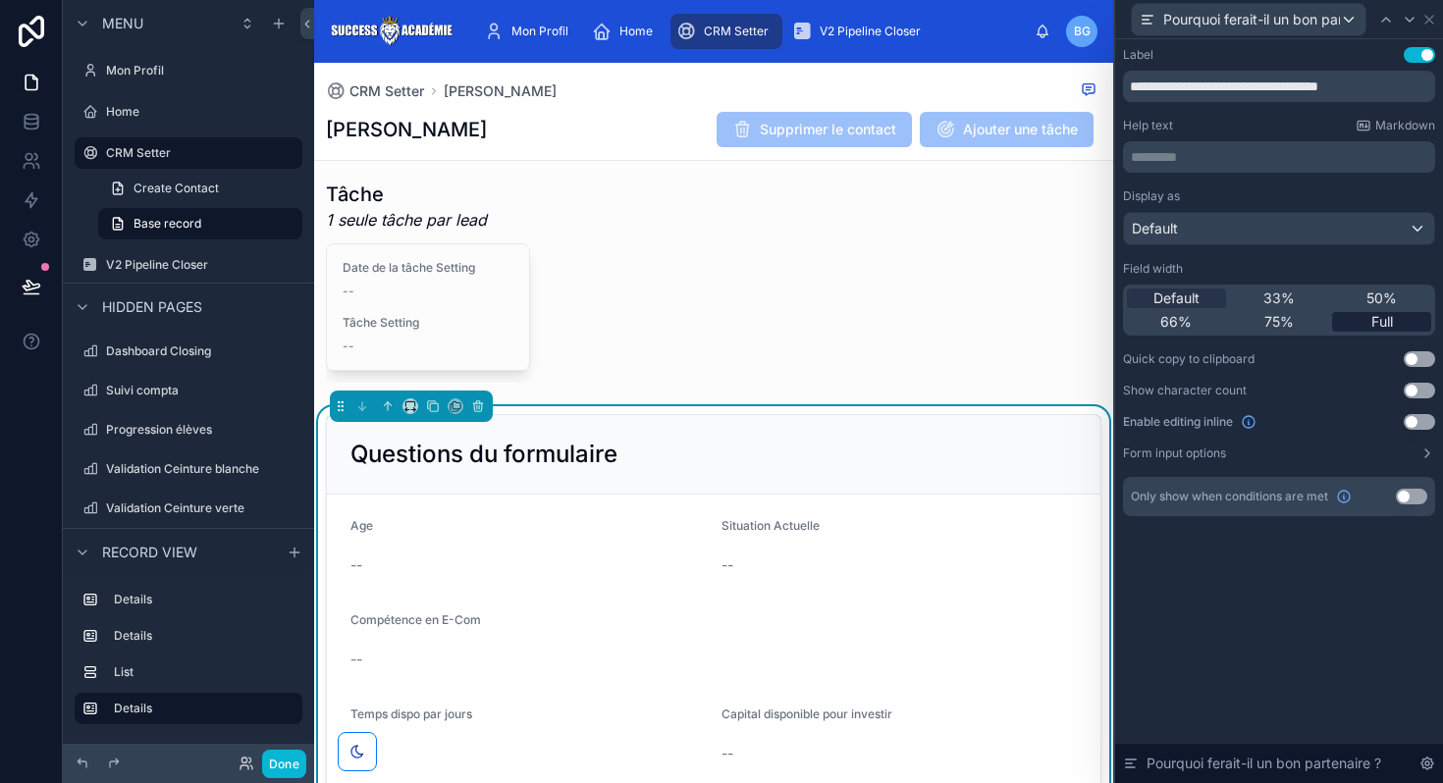
click at [1391, 320] on span "Full" at bounding box center [1382, 322] width 22 height 20
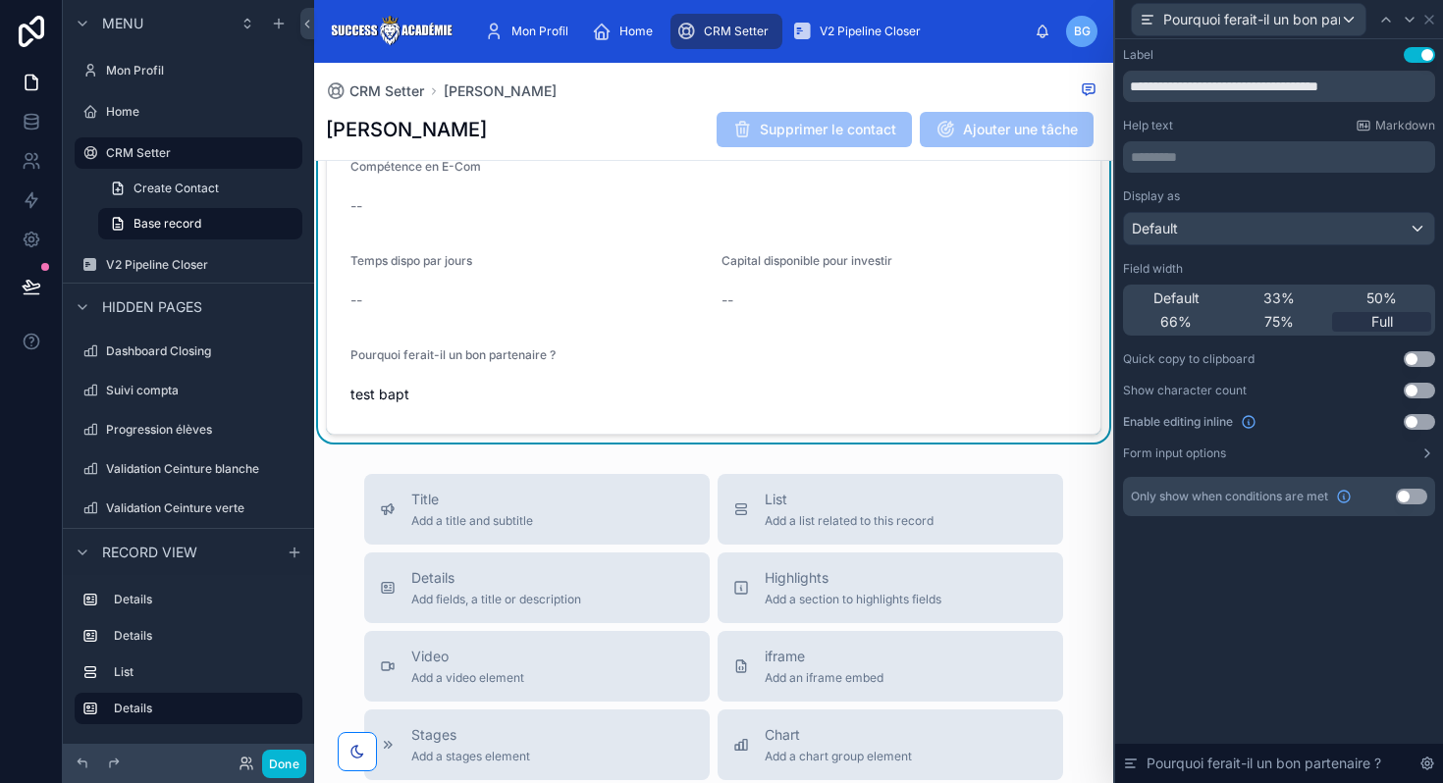
scroll to position [1280, 0]
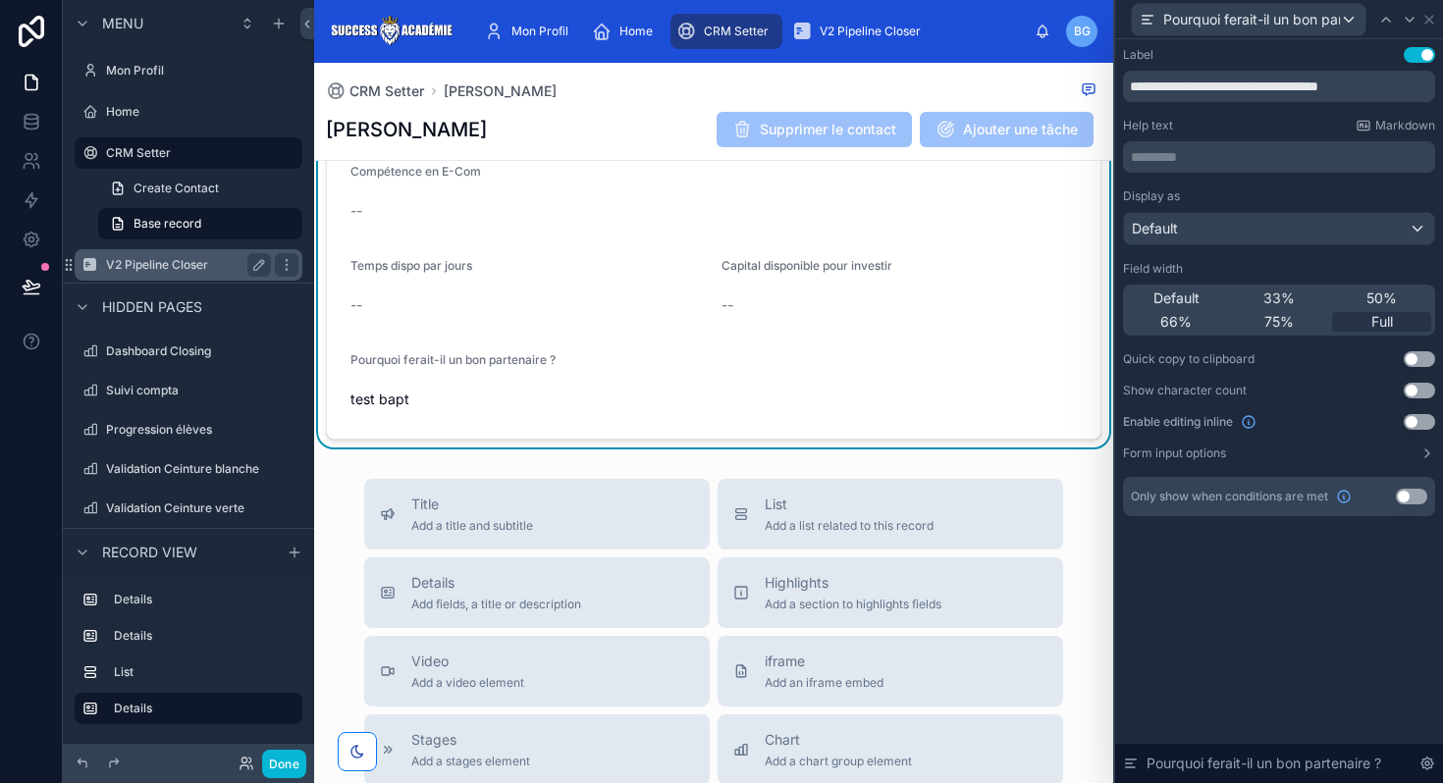
click at [193, 269] on label "V2 Pipeline Closer" at bounding box center [184, 265] width 157 height 16
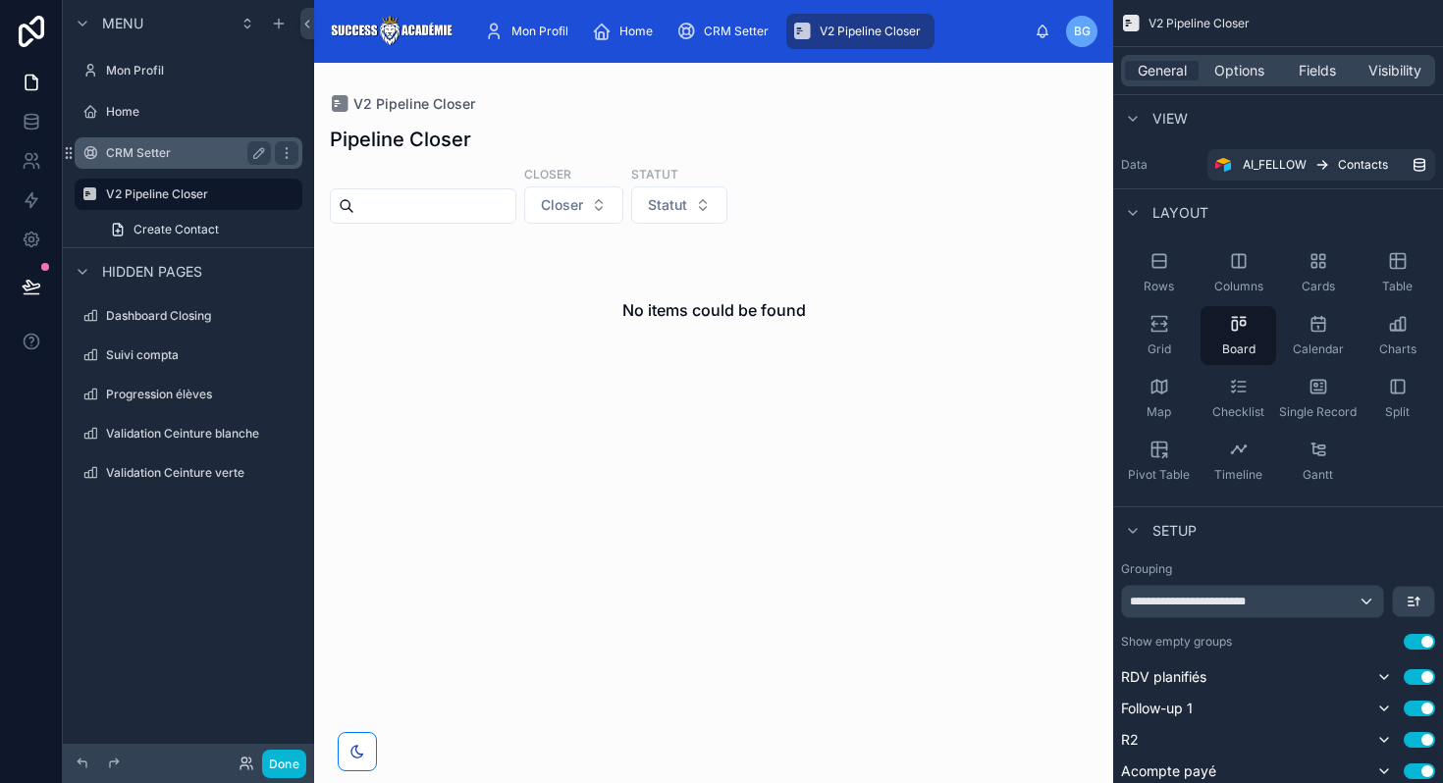
click at [135, 161] on div "CRM Setter" at bounding box center [188, 153] width 165 height 24
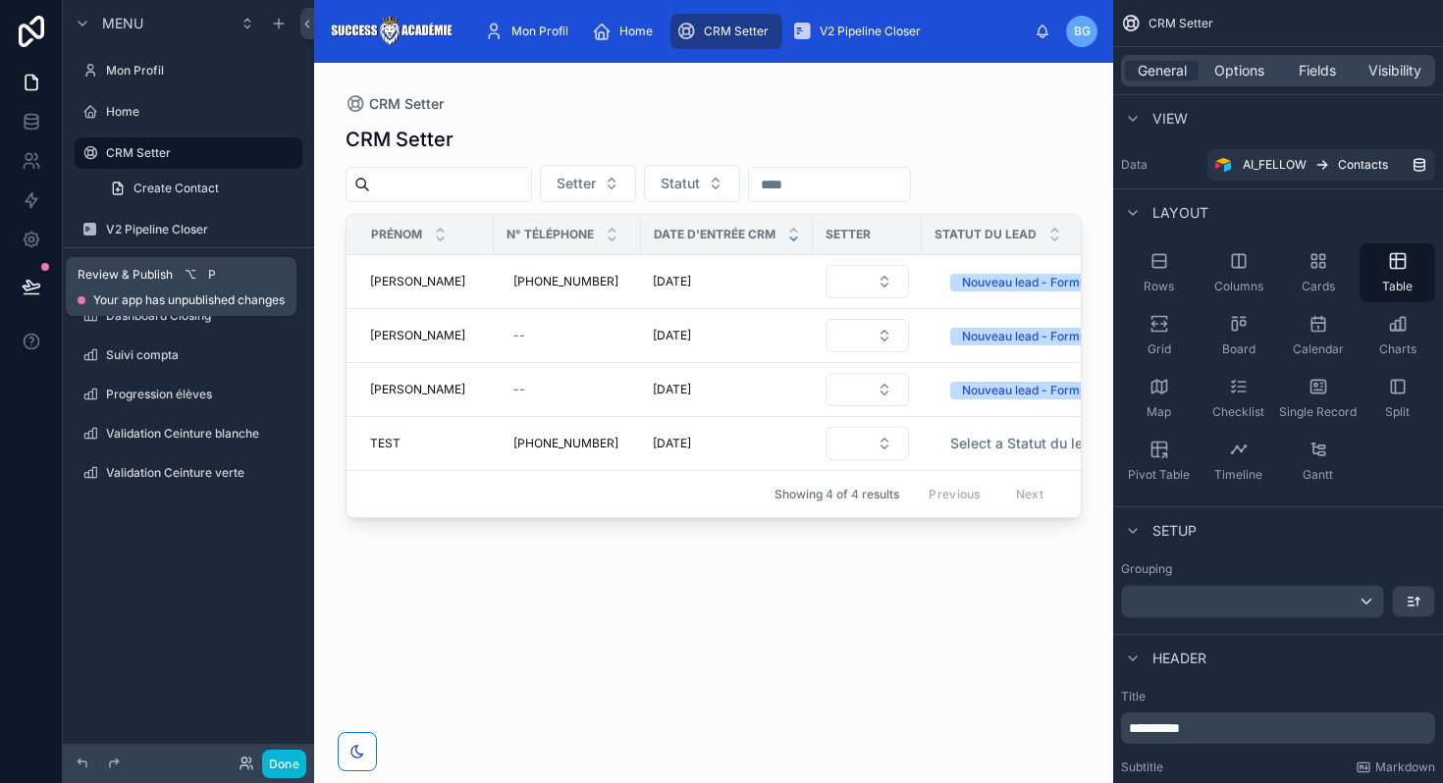
click at [31, 278] on icon at bounding box center [32, 287] width 20 height 20
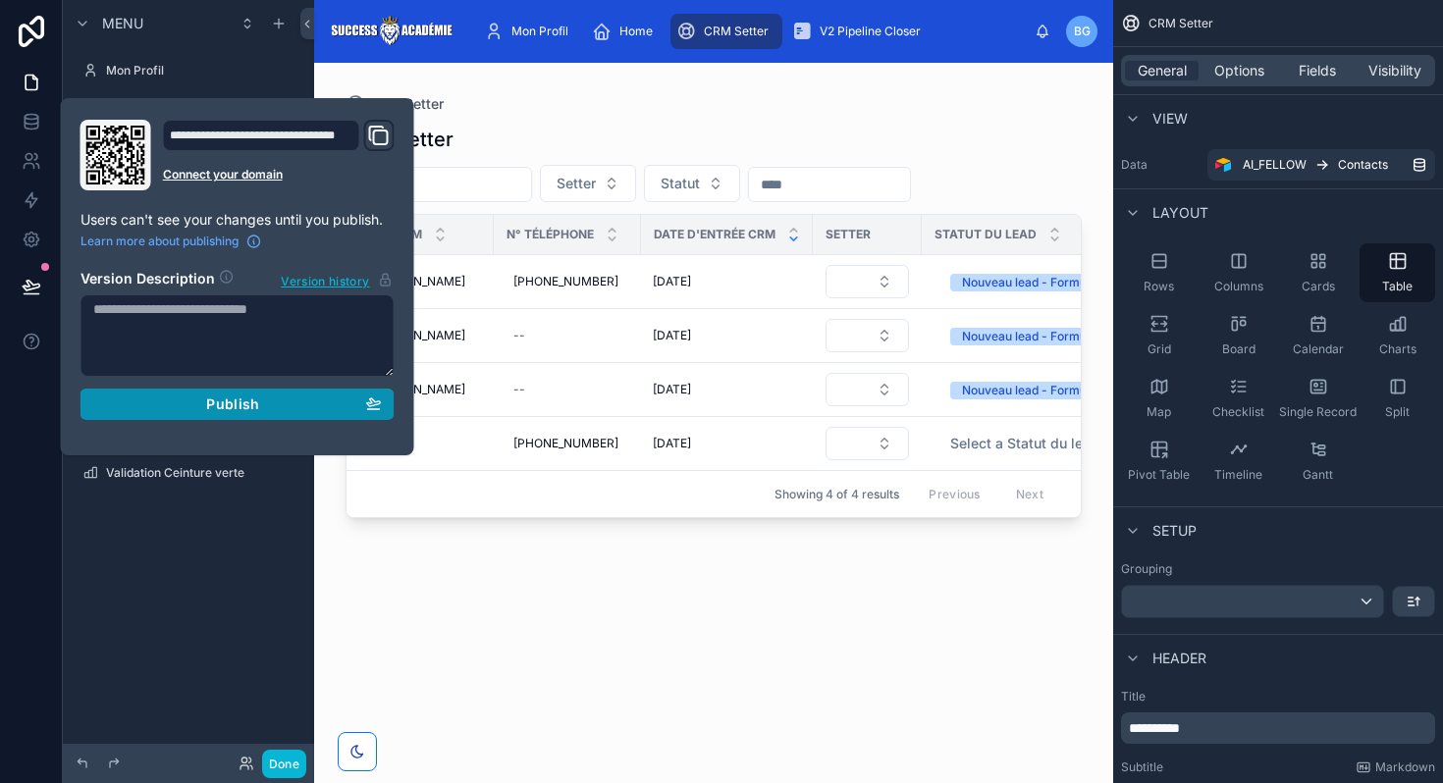
click at [258, 404] on span "Publish" at bounding box center [232, 405] width 53 height 18
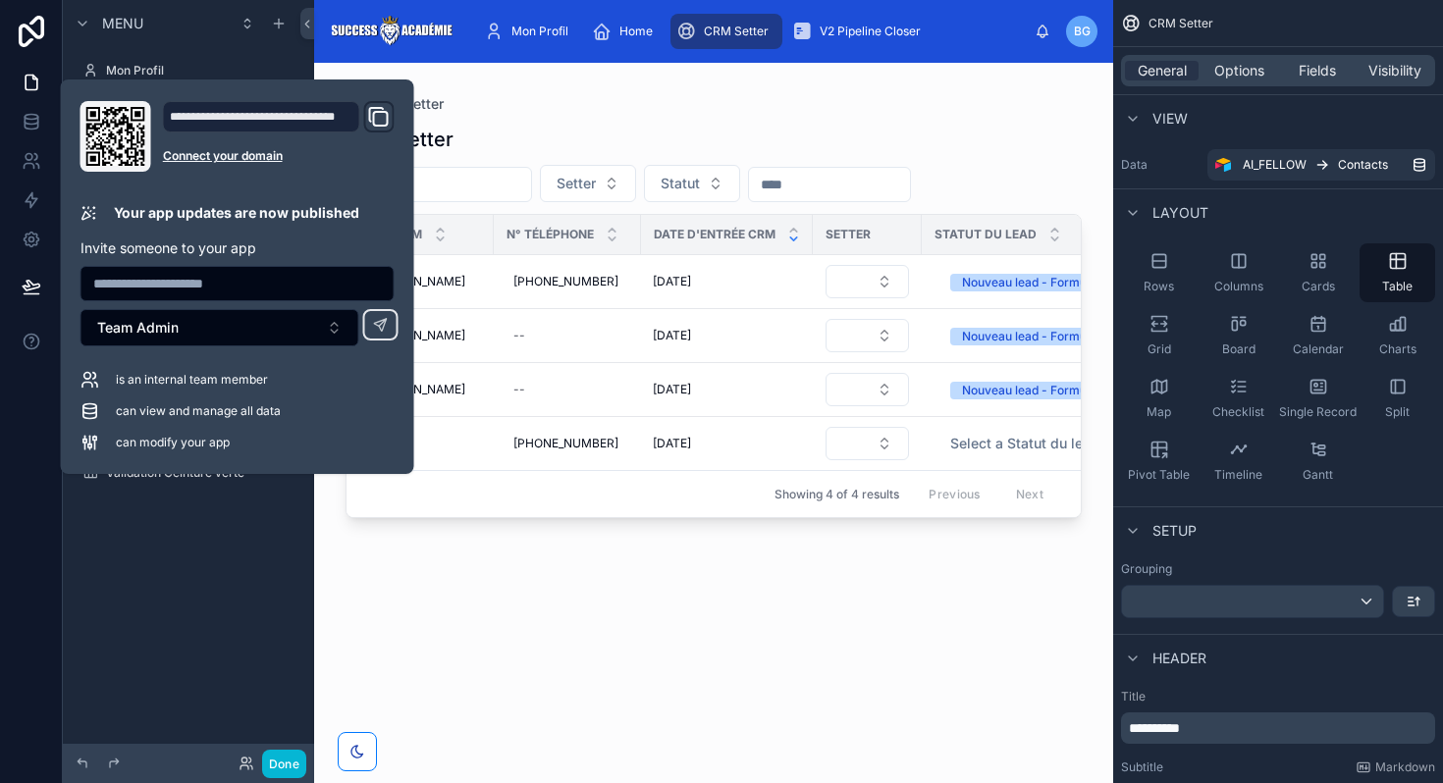
click at [603, 130] on div "CRM Setter" at bounding box center [713, 139] width 736 height 27
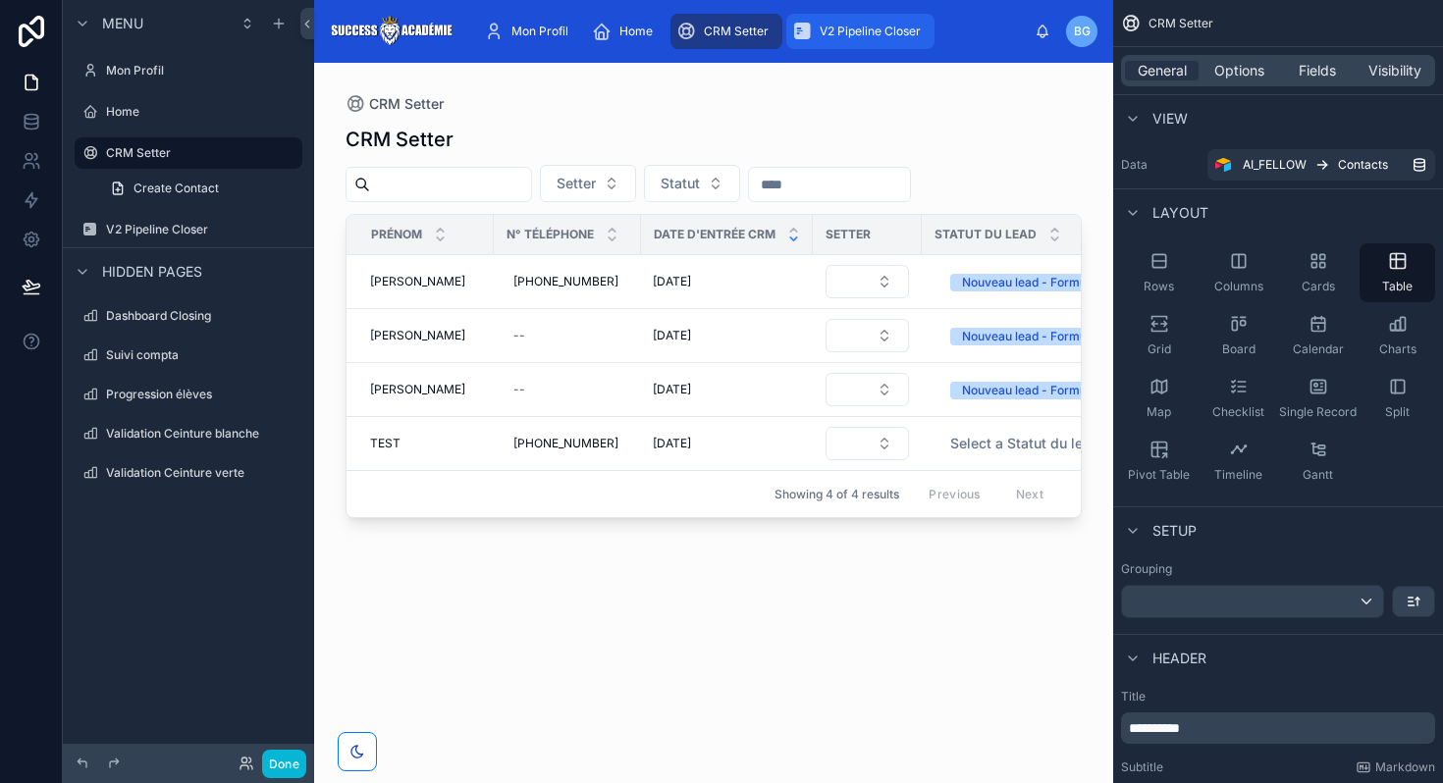
click at [853, 36] on span "V2 Pipeline Closer" at bounding box center [869, 32] width 101 height 16
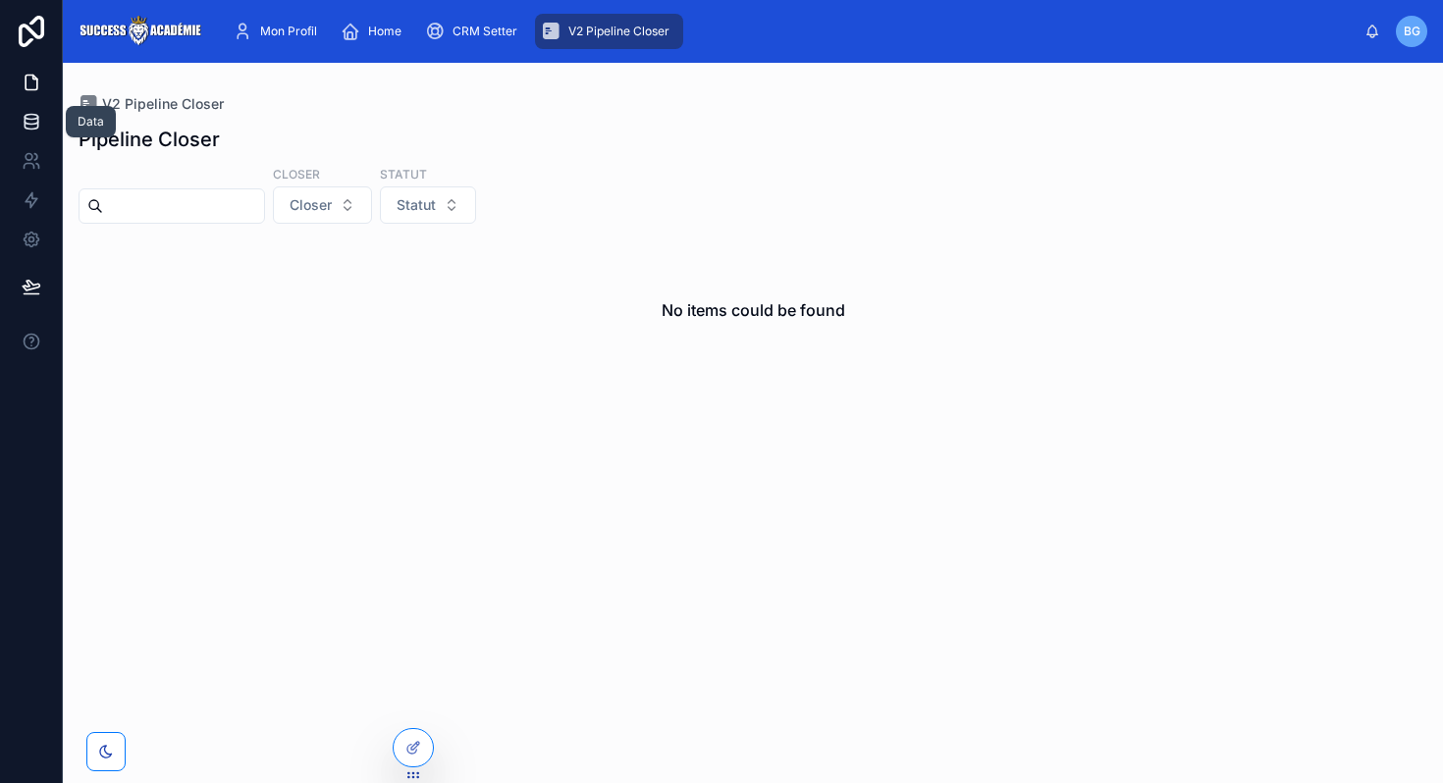
click at [37, 122] on icon at bounding box center [31, 126] width 13 height 8
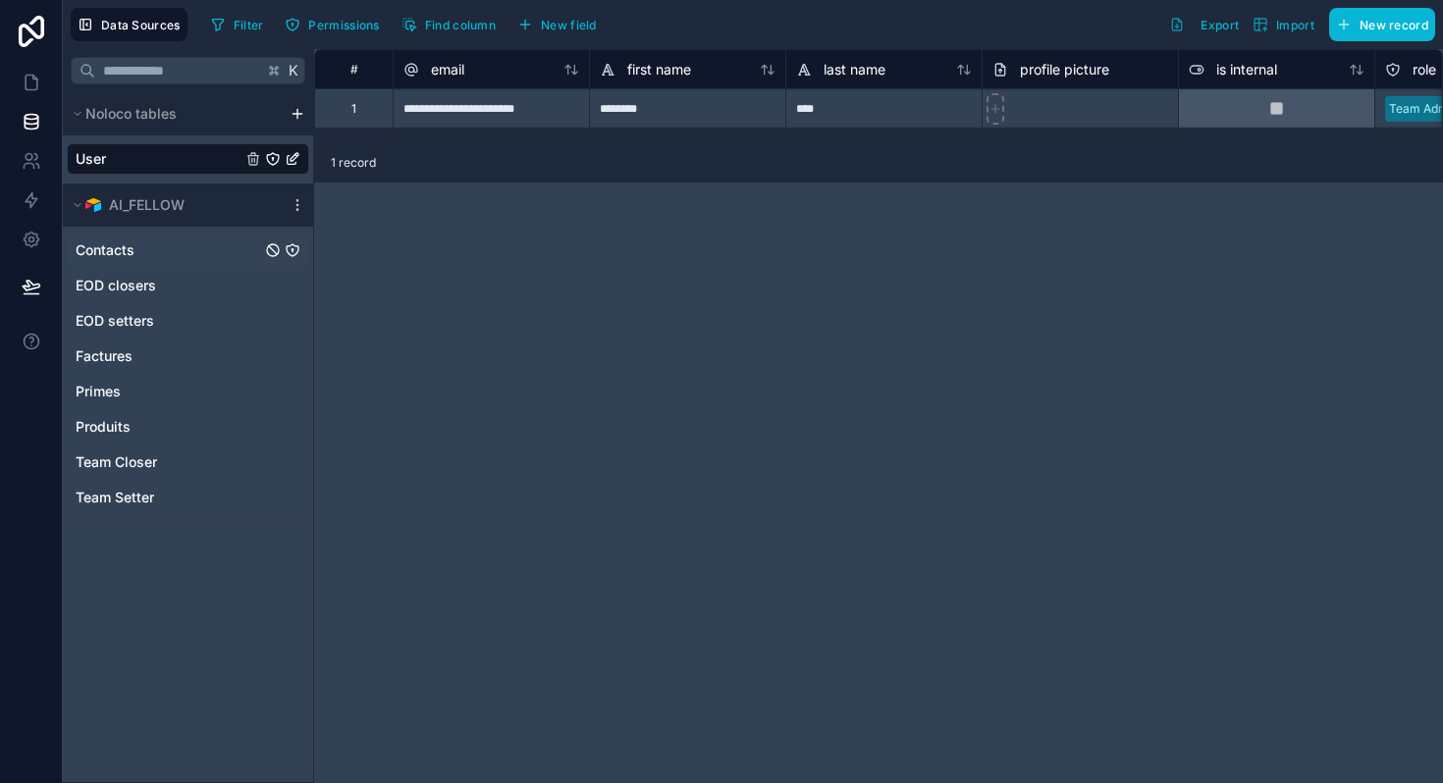
click at [197, 245] on div "Contacts" at bounding box center [188, 250] width 242 height 31
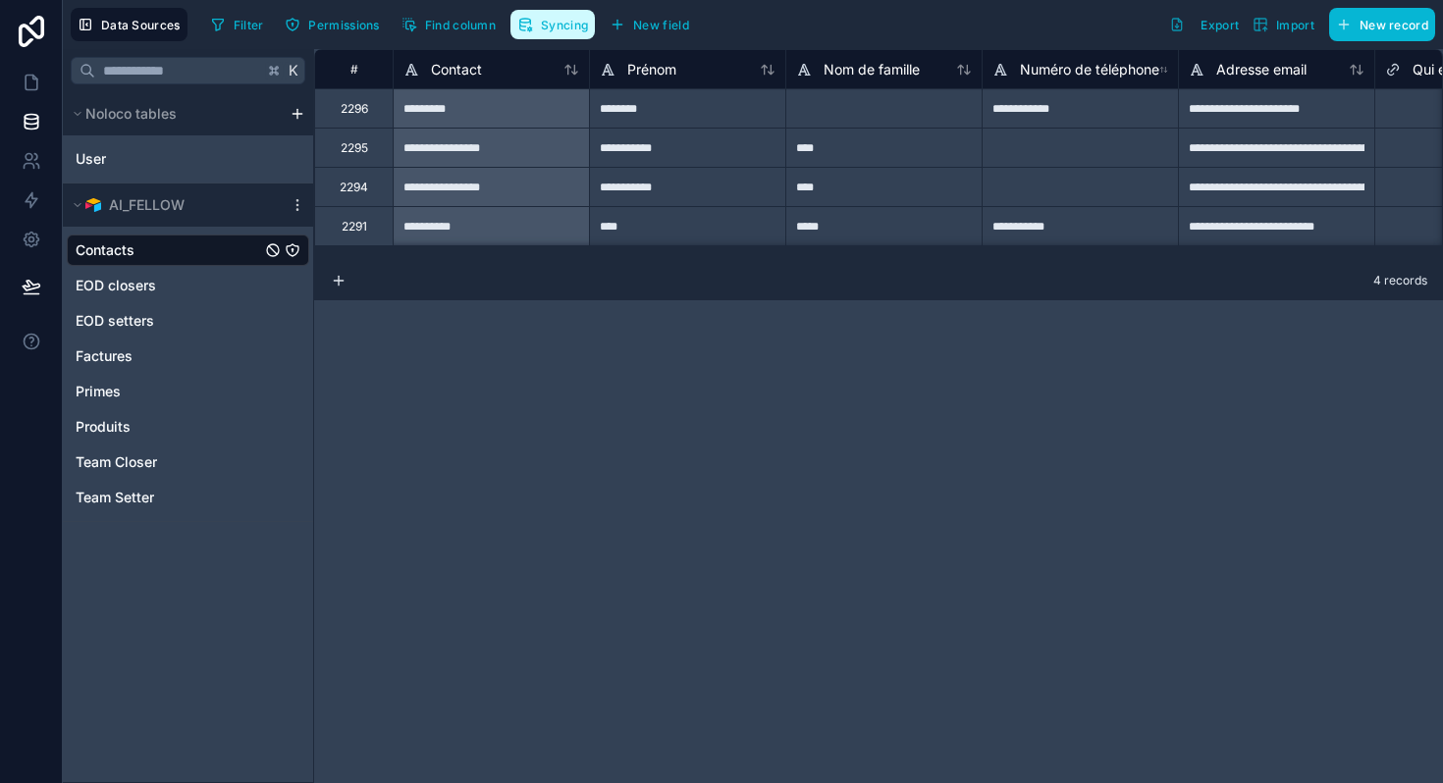
click at [559, 26] on span "Syncing" at bounding box center [564, 25] width 47 height 15
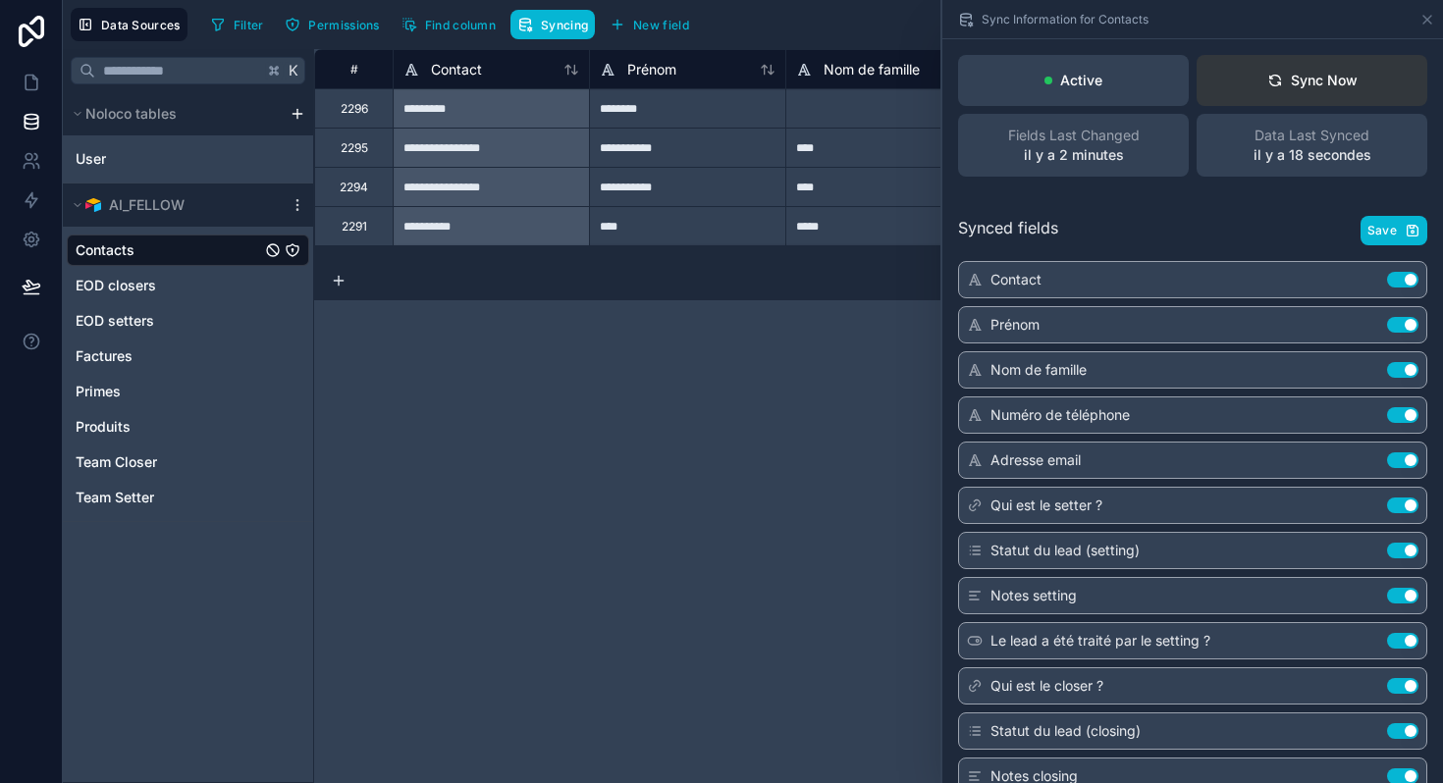
click at [1272, 77] on div "Sync Now" at bounding box center [1312, 81] width 90 height 20
click at [29, 98] on link at bounding box center [31, 82] width 62 height 39
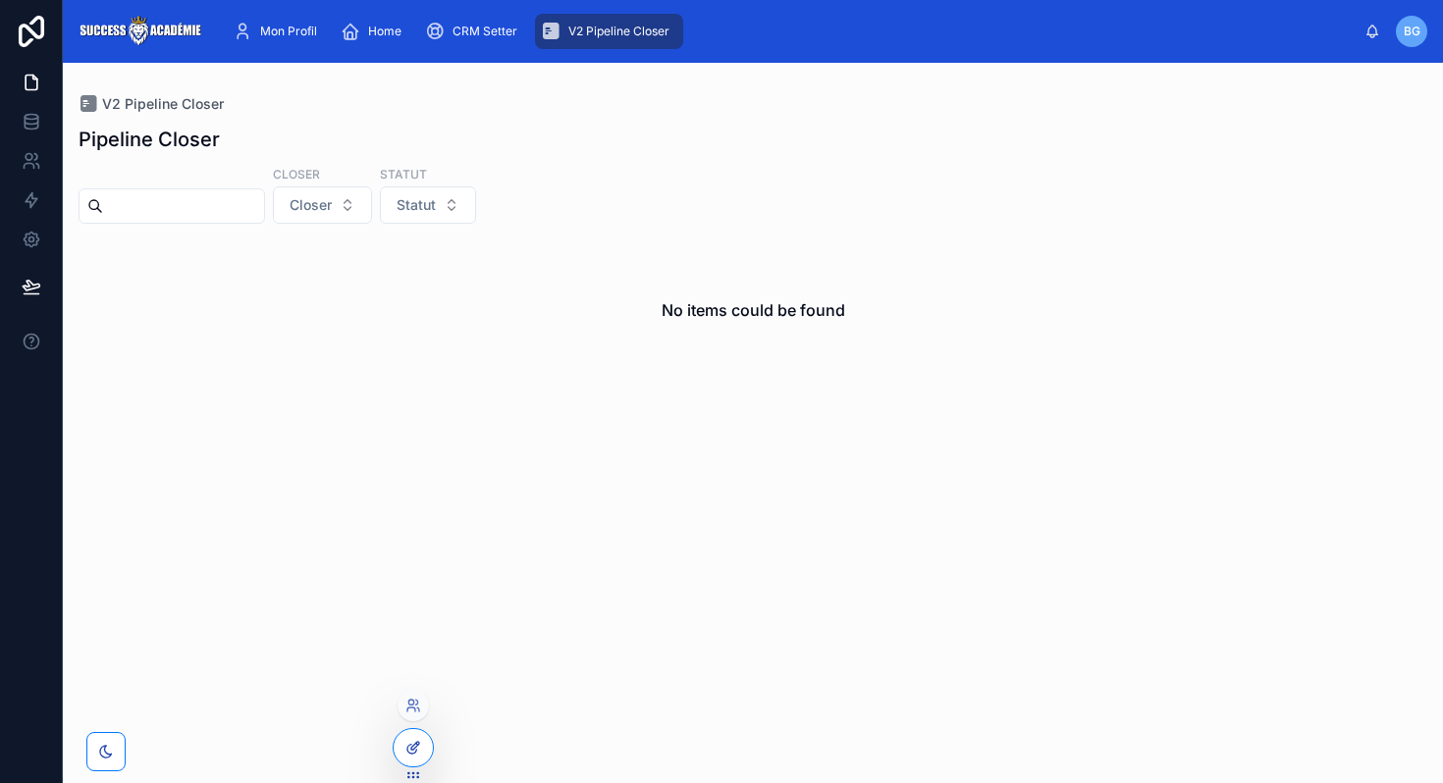
click at [401, 743] on div at bounding box center [413, 747] width 39 height 37
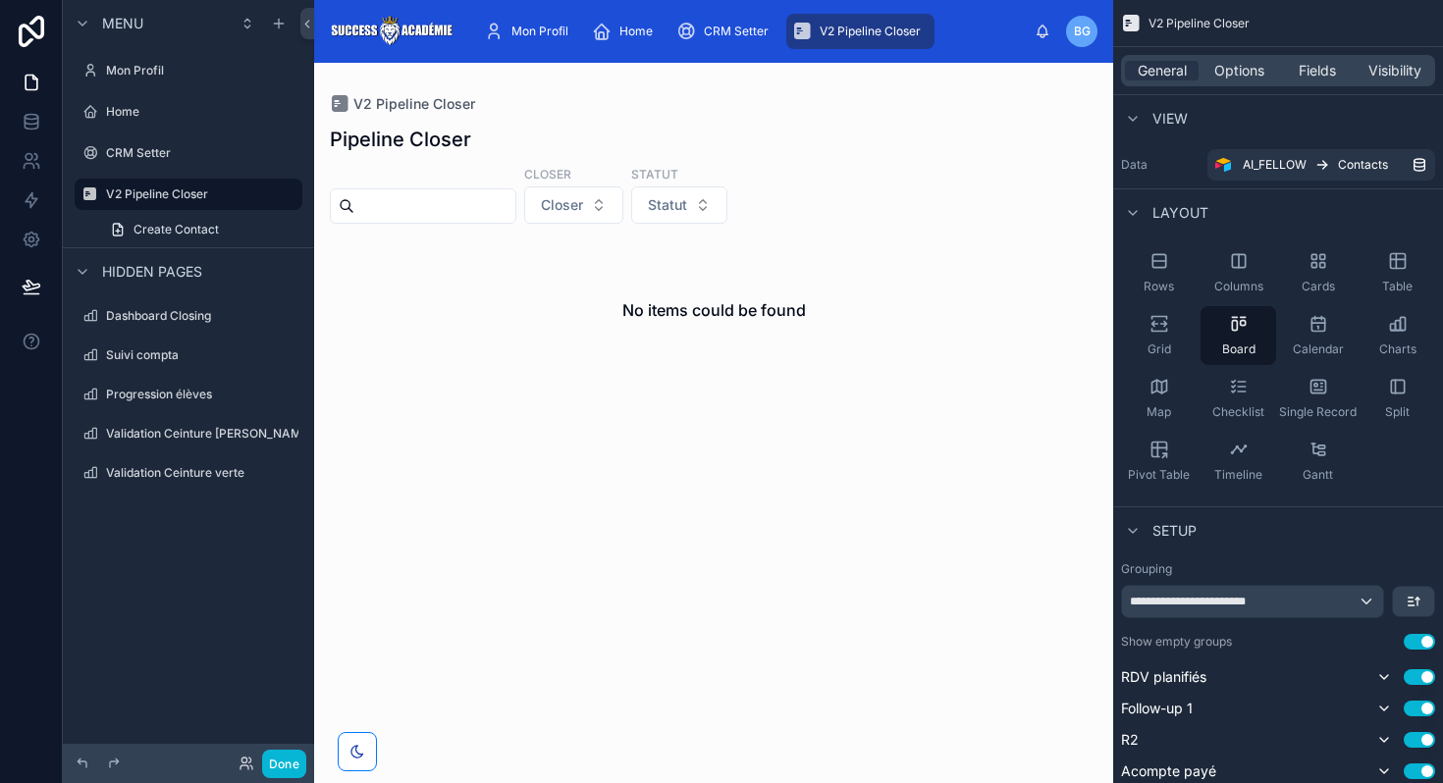
click at [769, 295] on div at bounding box center [713, 423] width 799 height 720
click at [769, 295] on div "No items could be found" at bounding box center [713, 310] width 767 height 149
click at [751, 317] on h2 "No items could be found" at bounding box center [714, 310] width 184 height 24
click at [1248, 75] on span "Options" at bounding box center [1239, 71] width 50 height 20
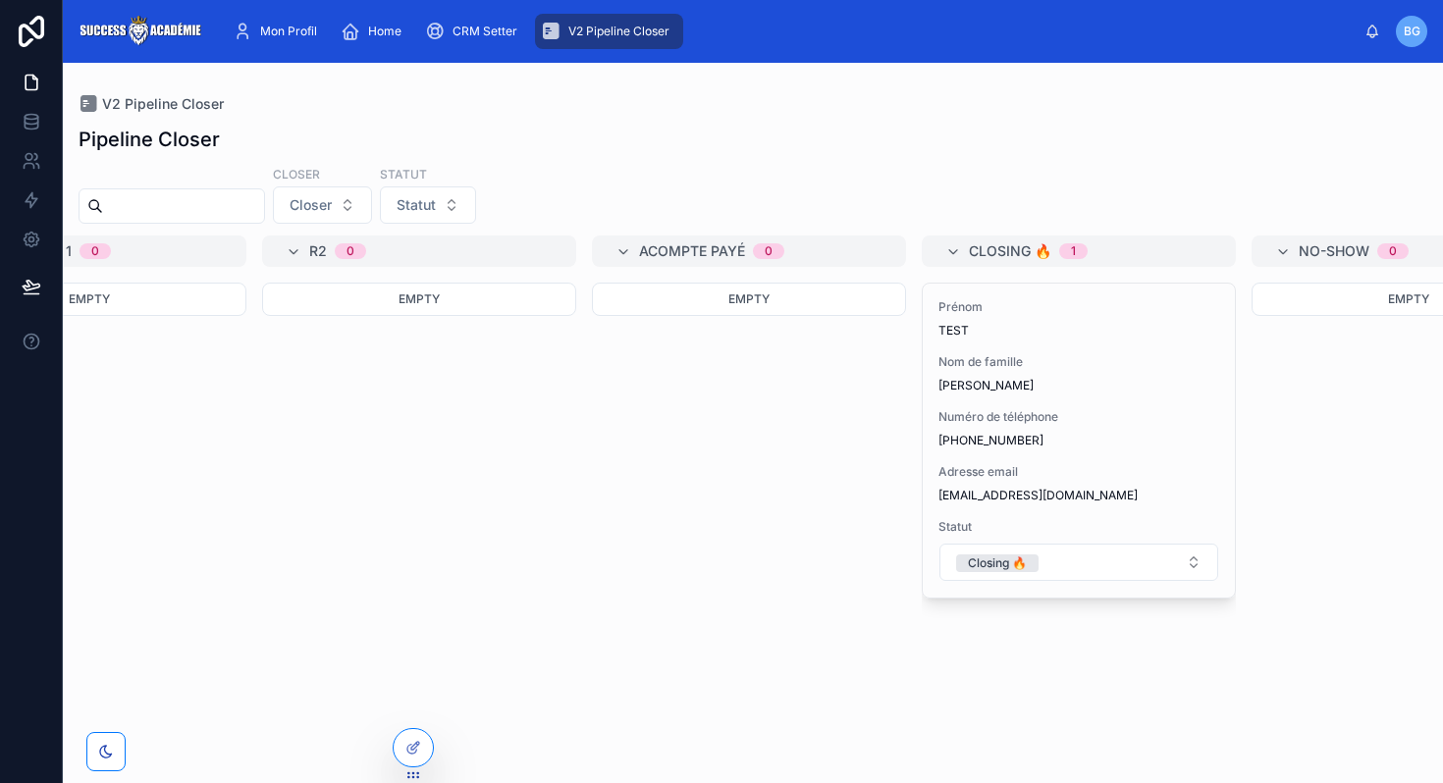
scroll to position [0, 487]
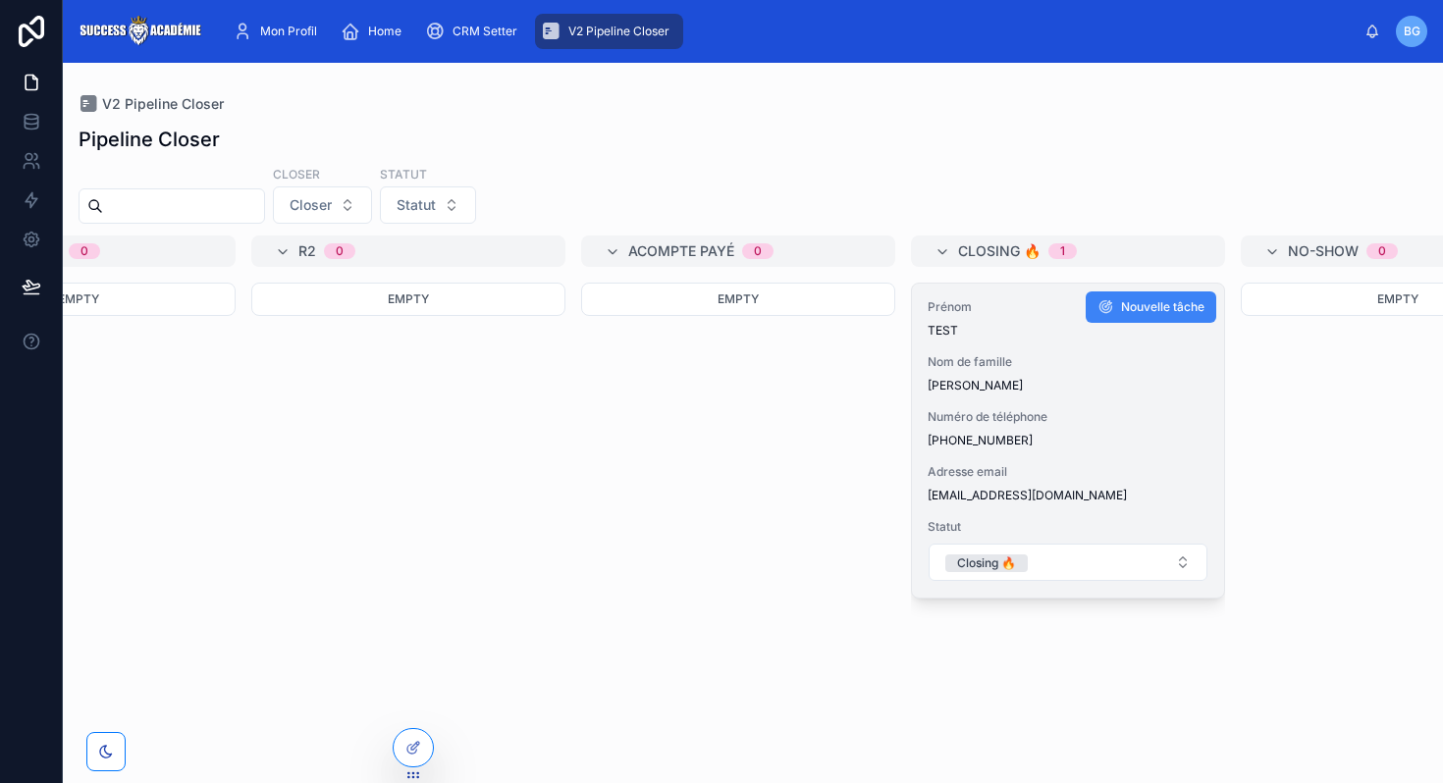
click at [1001, 396] on div "Prénom TEST Nom de famille [PERSON_NAME] Numéro de téléphone [PHONE_NUMBER] Adr…" at bounding box center [1068, 441] width 312 height 314
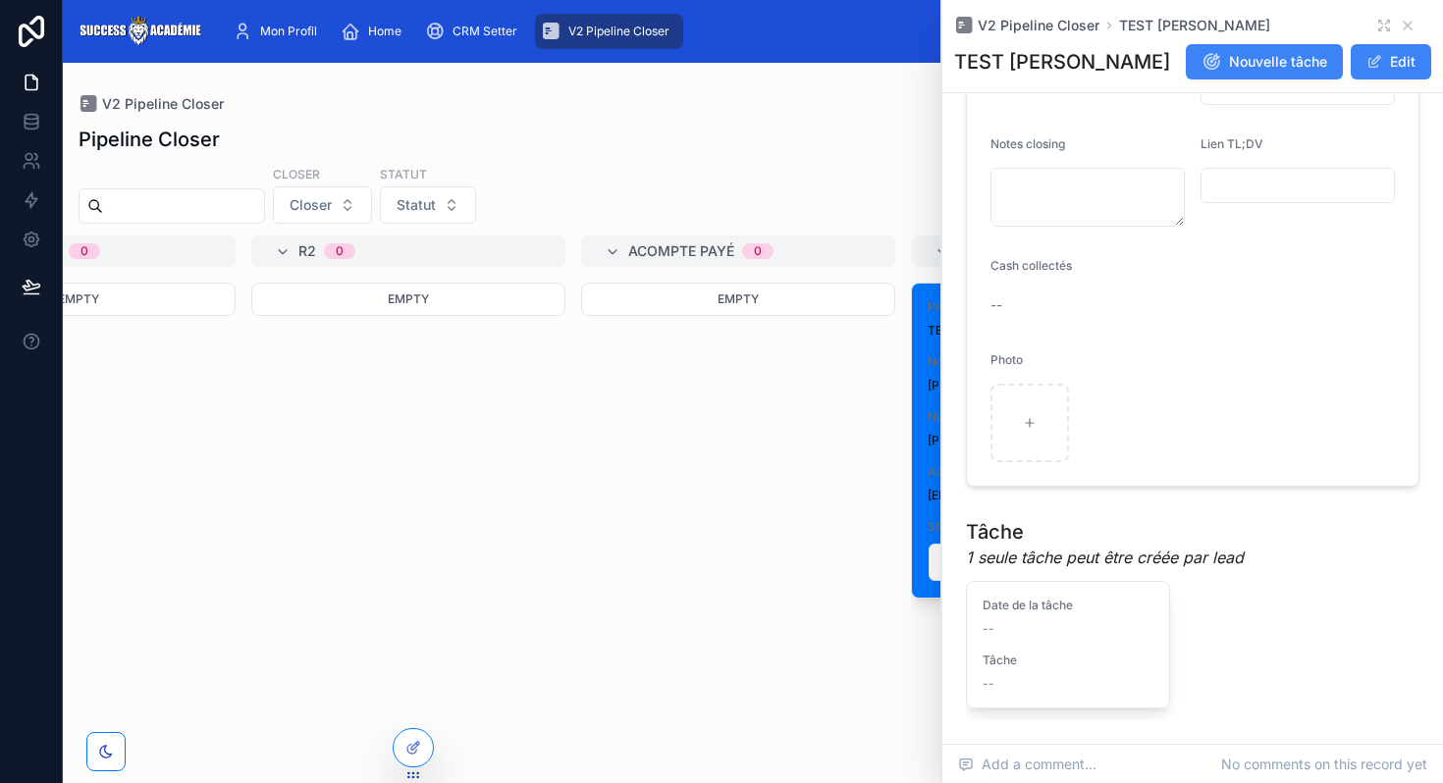
scroll to position [1092, 0]
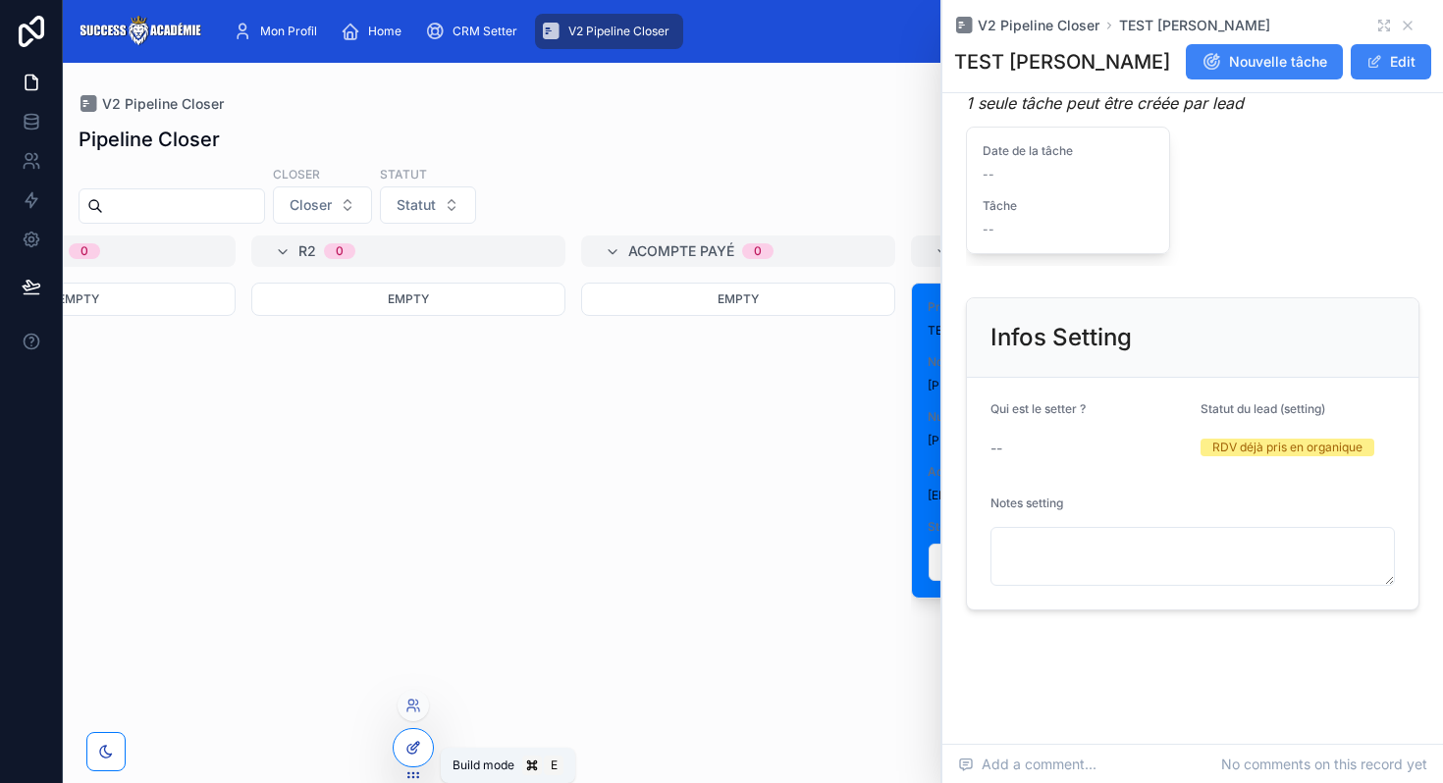
click at [417, 752] on icon at bounding box center [413, 748] width 16 height 16
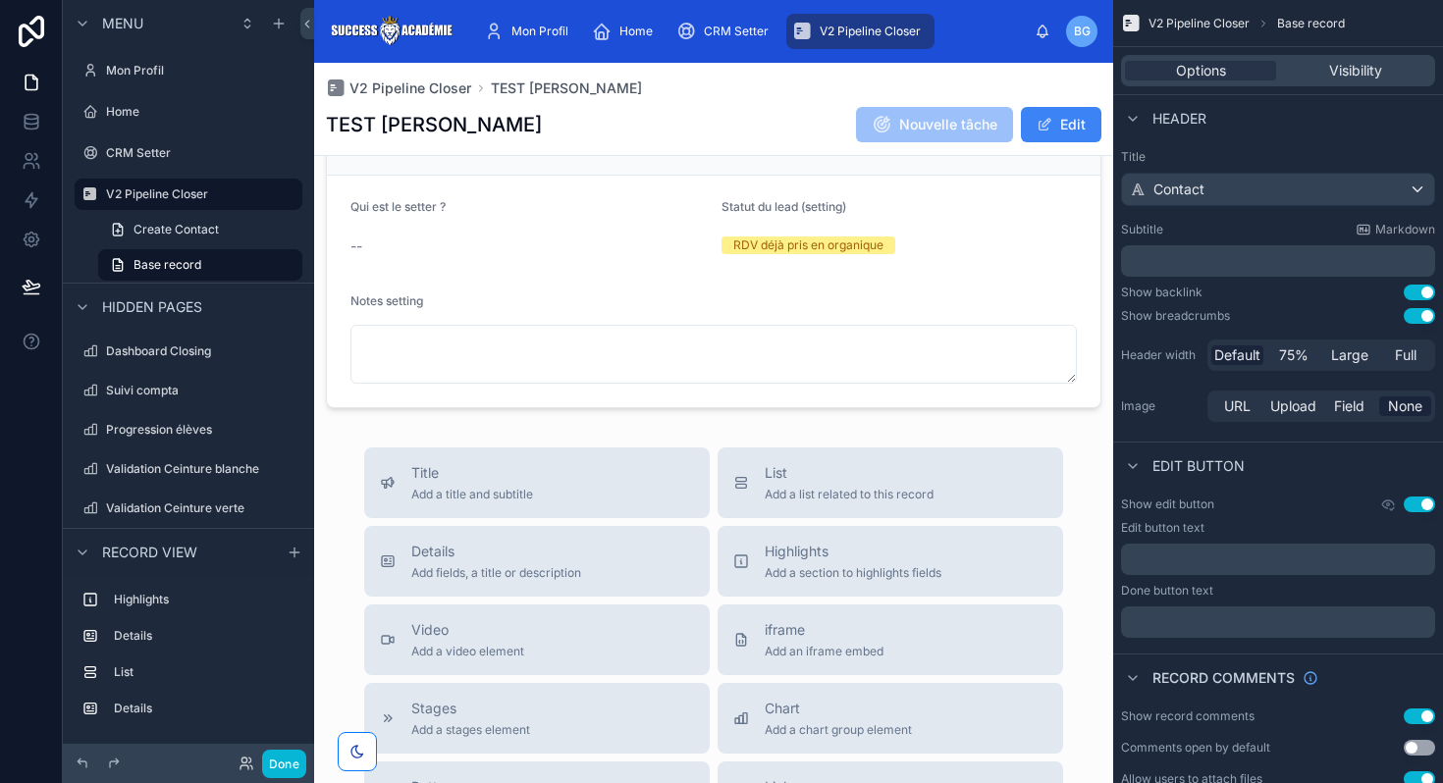
scroll to position [1336, 0]
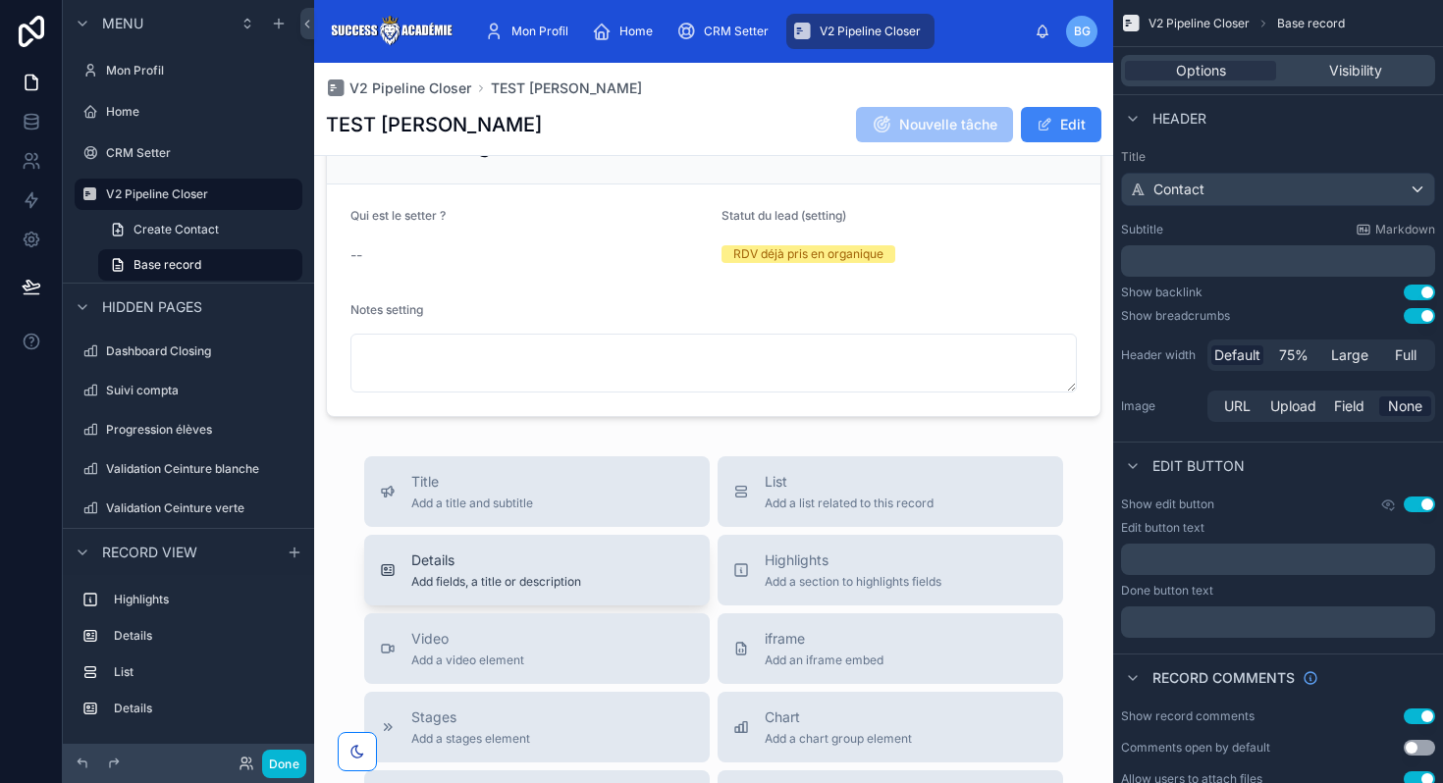
click at [582, 584] on div "Details Add fields, a title or description" at bounding box center [537, 570] width 314 height 39
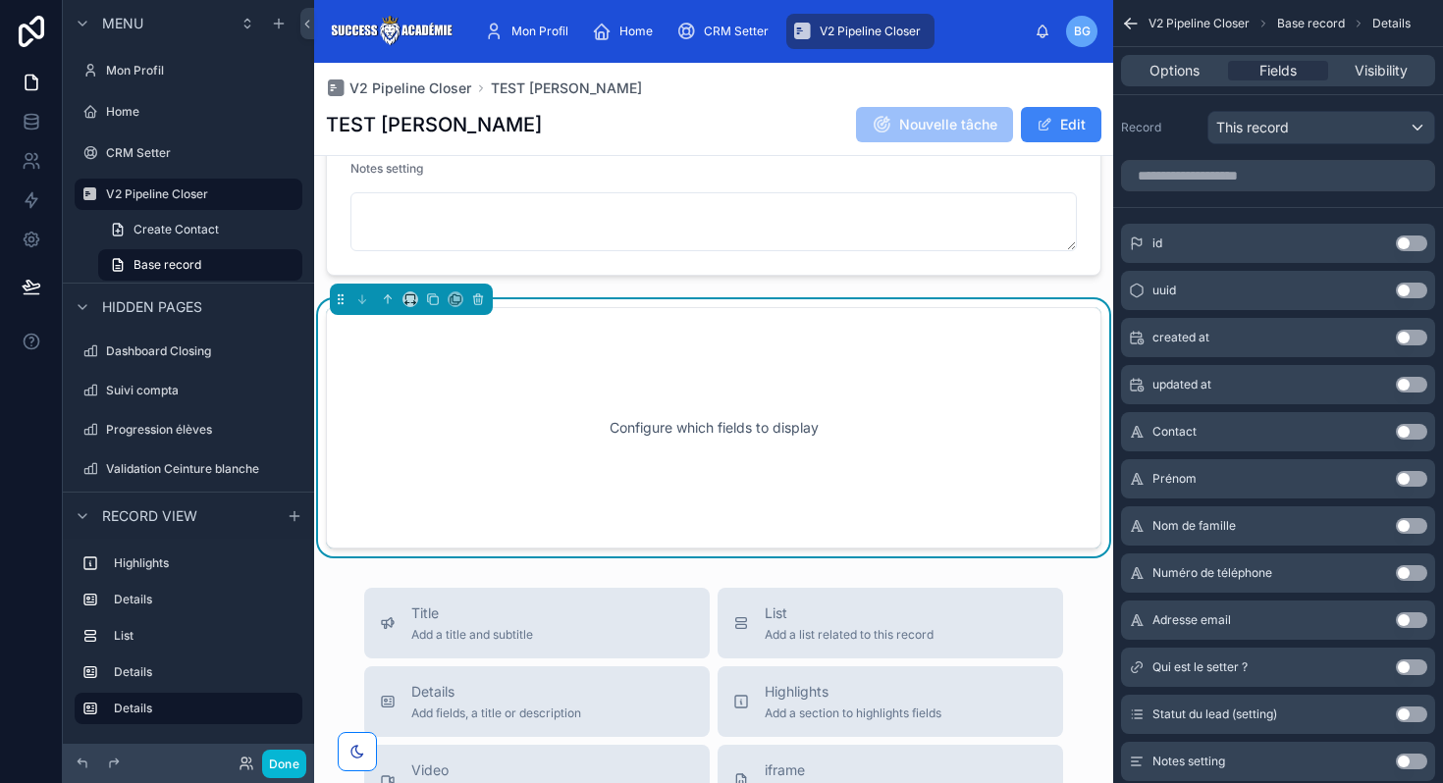
scroll to position [1482, 0]
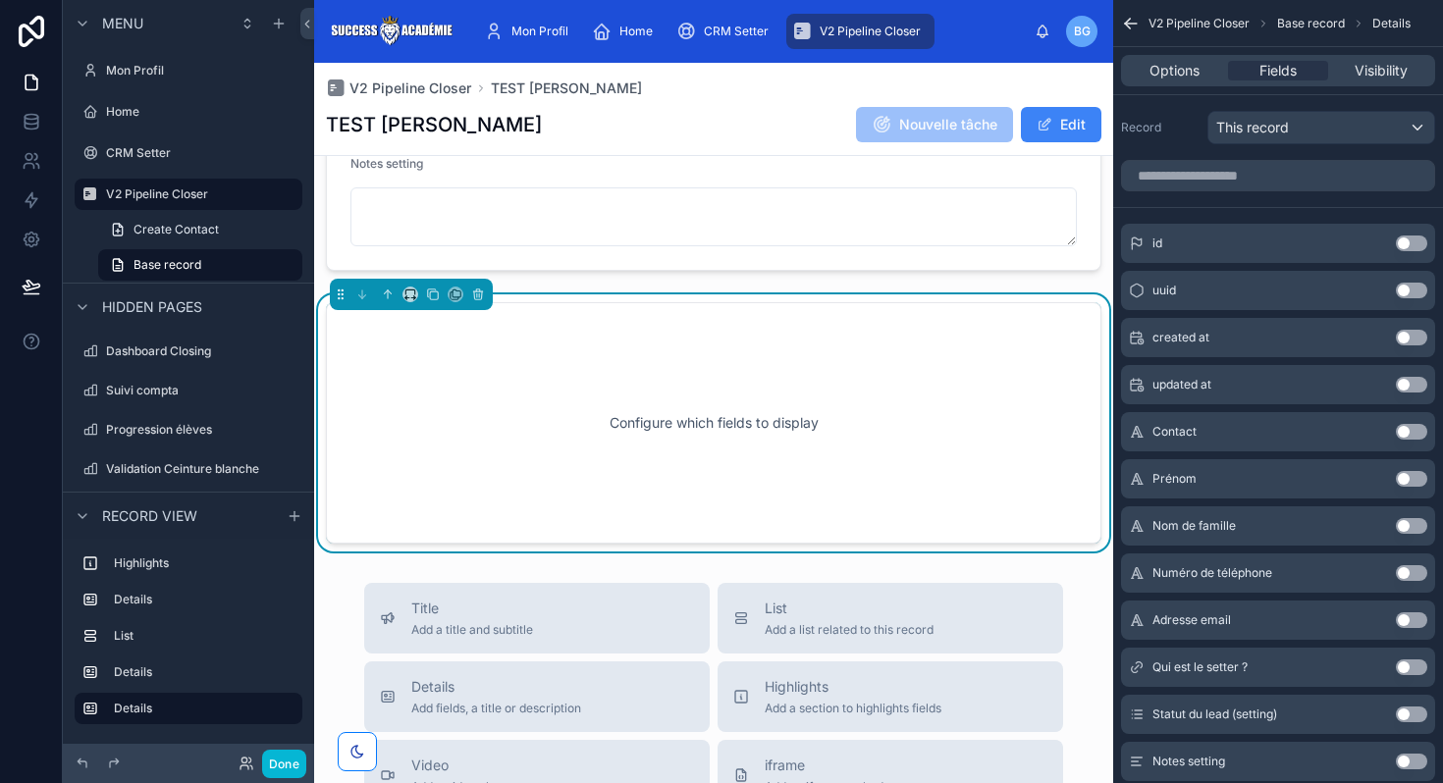
click at [831, 349] on div "Configure which fields to display" at bounding box center [713, 423] width 711 height 177
click at [1173, 85] on div "Options Fields Visibility" at bounding box center [1278, 70] width 314 height 31
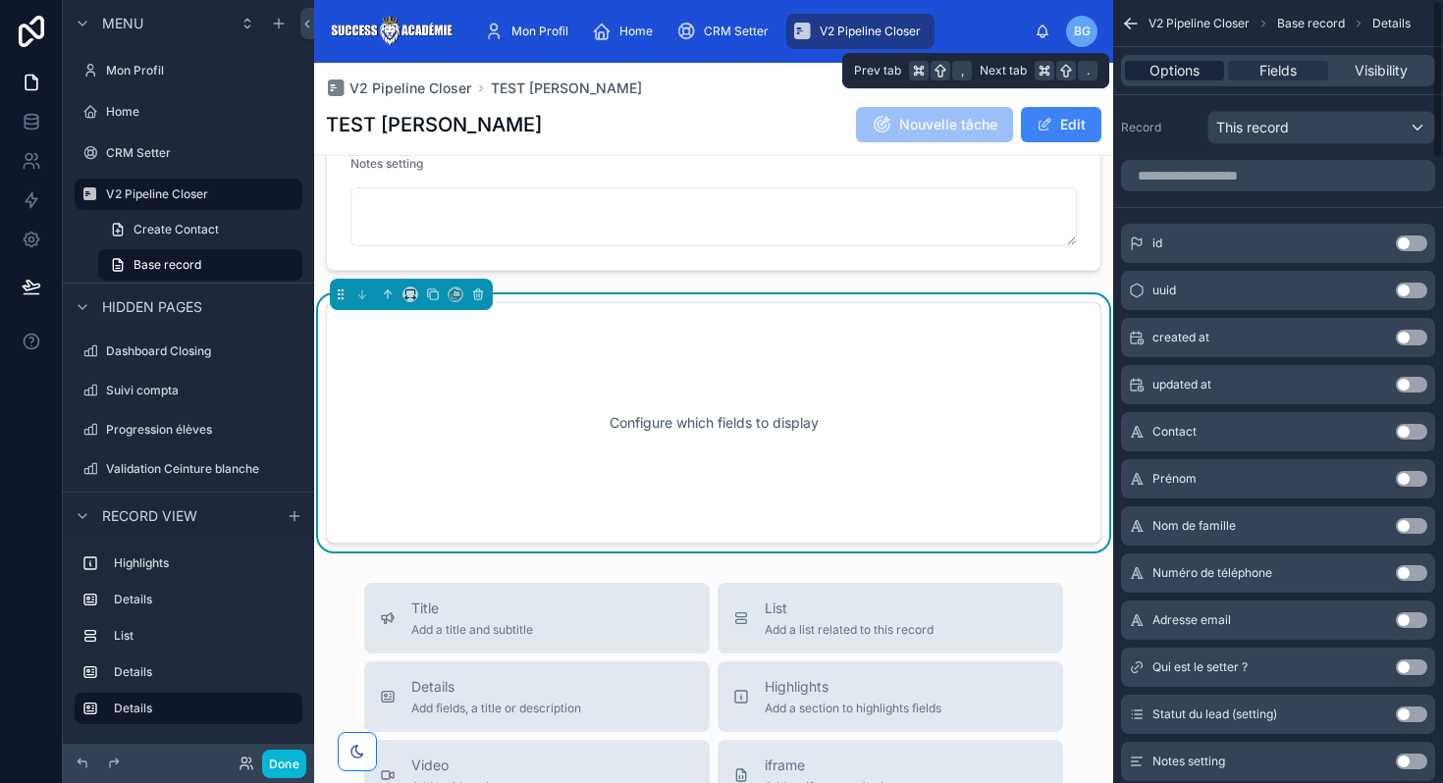
click at [1172, 73] on span "Options" at bounding box center [1174, 71] width 50 height 20
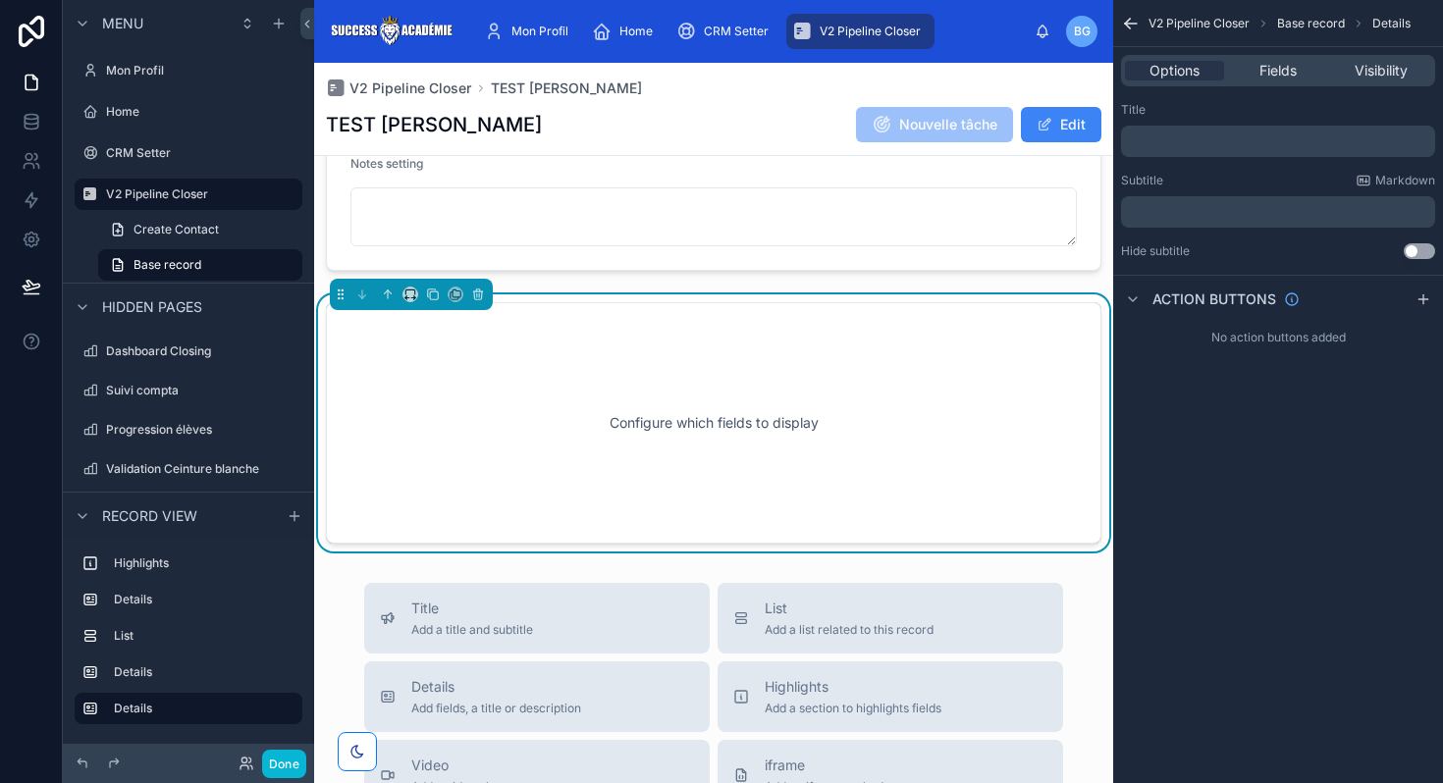
click at [1172, 137] on p "﻿" at bounding box center [1280, 141] width 302 height 16
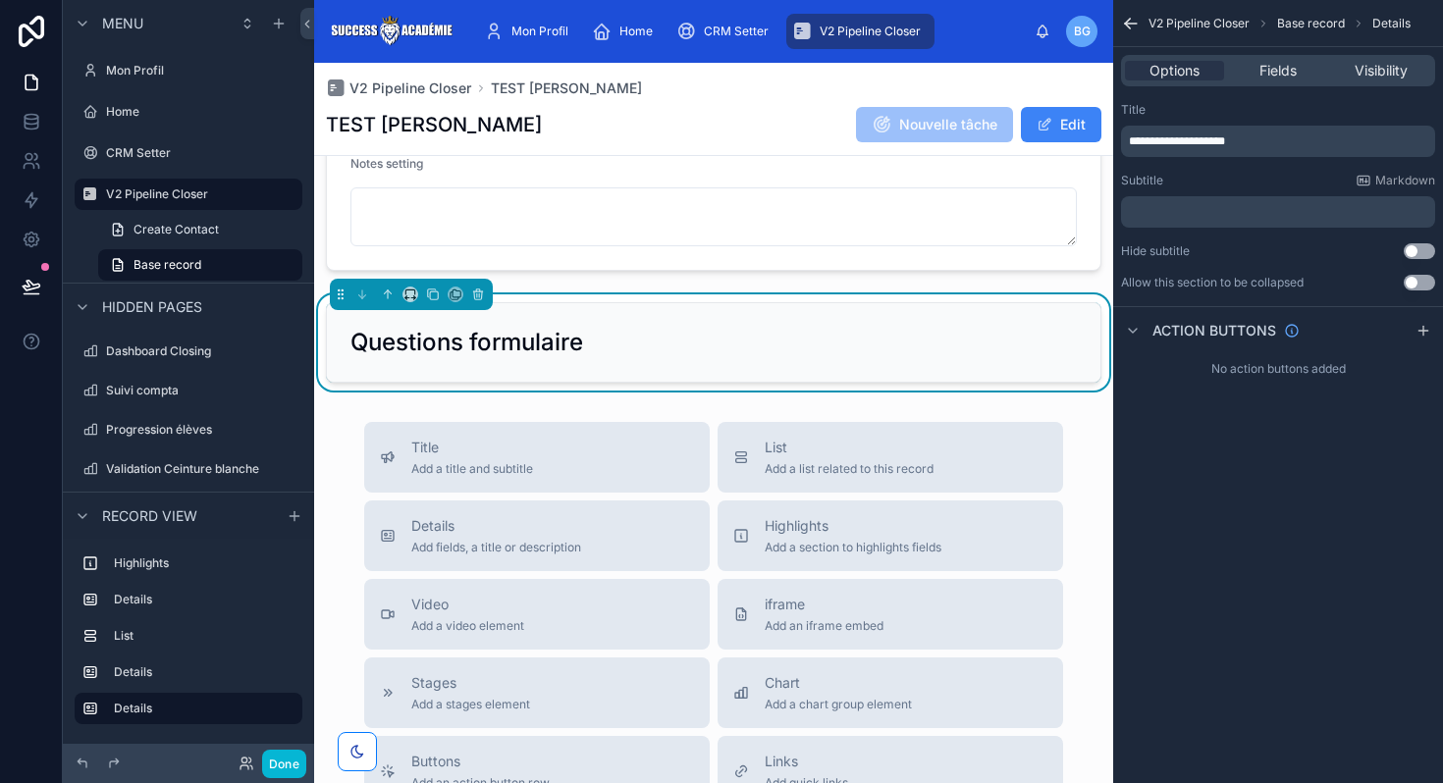
click at [1226, 117] on div "Title" at bounding box center [1278, 110] width 314 height 16
click at [1254, 67] on div "Fields" at bounding box center [1277, 71] width 99 height 20
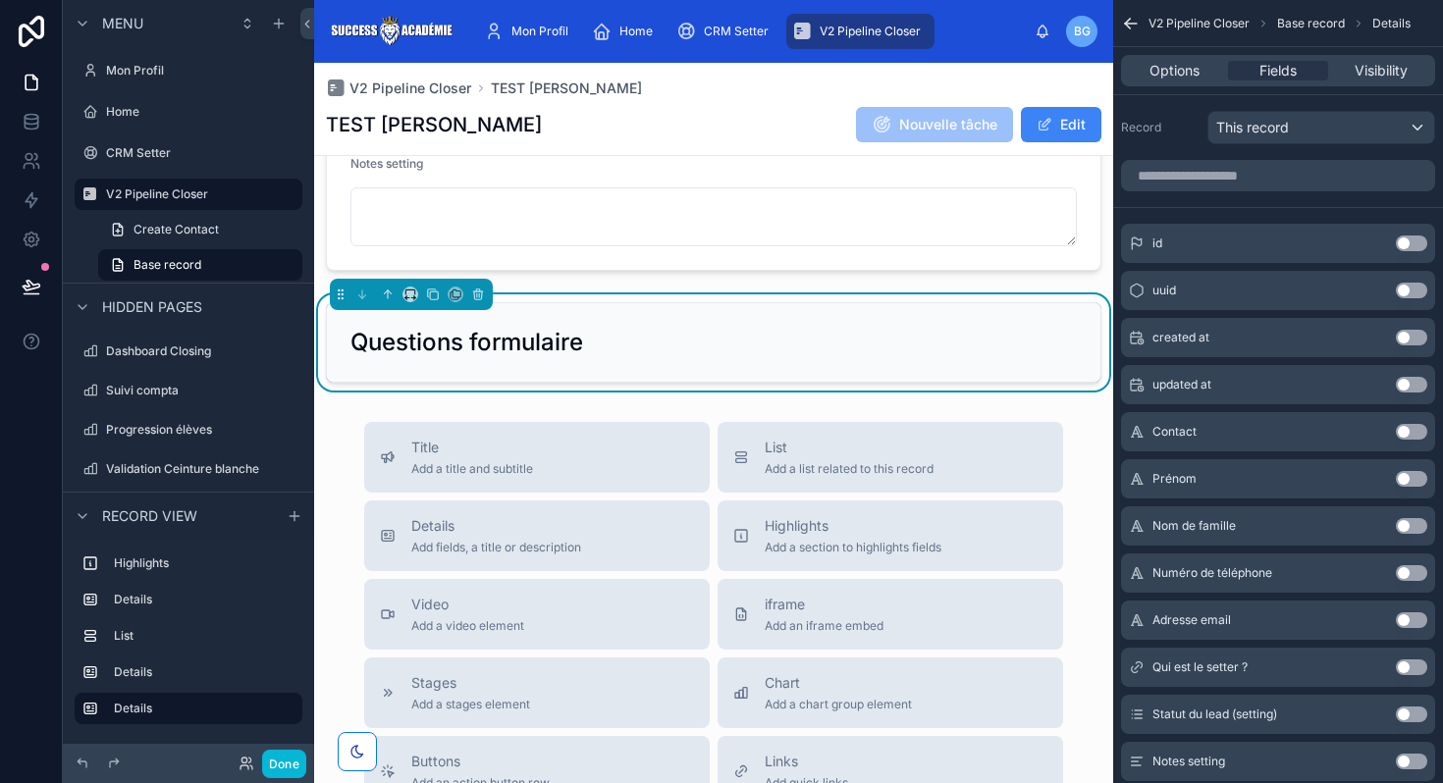
scroll to position [3068, 0]
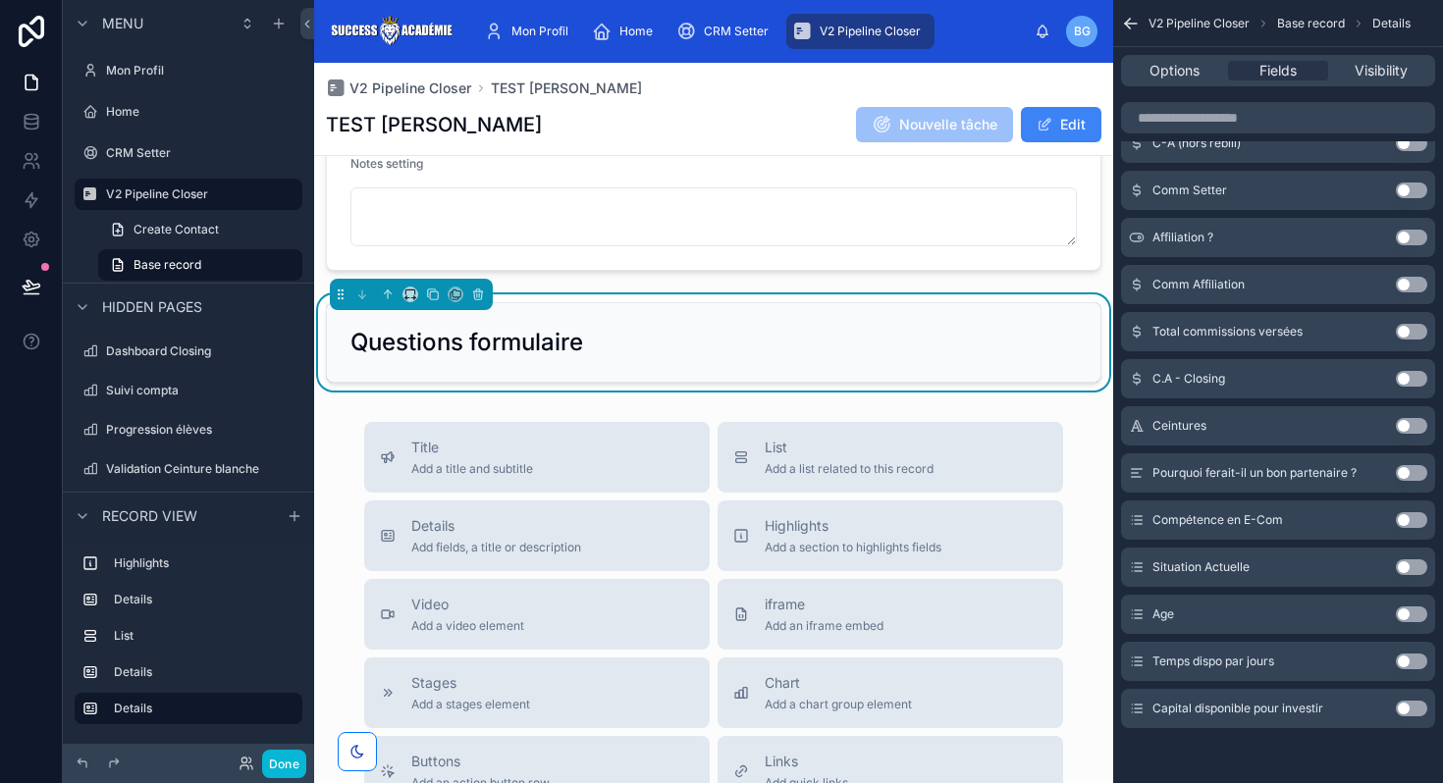
click at [1409, 525] on button "Use setting" at bounding box center [1411, 520] width 31 height 16
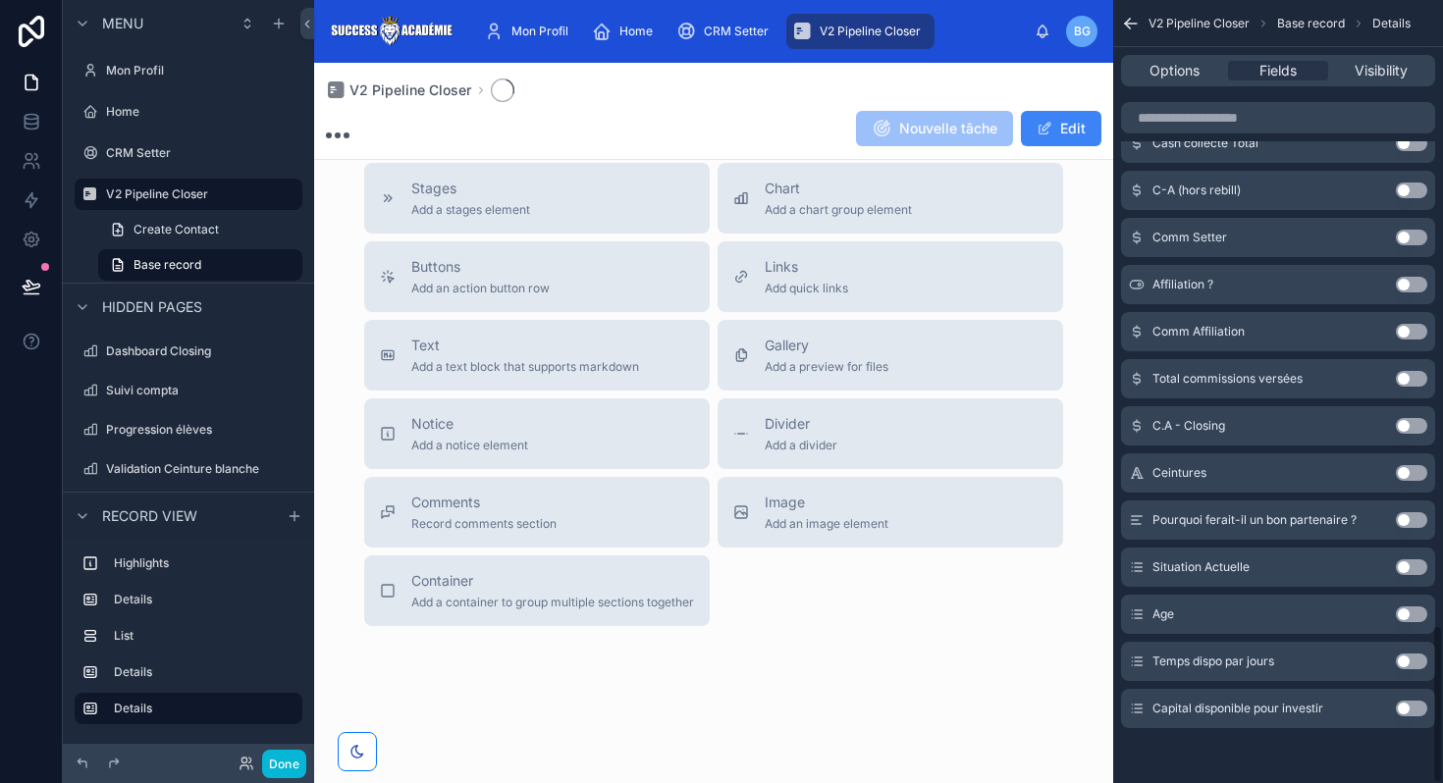
scroll to position [2121, 0]
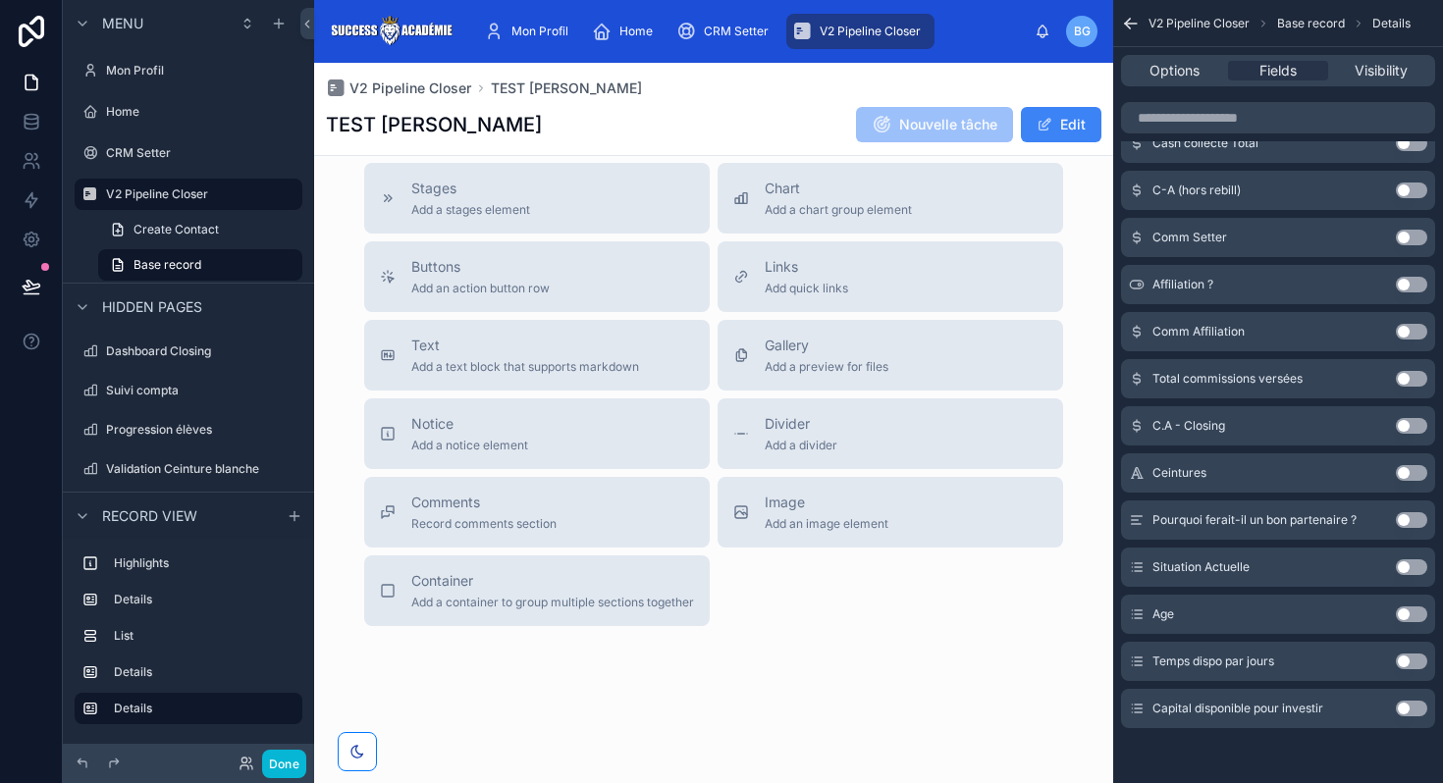
click at [1405, 613] on button "Use setting" at bounding box center [1411, 615] width 31 height 16
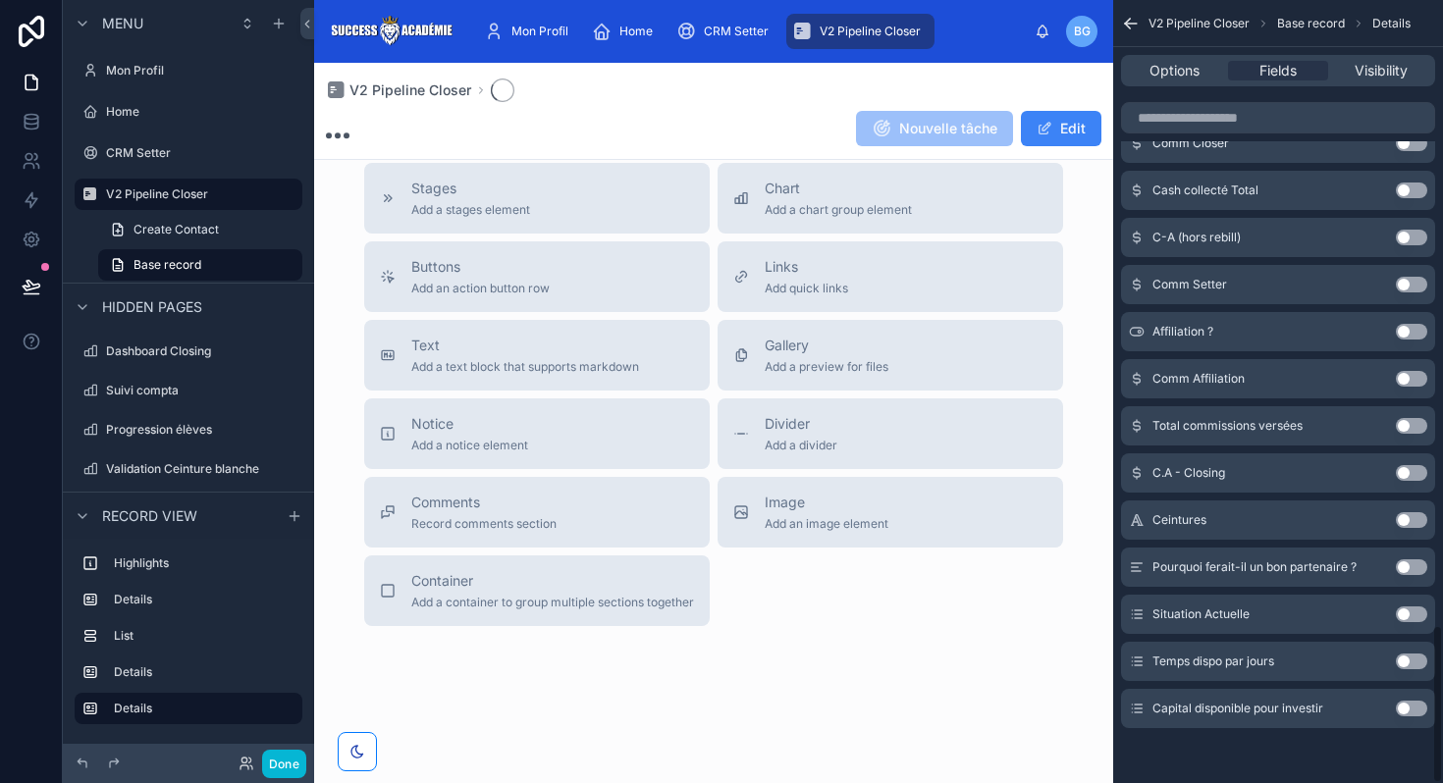
click at [1417, 616] on button "Use setting" at bounding box center [1411, 615] width 31 height 16
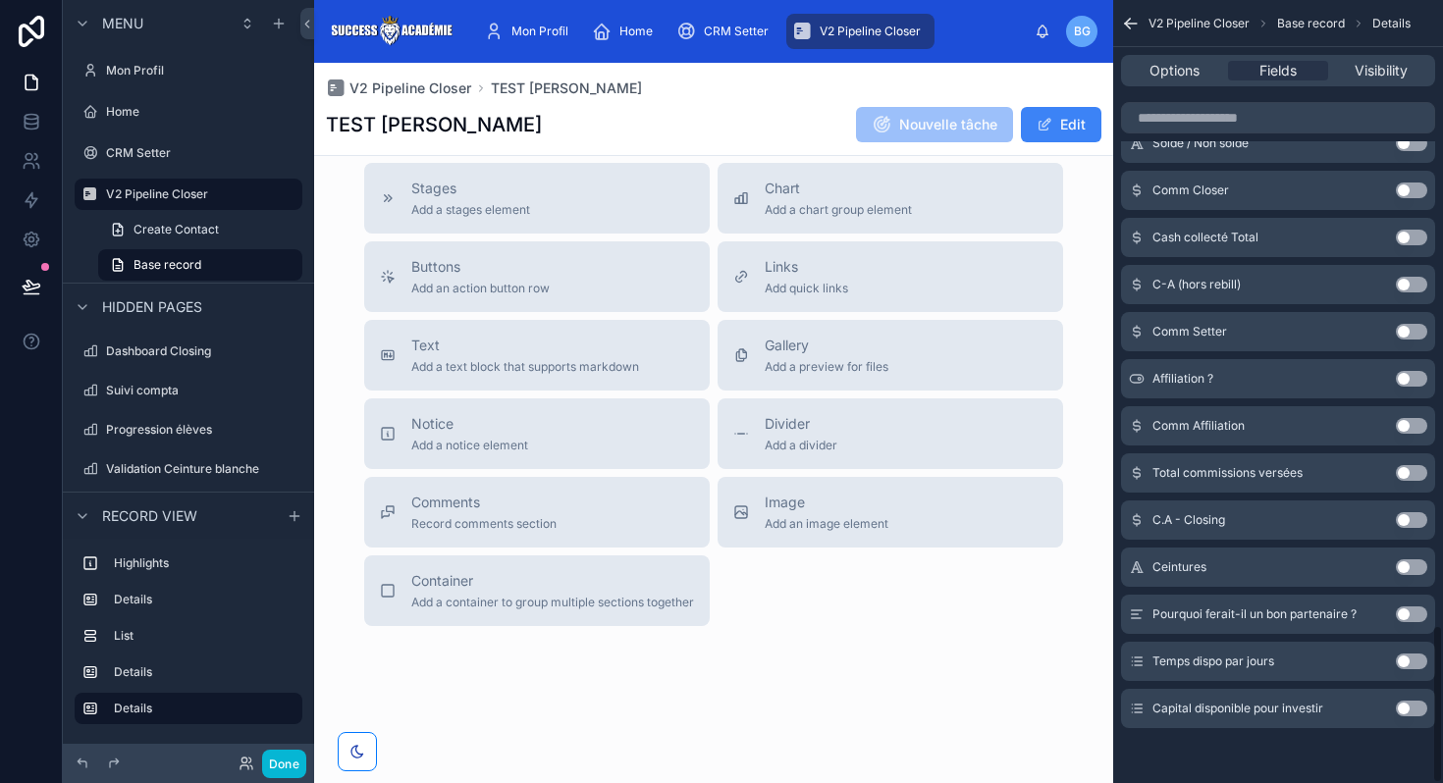
click at [1406, 660] on button "Use setting" at bounding box center [1411, 662] width 31 height 16
click at [1408, 658] on button "Use setting" at bounding box center [1411, 662] width 31 height 16
click at [1411, 708] on button "Use setting" at bounding box center [1411, 709] width 31 height 16
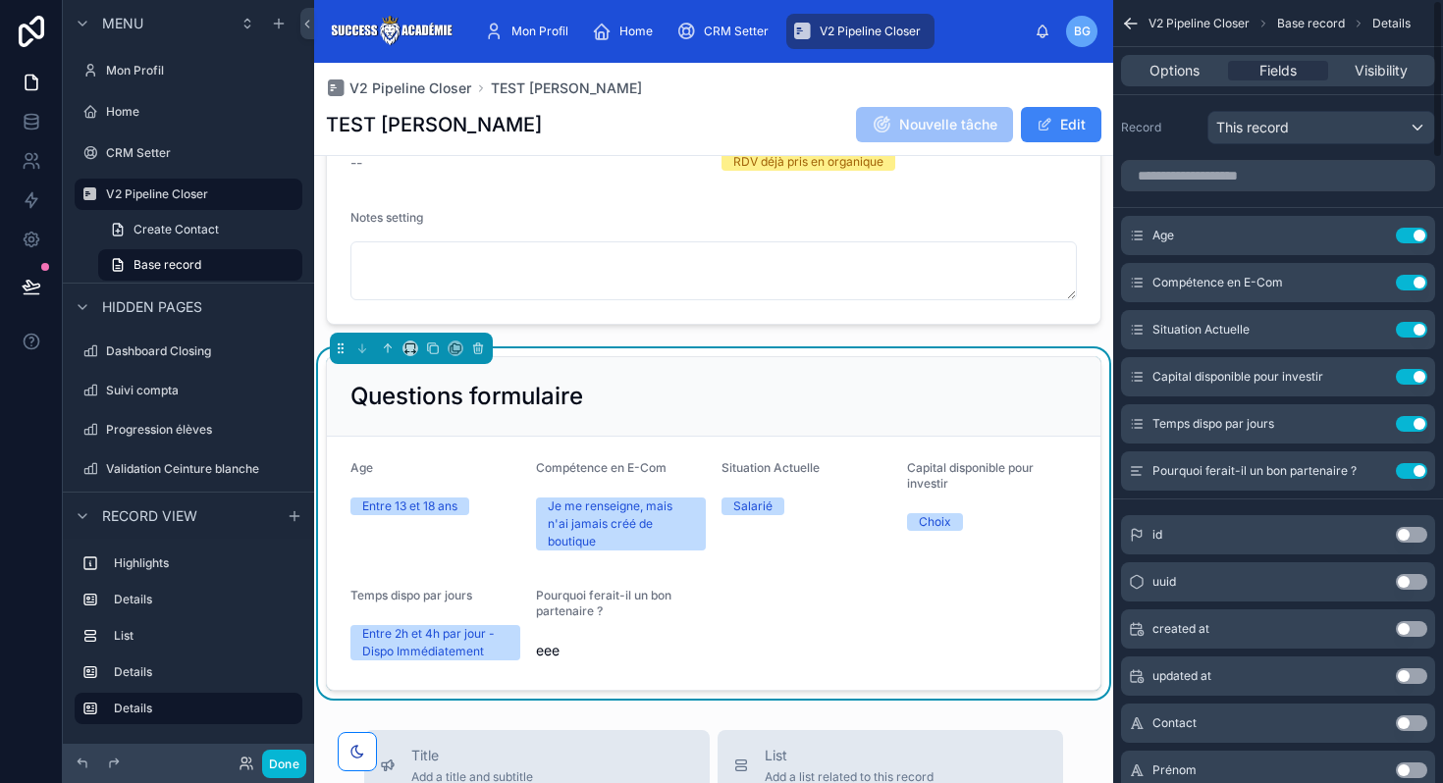
scroll to position [1428, 0]
click at [1367, 237] on icon "scrollable content" at bounding box center [1371, 237] width 9 height 9
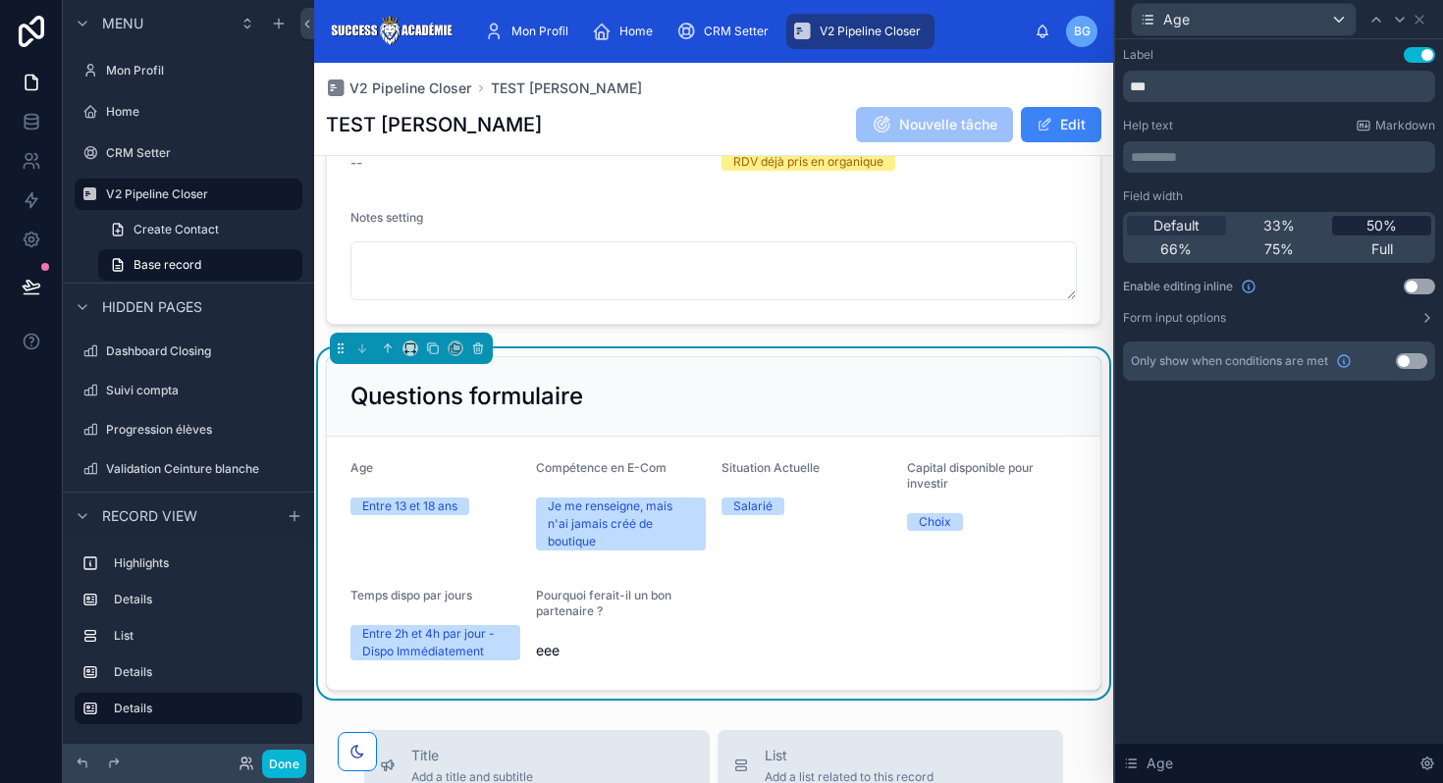
click at [1372, 222] on span "50%" at bounding box center [1381, 226] width 30 height 20
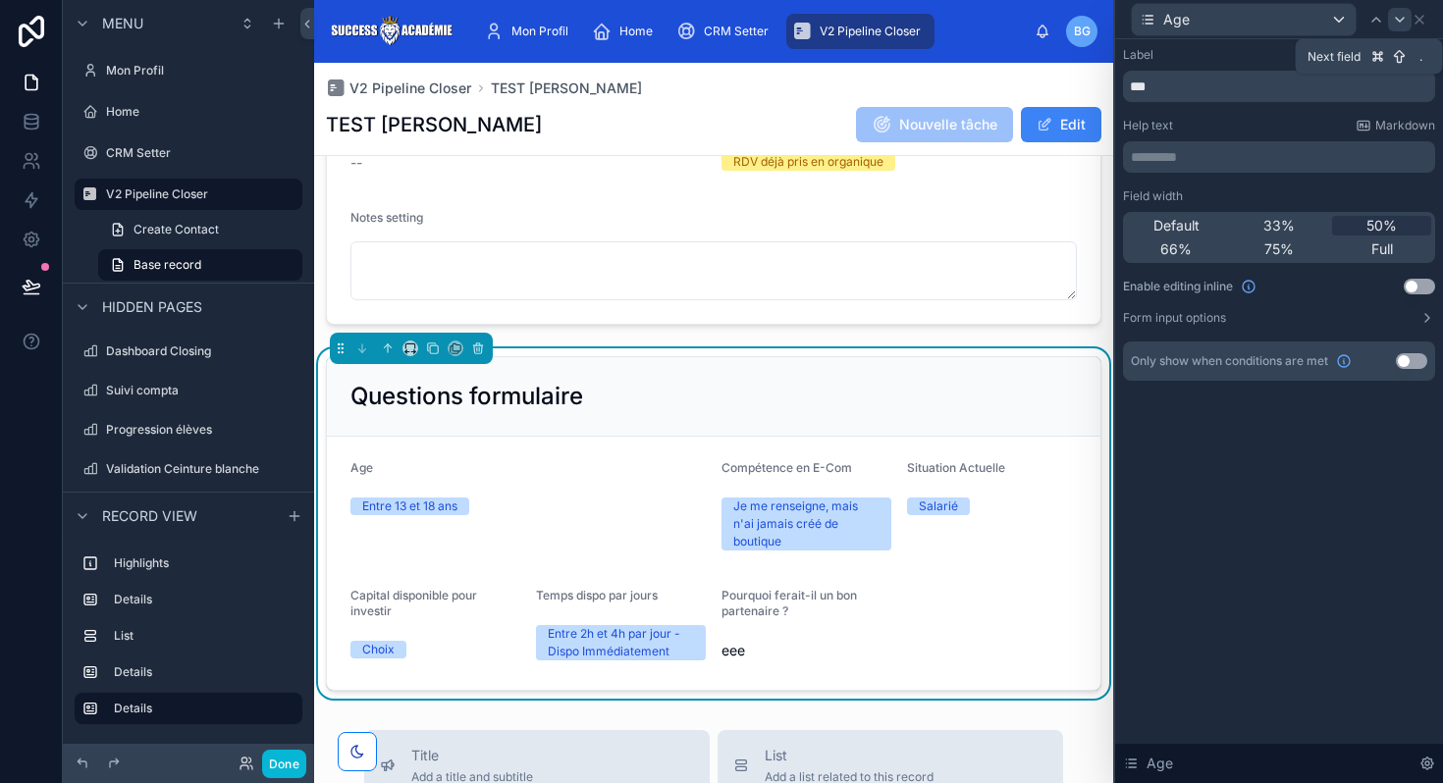
click at [1403, 27] on div at bounding box center [1400, 20] width 24 height 24
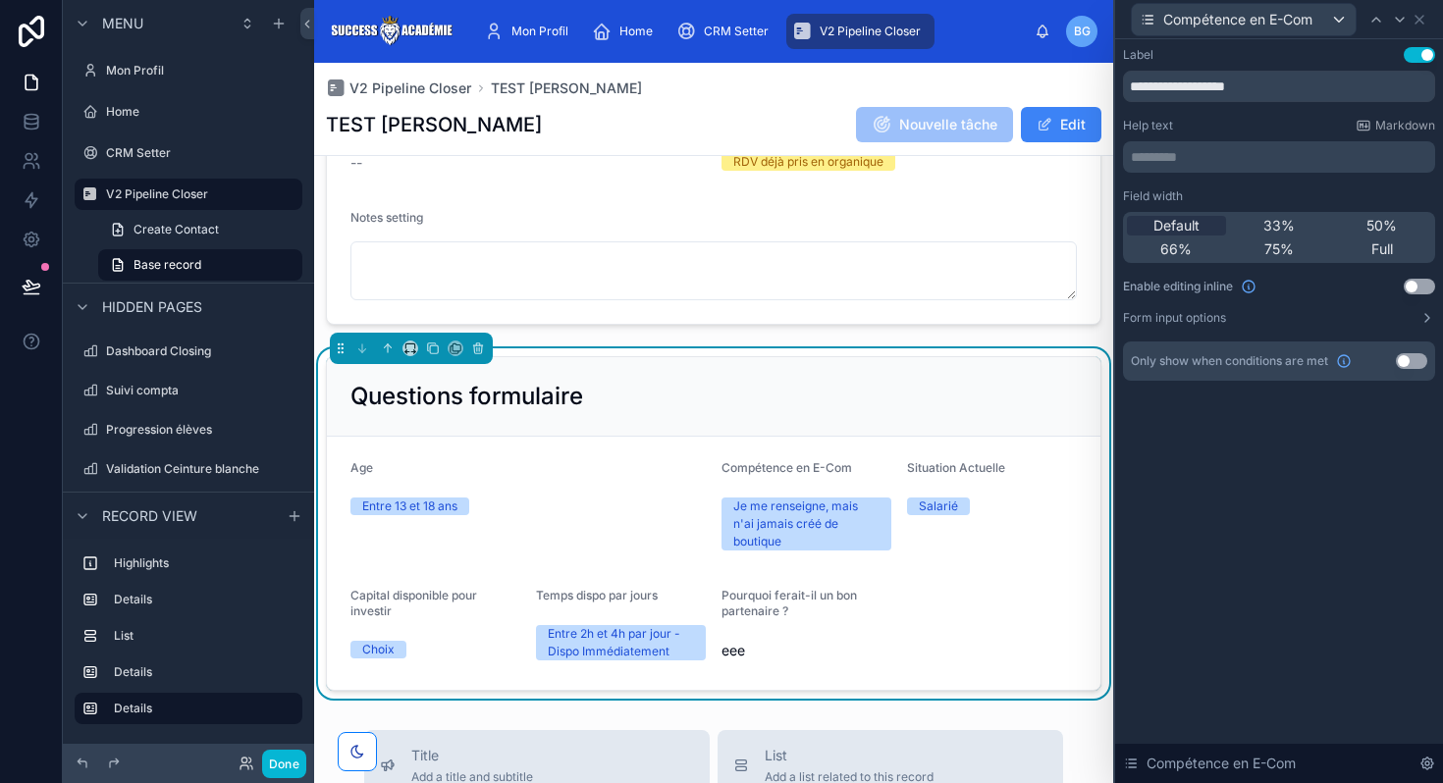
click at [1389, 214] on div "Default 33% 50% 66% 75% Full" at bounding box center [1279, 237] width 312 height 51
click at [1388, 219] on span "50%" at bounding box center [1381, 226] width 30 height 20
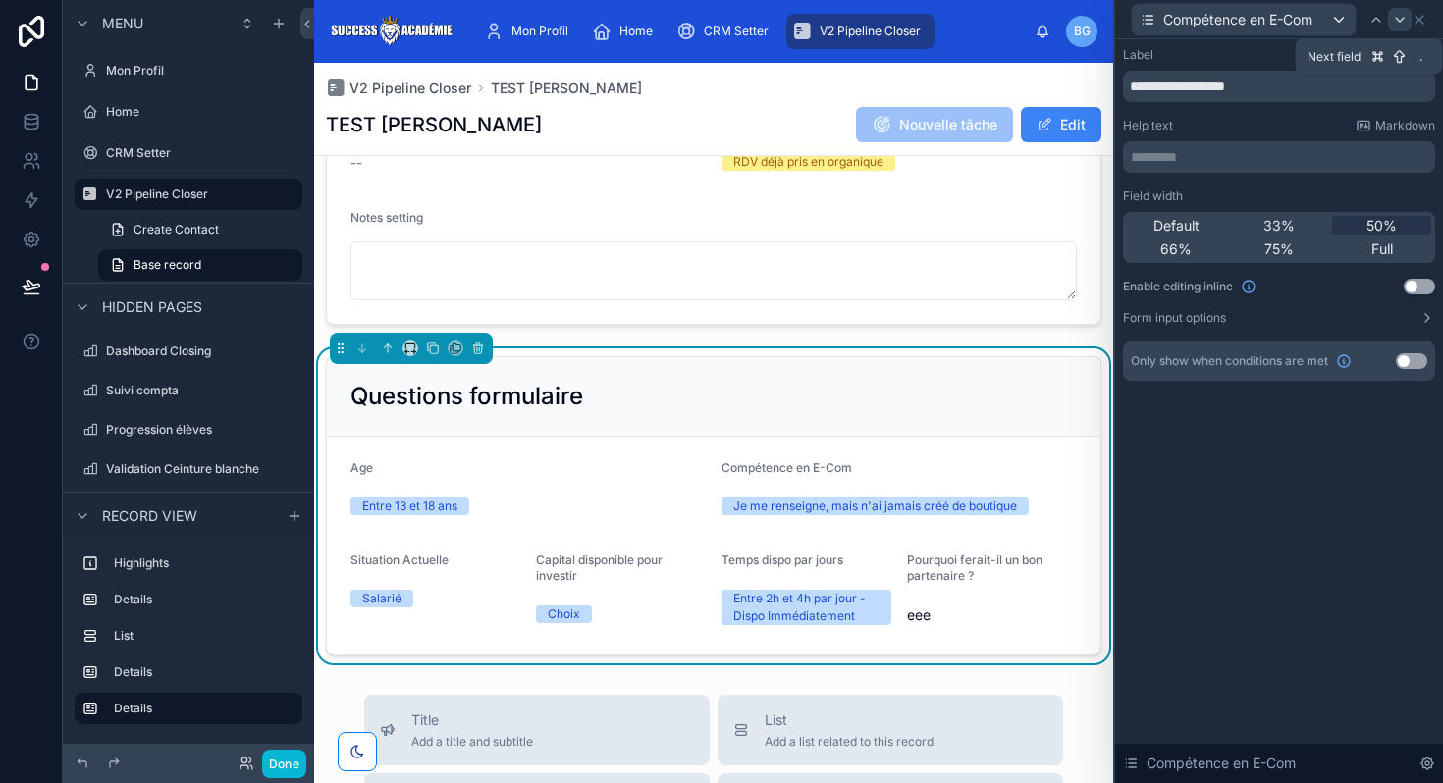
click at [1400, 17] on icon at bounding box center [1400, 20] width 16 height 16
click at [1345, 219] on div "50%" at bounding box center [1381, 226] width 99 height 20
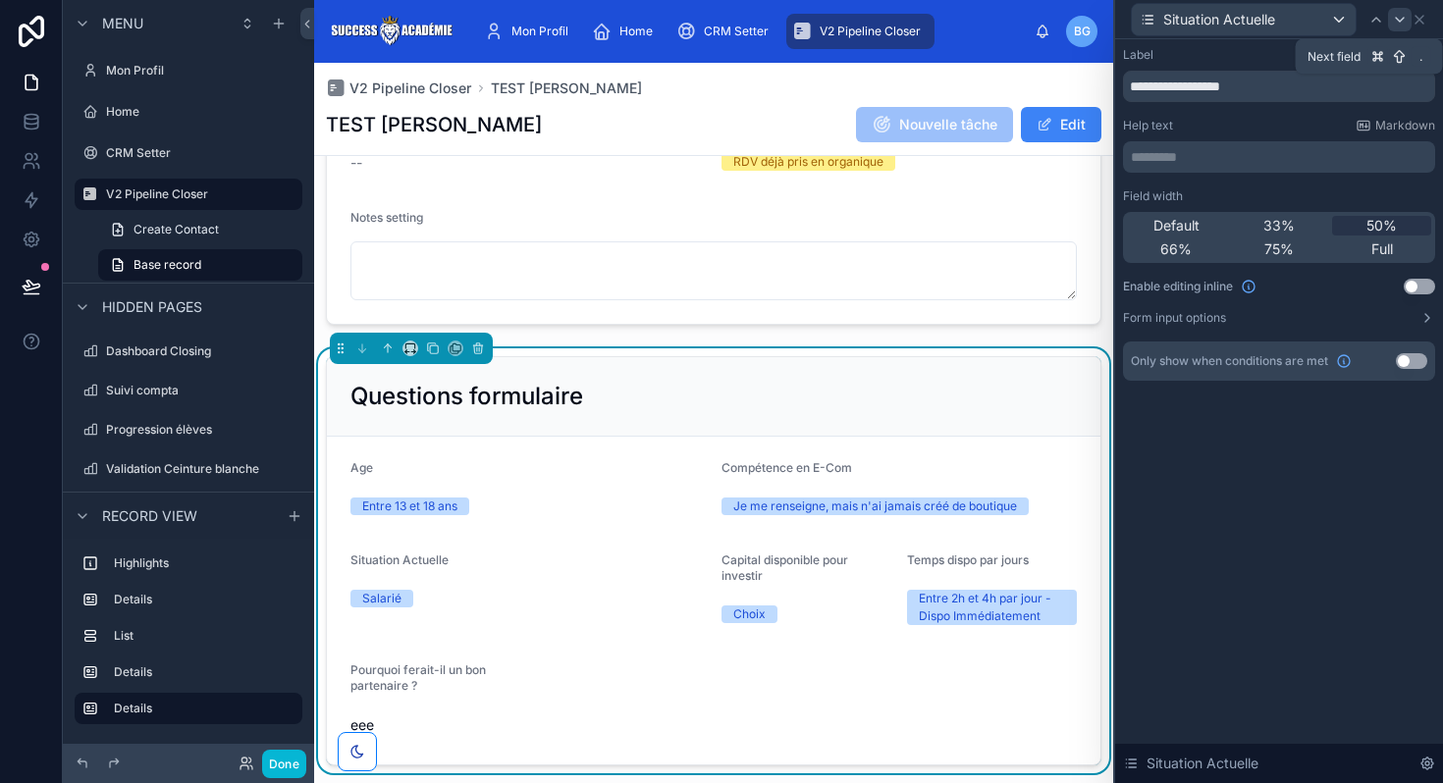
click at [1395, 22] on icon at bounding box center [1400, 20] width 16 height 16
click at [1380, 231] on span "50%" at bounding box center [1381, 226] width 30 height 20
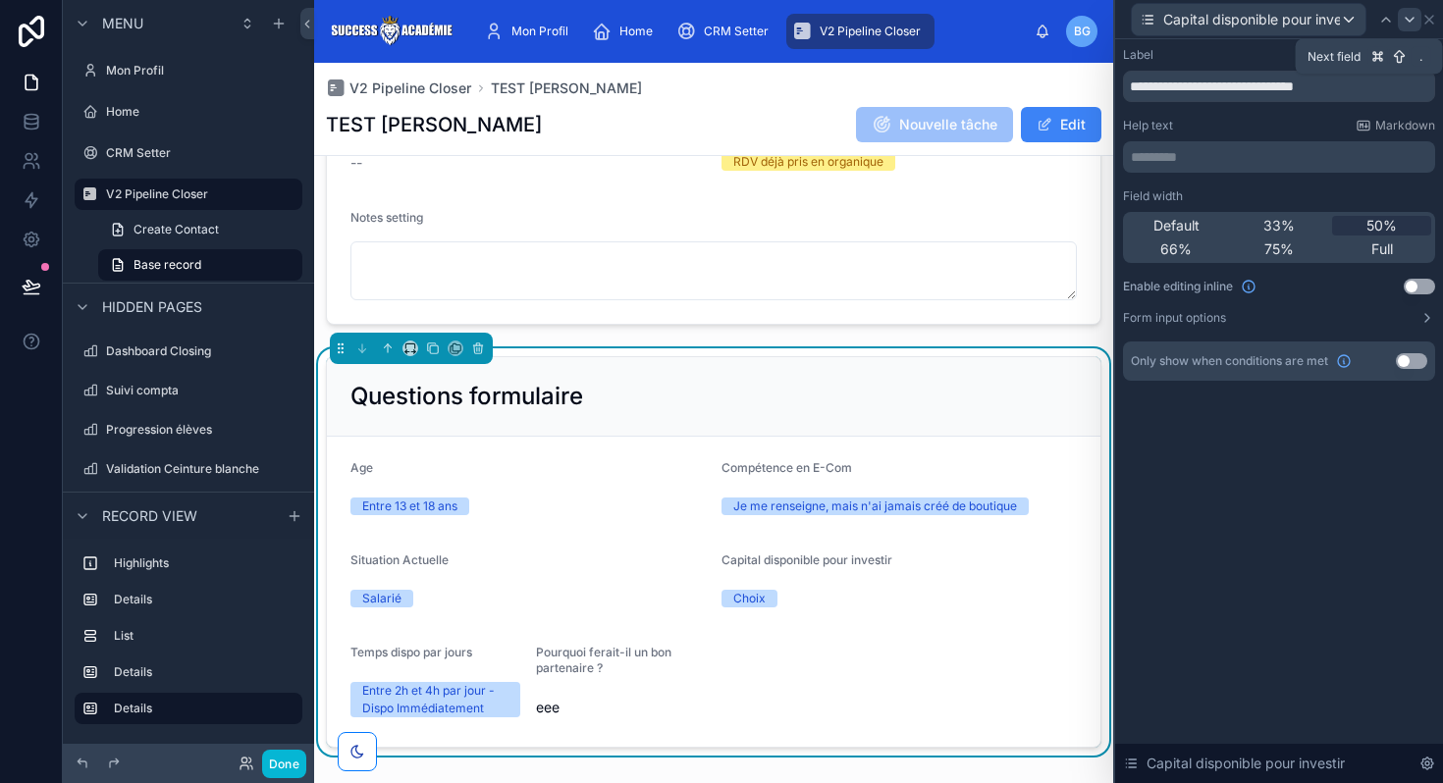
click at [1406, 23] on icon at bounding box center [1409, 20] width 16 height 16
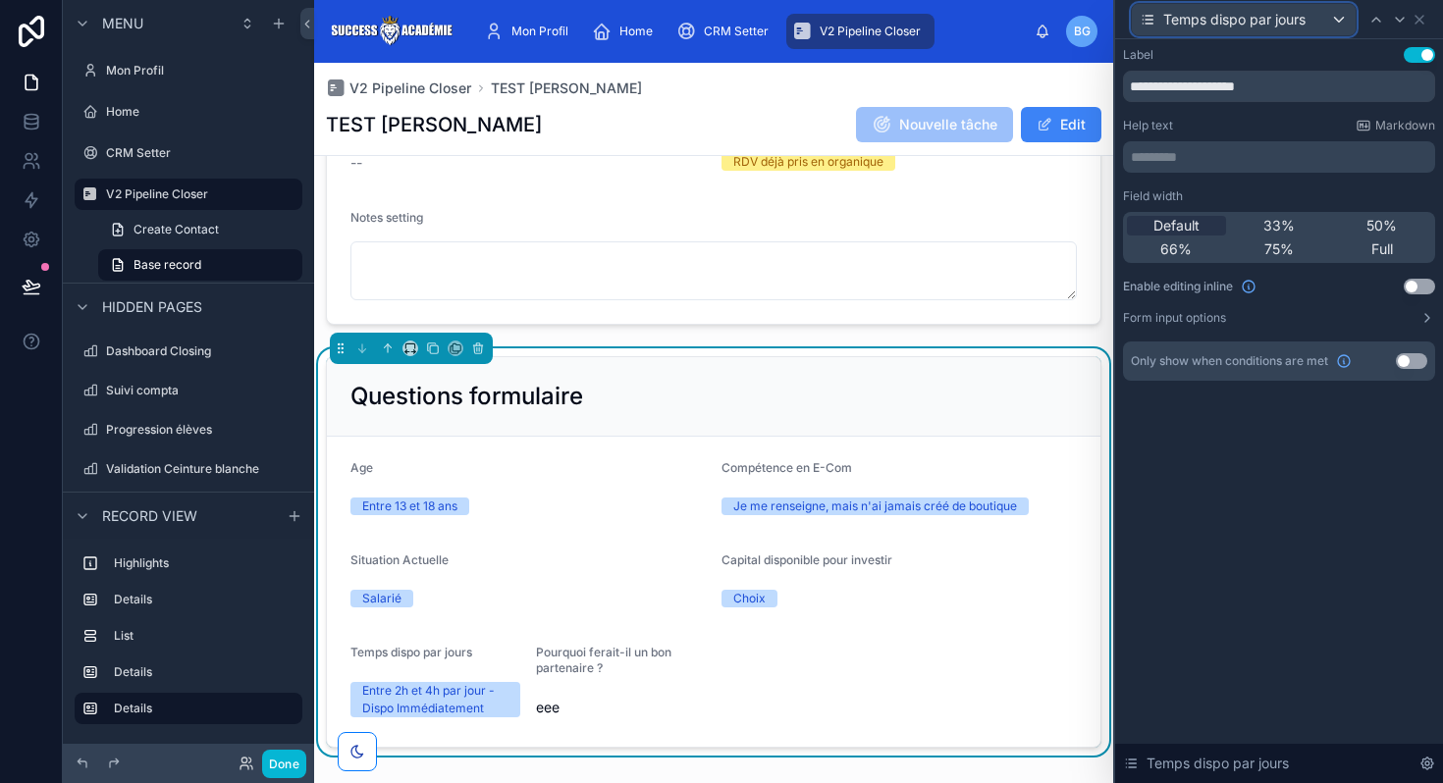
click at [1334, 22] on div "Temps dispo par jours" at bounding box center [1244, 19] width 224 height 31
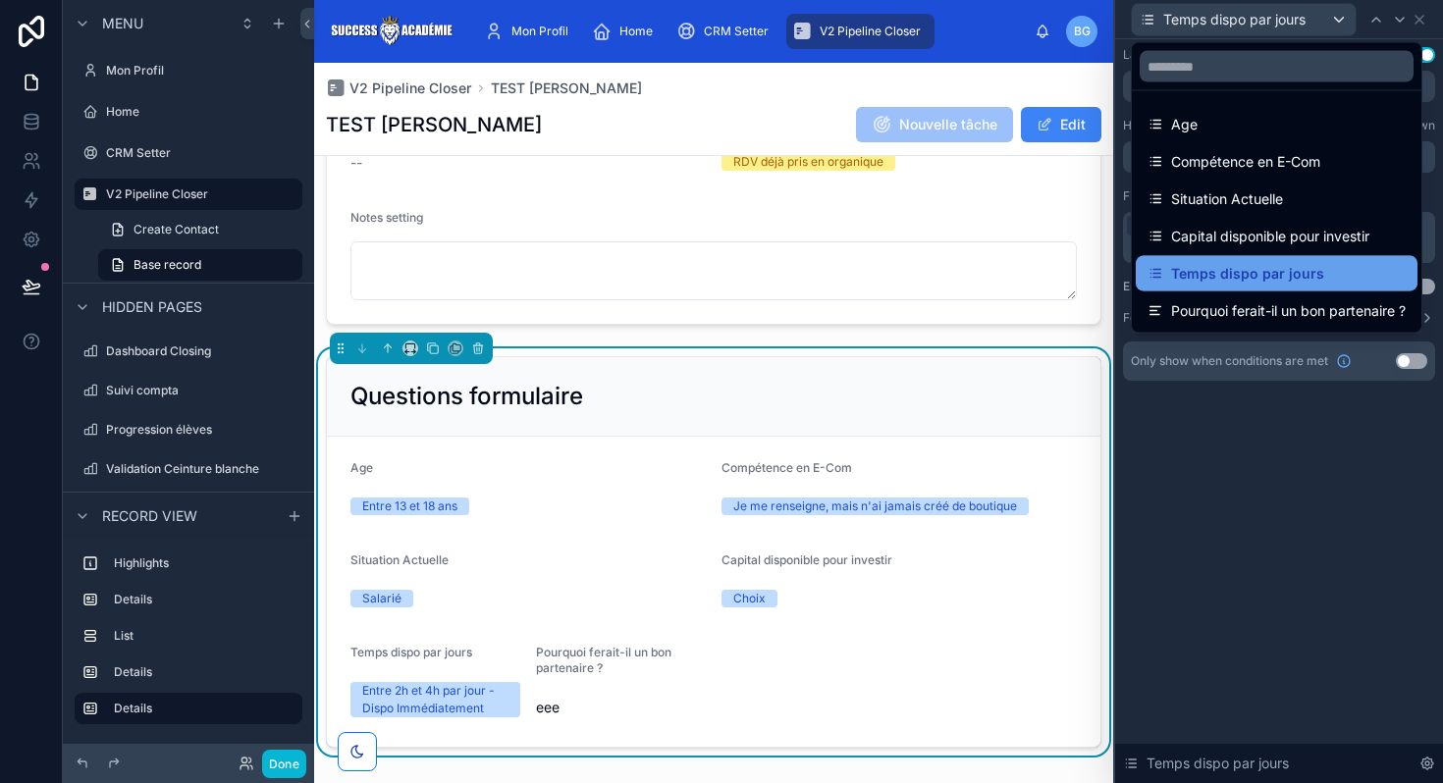
click at [1164, 266] on div "Temps dispo par jours" at bounding box center [1235, 274] width 177 height 24
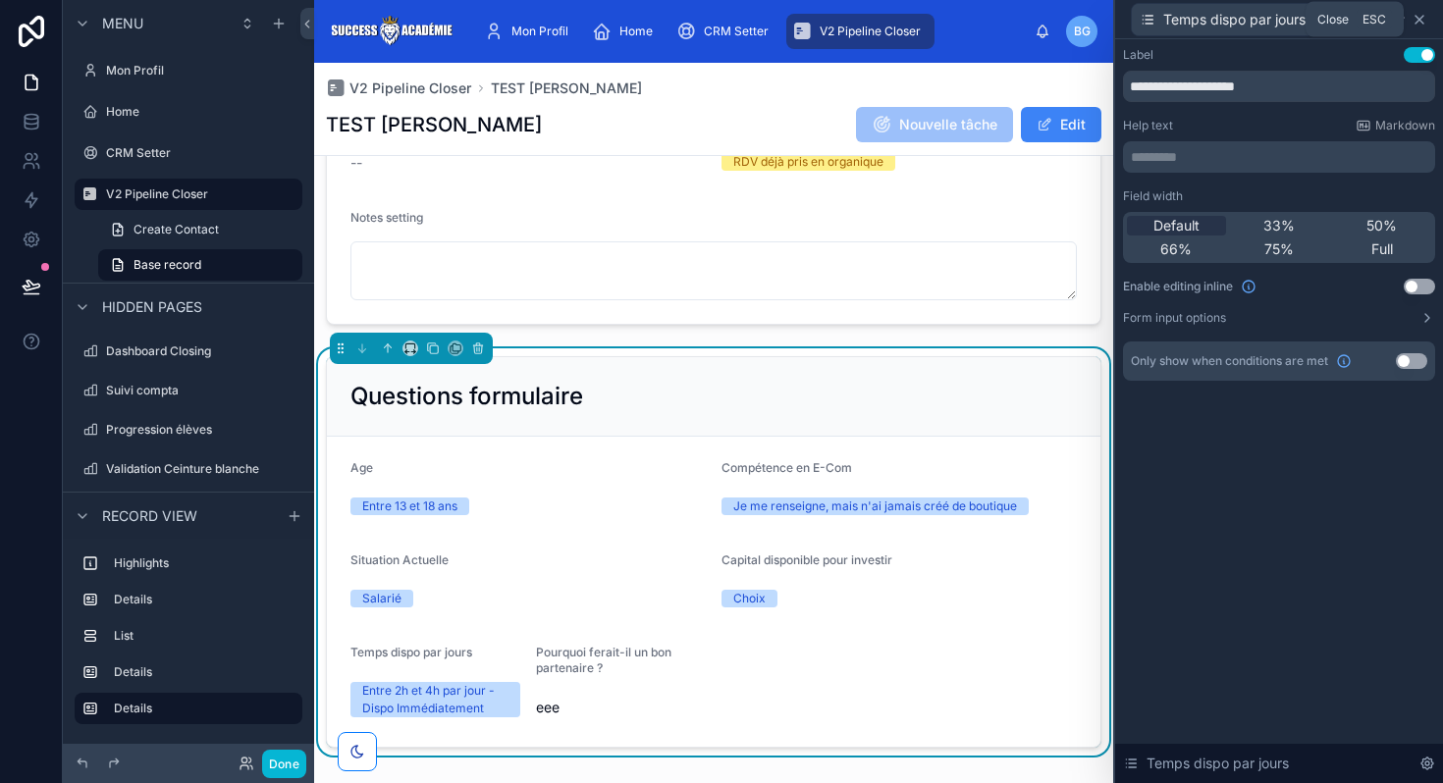
click at [1422, 16] on icon at bounding box center [1419, 20] width 8 height 8
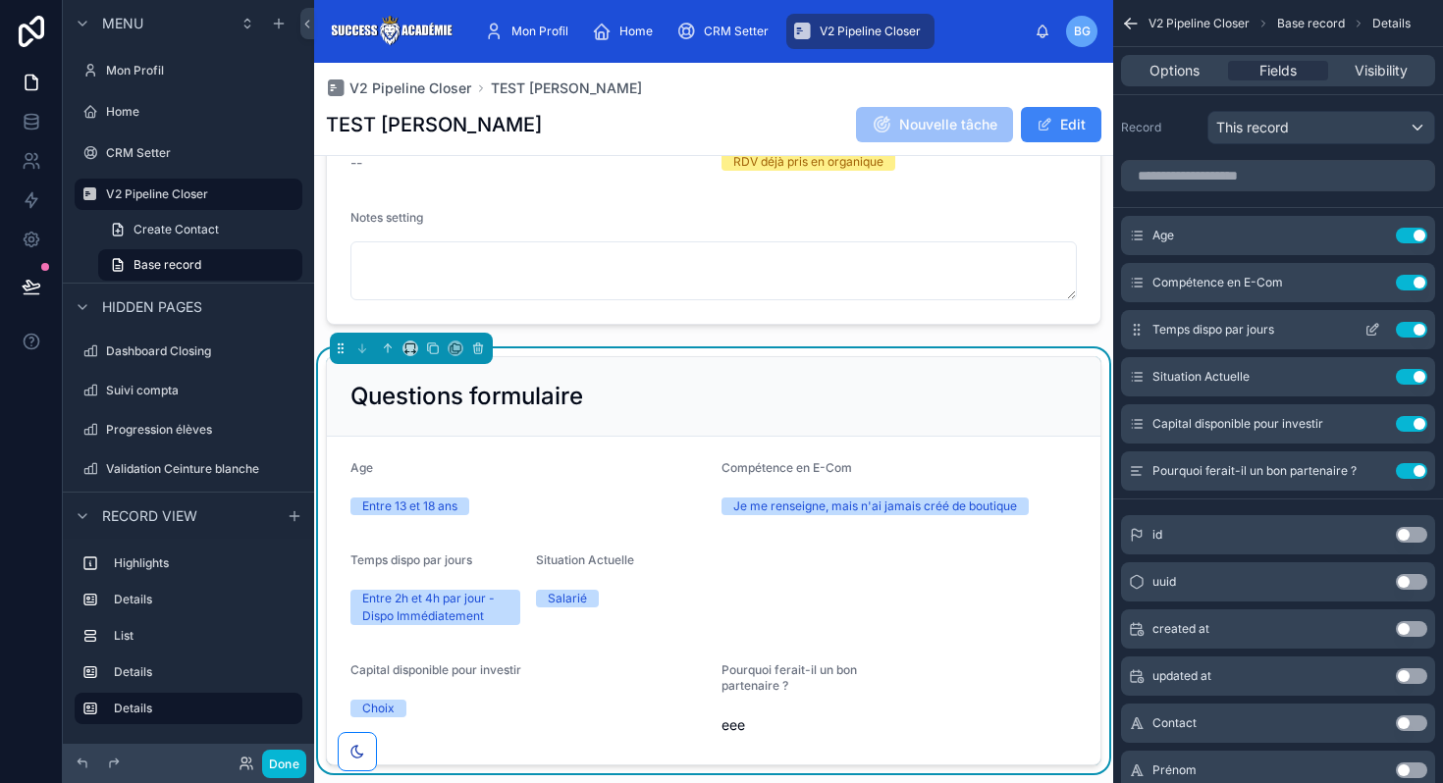
click at [1368, 331] on icon "scrollable content" at bounding box center [1372, 330] width 16 height 16
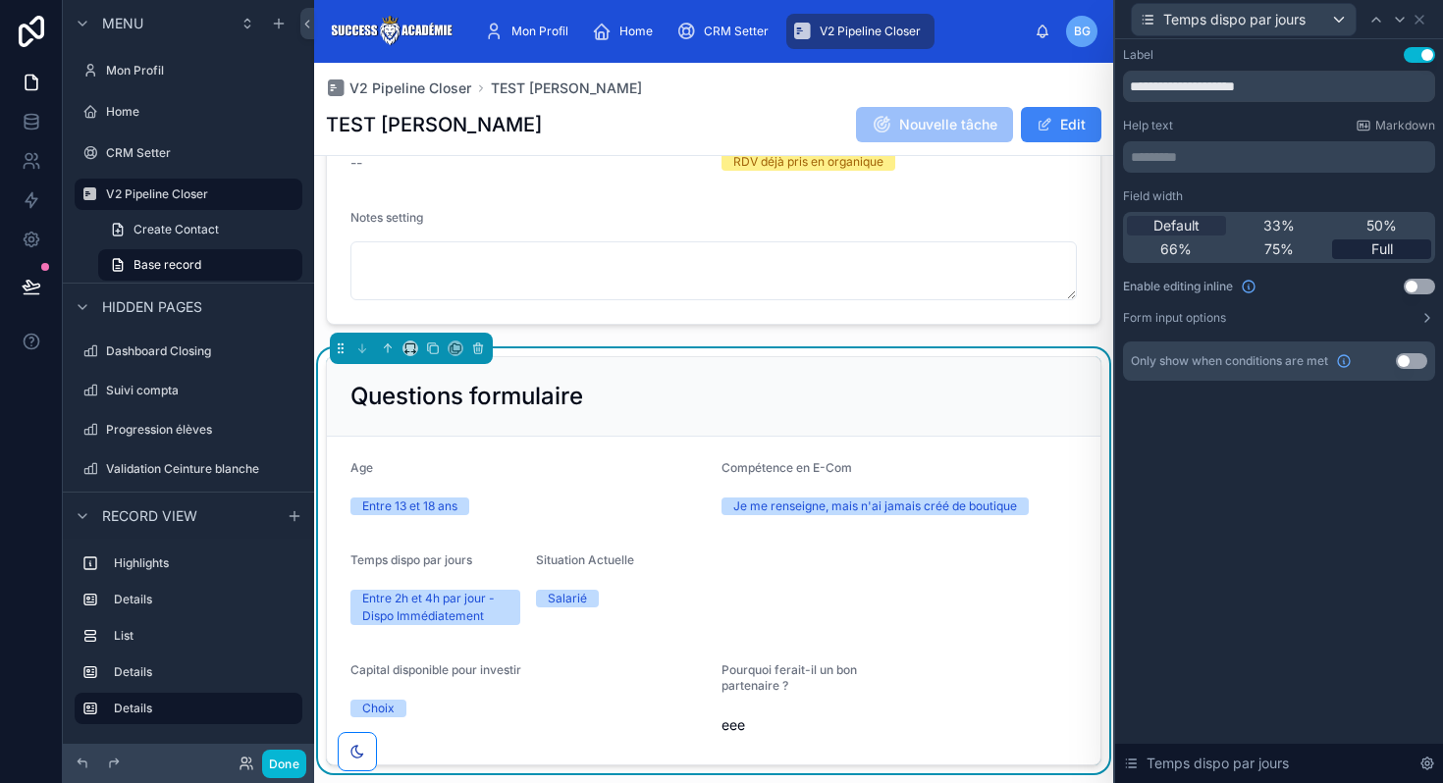
click at [1364, 244] on div "Full" at bounding box center [1381, 249] width 99 height 20
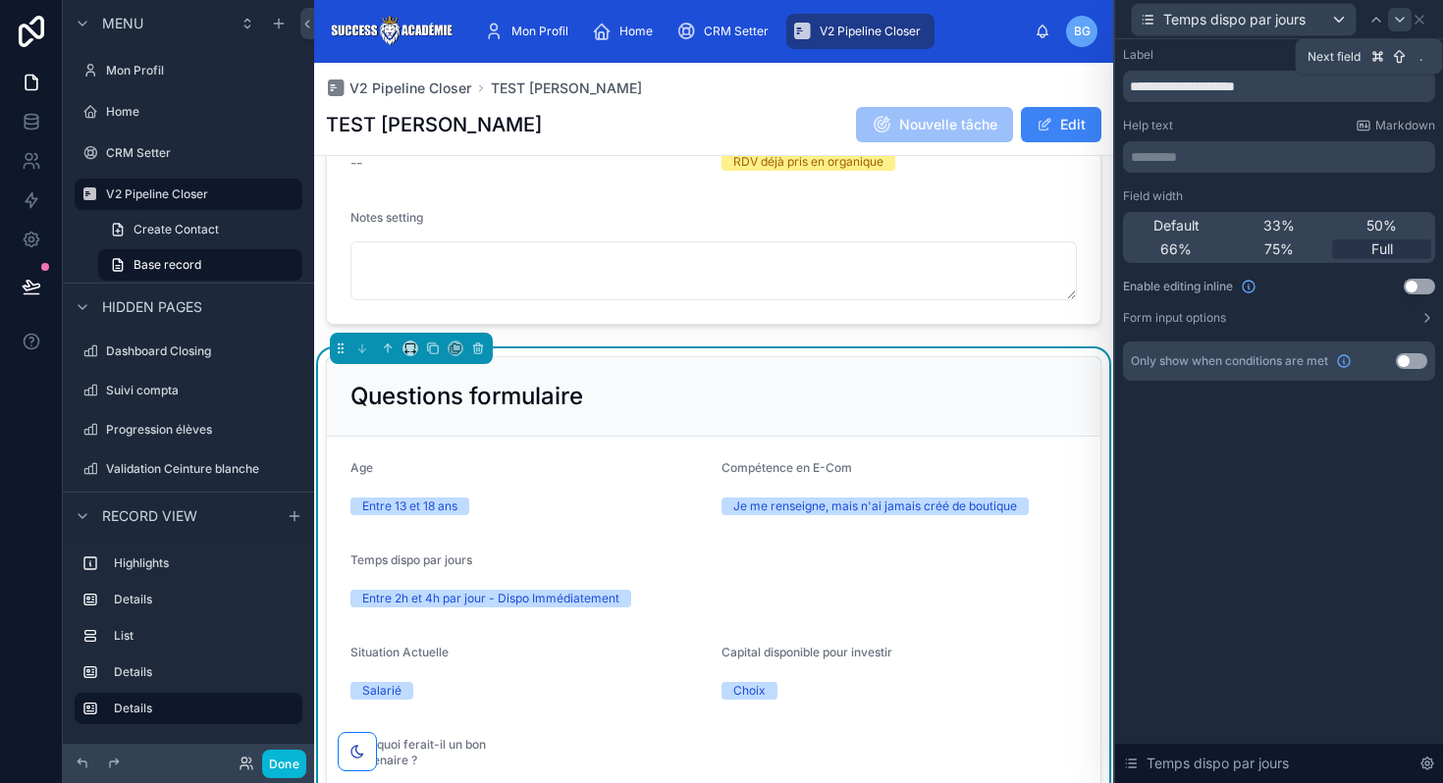
click at [1396, 22] on icon at bounding box center [1400, 20] width 16 height 16
click at [1396, 22] on div at bounding box center [1386, 20] width 24 height 24
click at [1391, 19] on div at bounding box center [1400, 20] width 24 height 24
click at [1407, 26] on icon at bounding box center [1409, 20] width 16 height 16
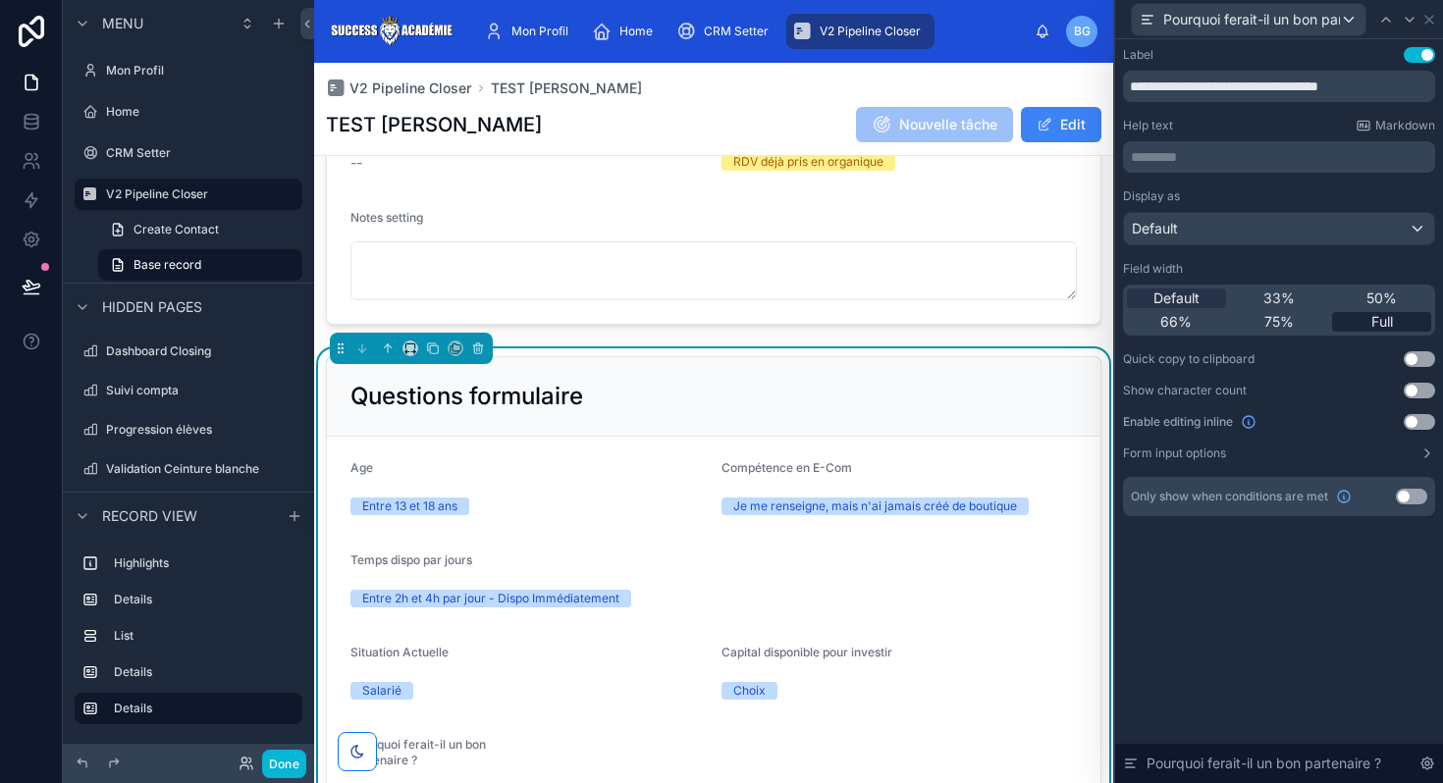
click at [1375, 315] on span "Full" at bounding box center [1382, 322] width 22 height 20
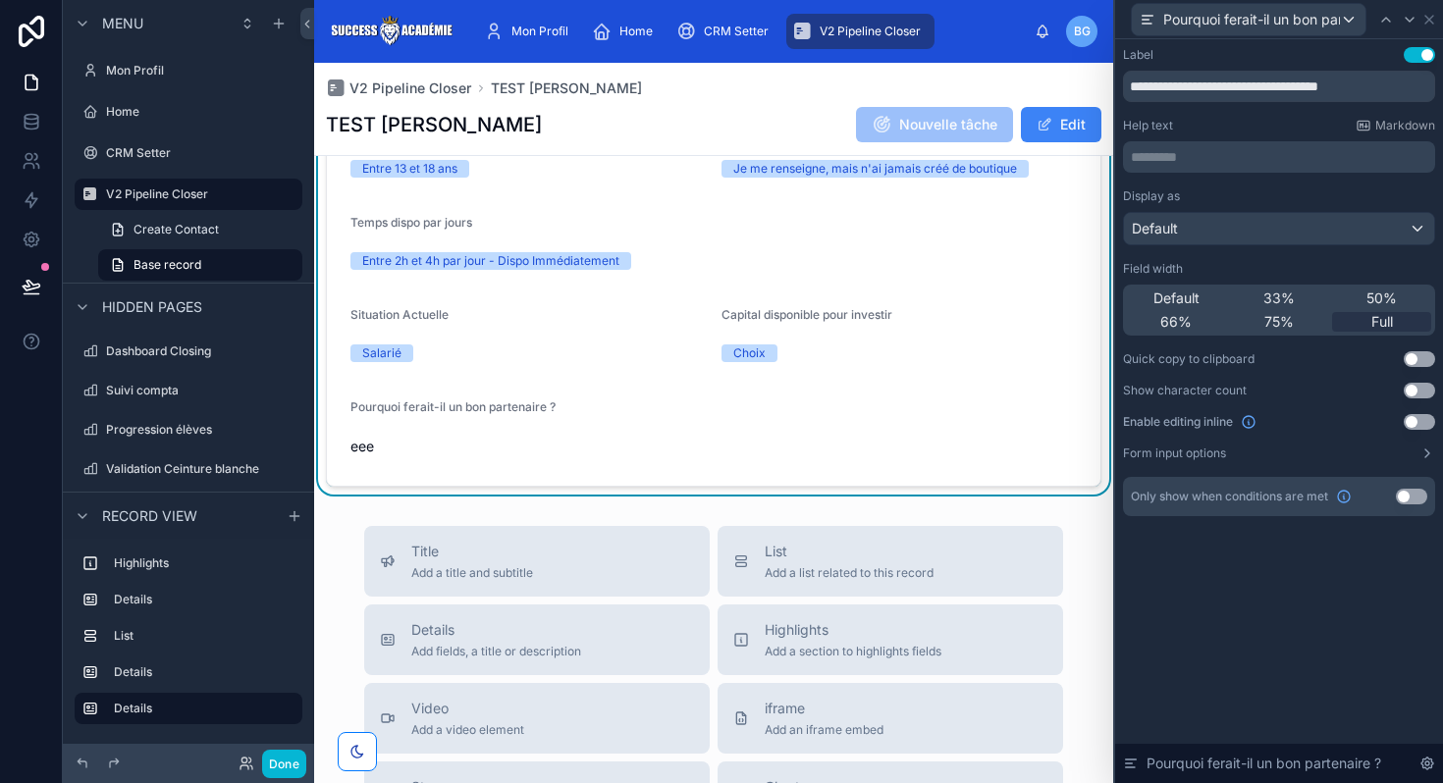
scroll to position [1767, 0]
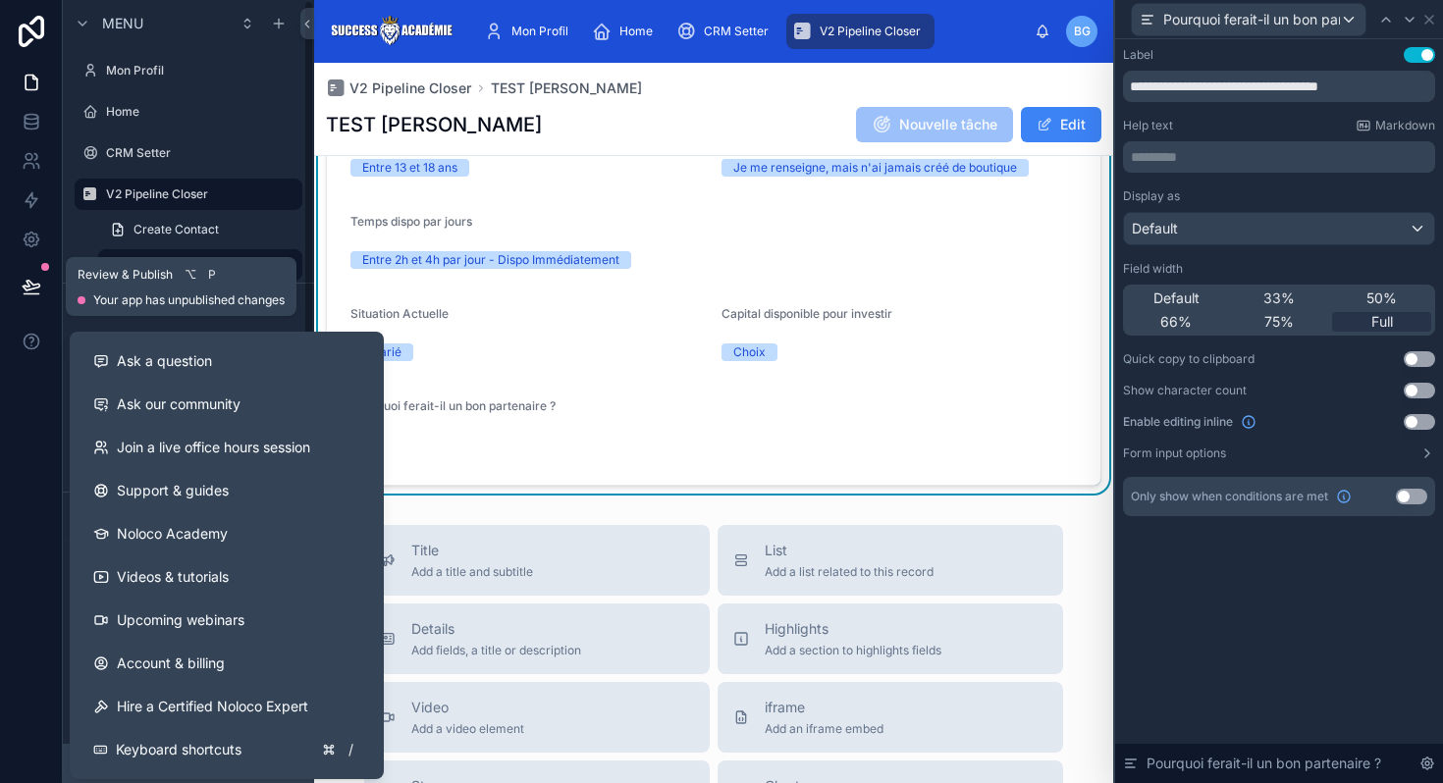
click at [22, 285] on icon at bounding box center [32, 287] width 20 height 20
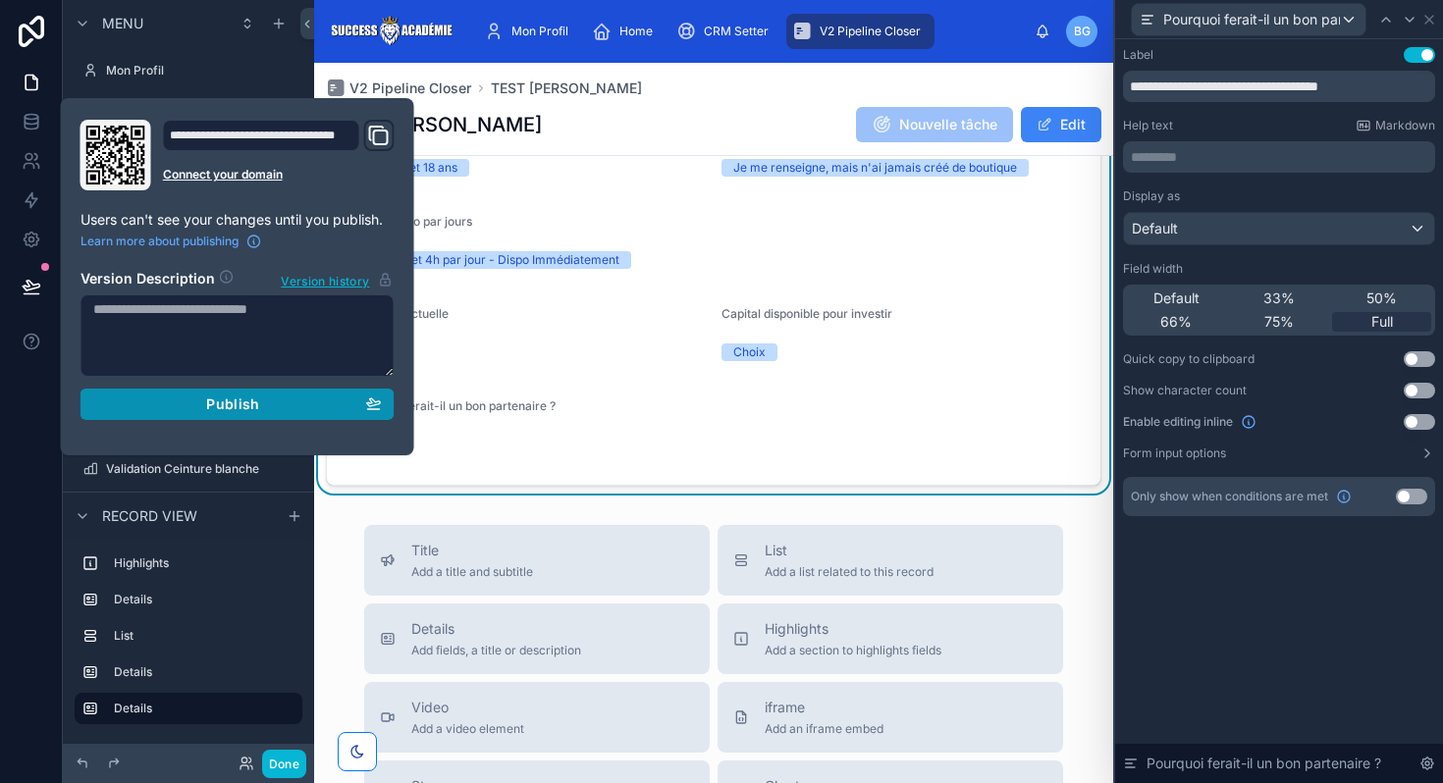
click at [187, 391] on button "Publish" at bounding box center [237, 404] width 314 height 31
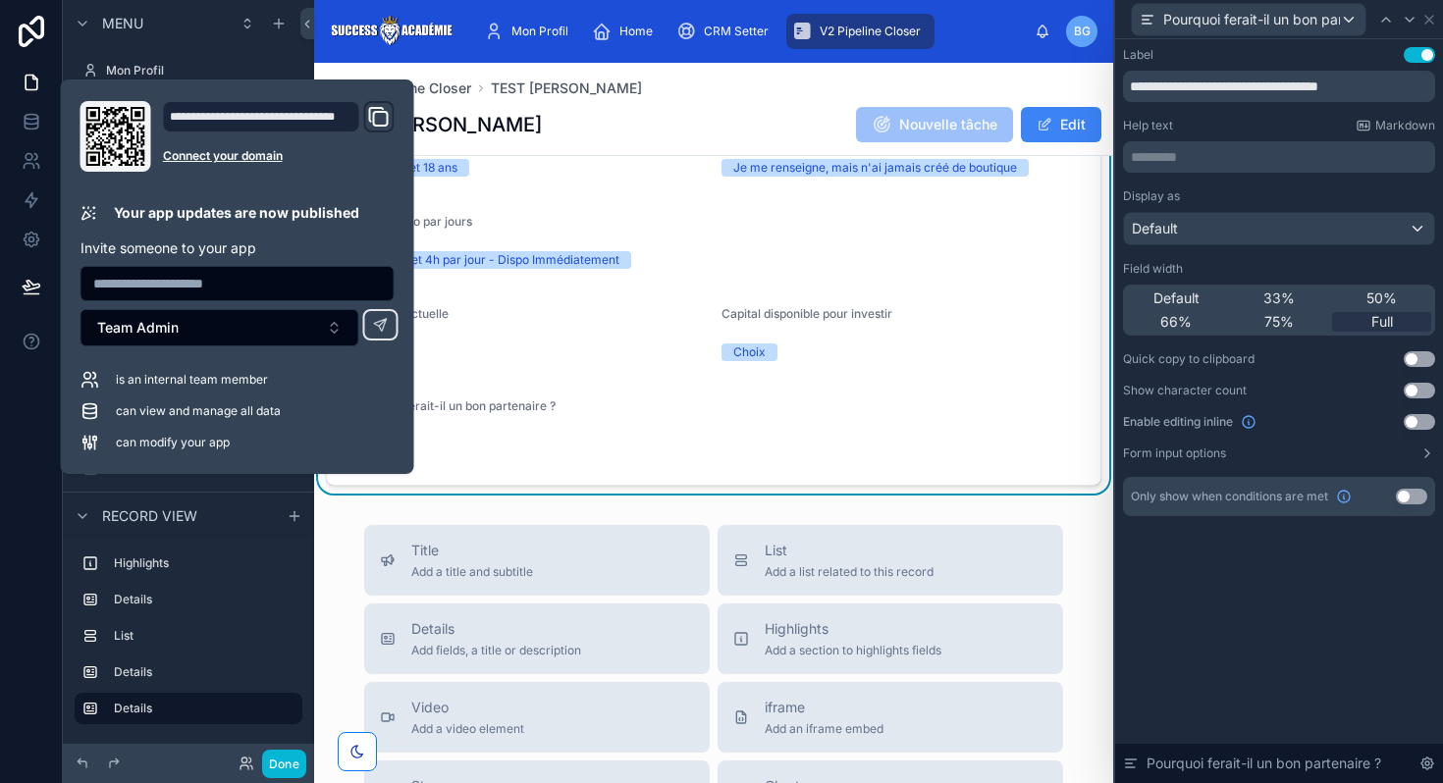
click at [28, 457] on div at bounding box center [31, 391] width 63 height 783
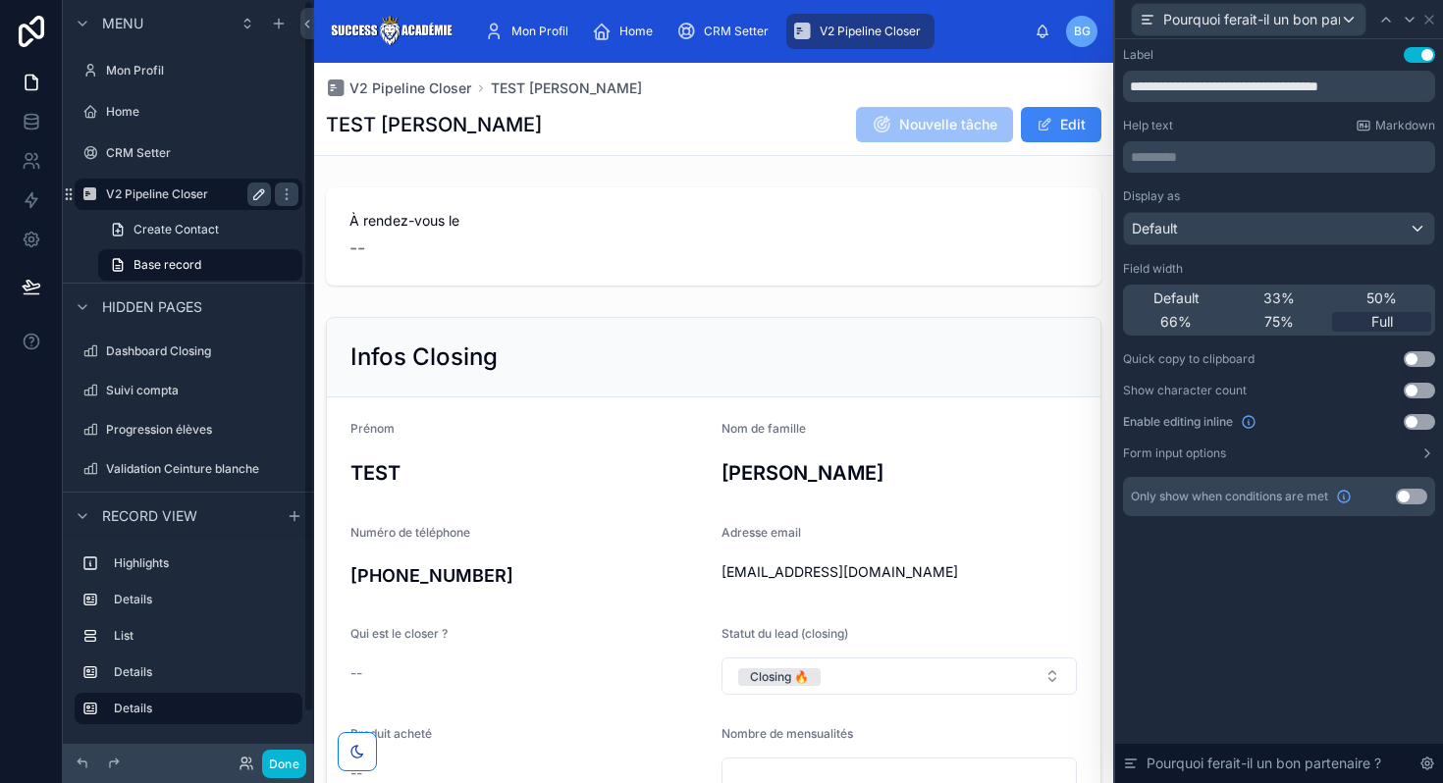
click at [258, 199] on icon "scrollable content" at bounding box center [259, 194] width 16 height 16
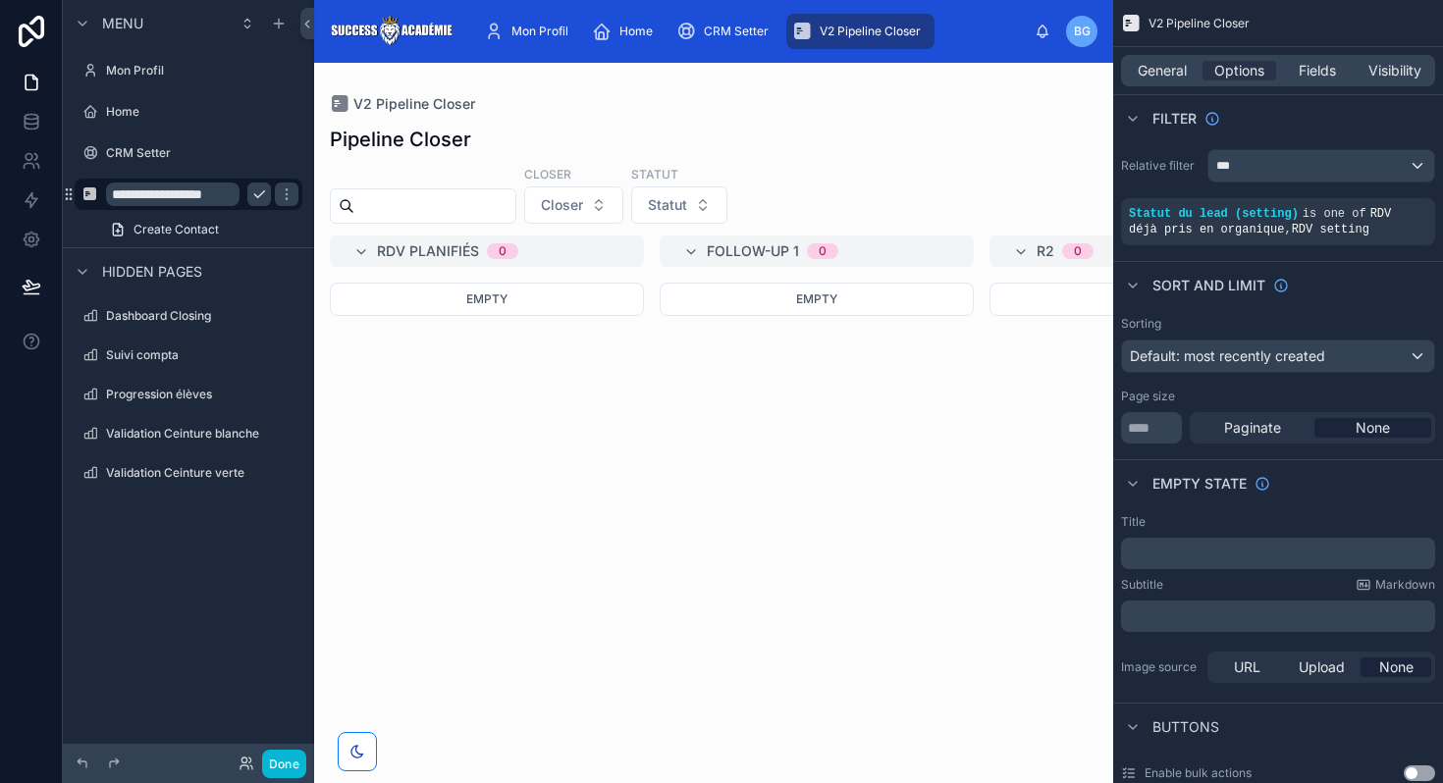
click at [131, 193] on input "**********" at bounding box center [172, 195] width 133 height 24
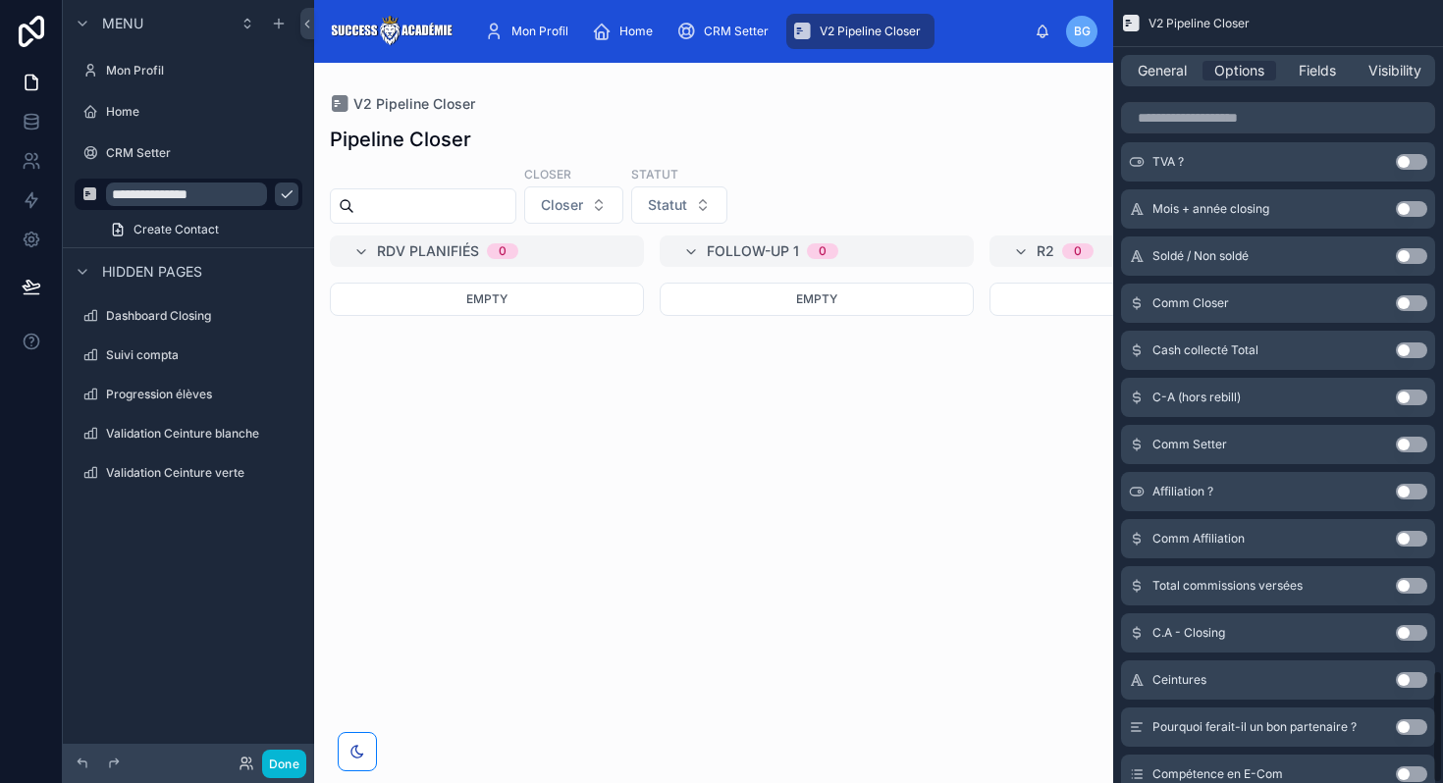
scroll to position [4632, 0]
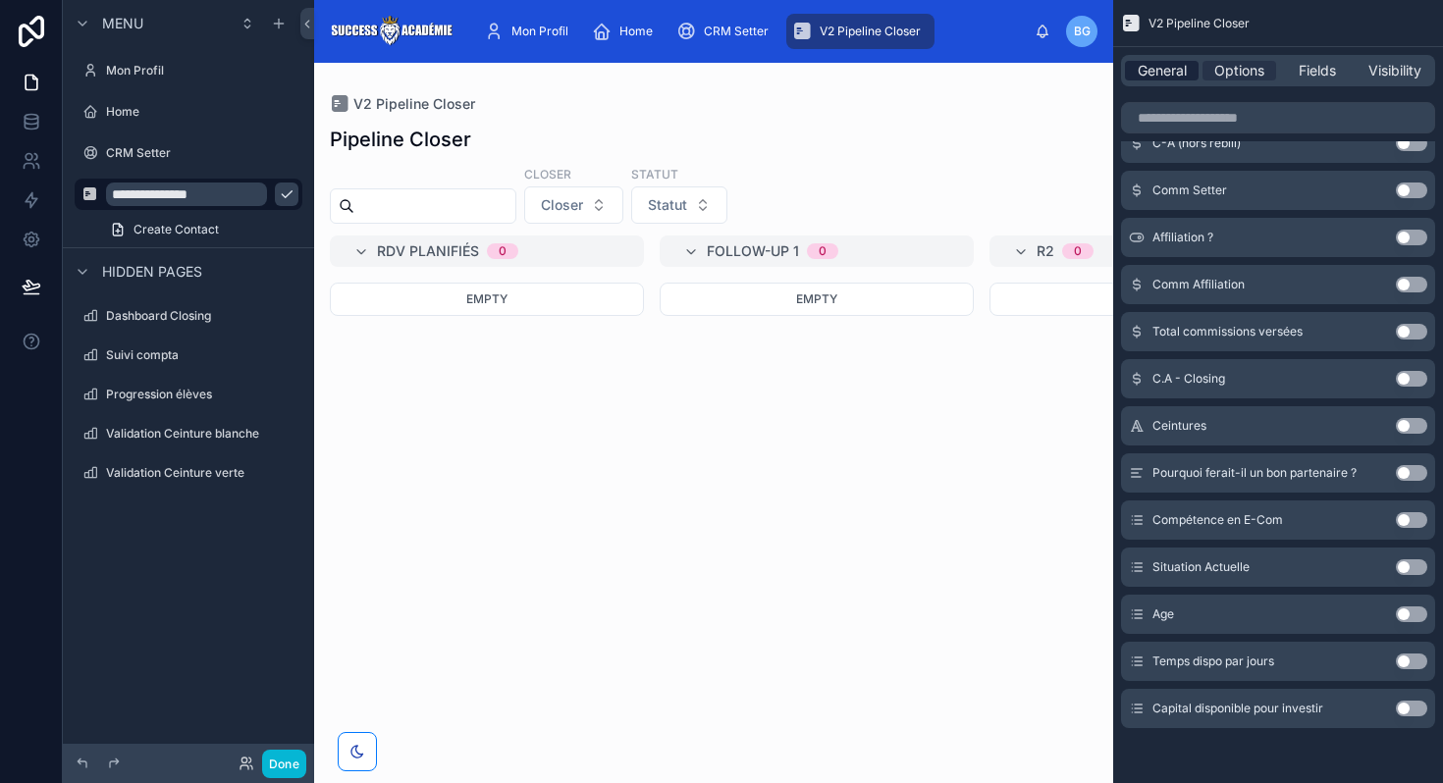
type input "**********"
click at [1154, 79] on span "General" at bounding box center [1161, 71] width 49 height 20
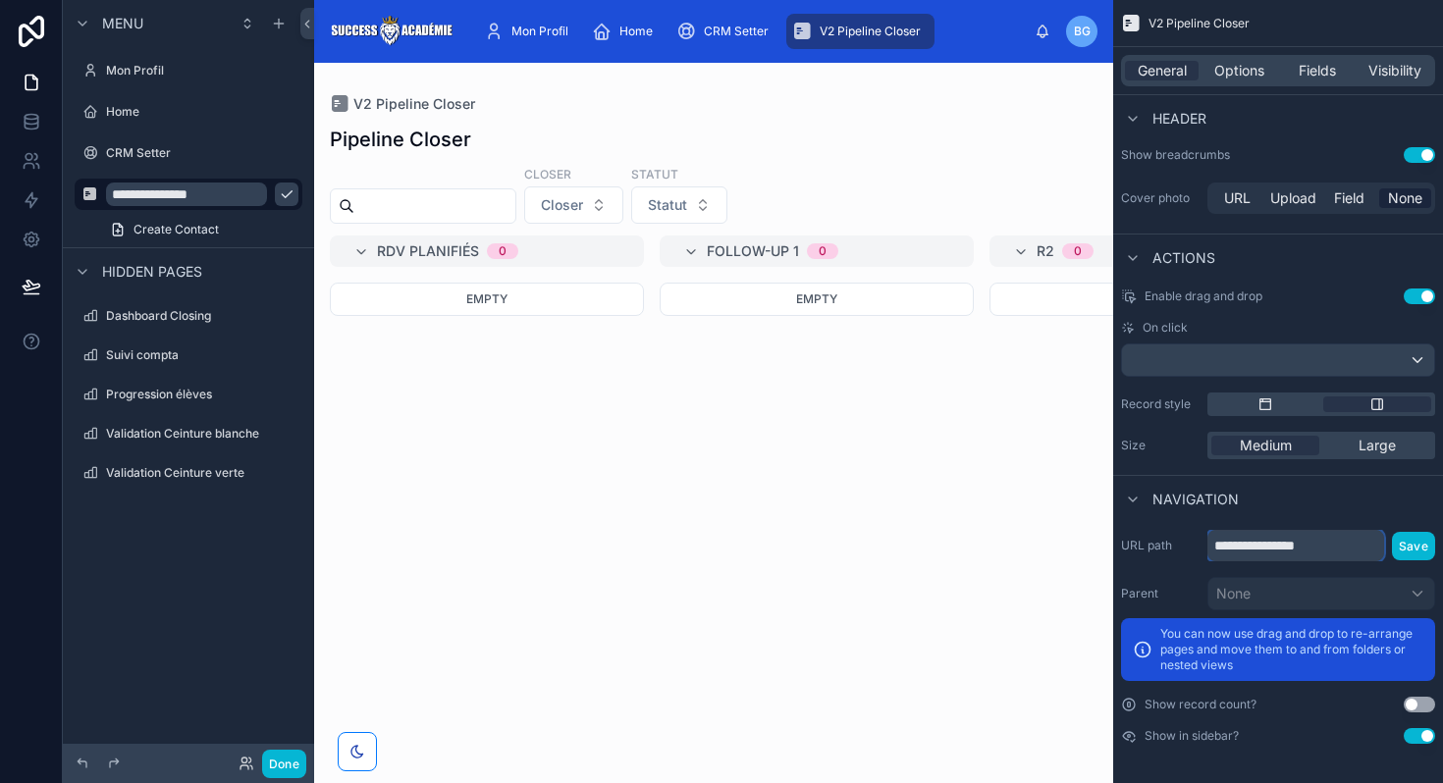
click at [1332, 540] on input "**********" at bounding box center [1295, 545] width 177 height 31
type input "**********"
click at [1411, 548] on button "Save" at bounding box center [1413, 546] width 43 height 28
click at [29, 287] on icon at bounding box center [32, 287] width 20 height 20
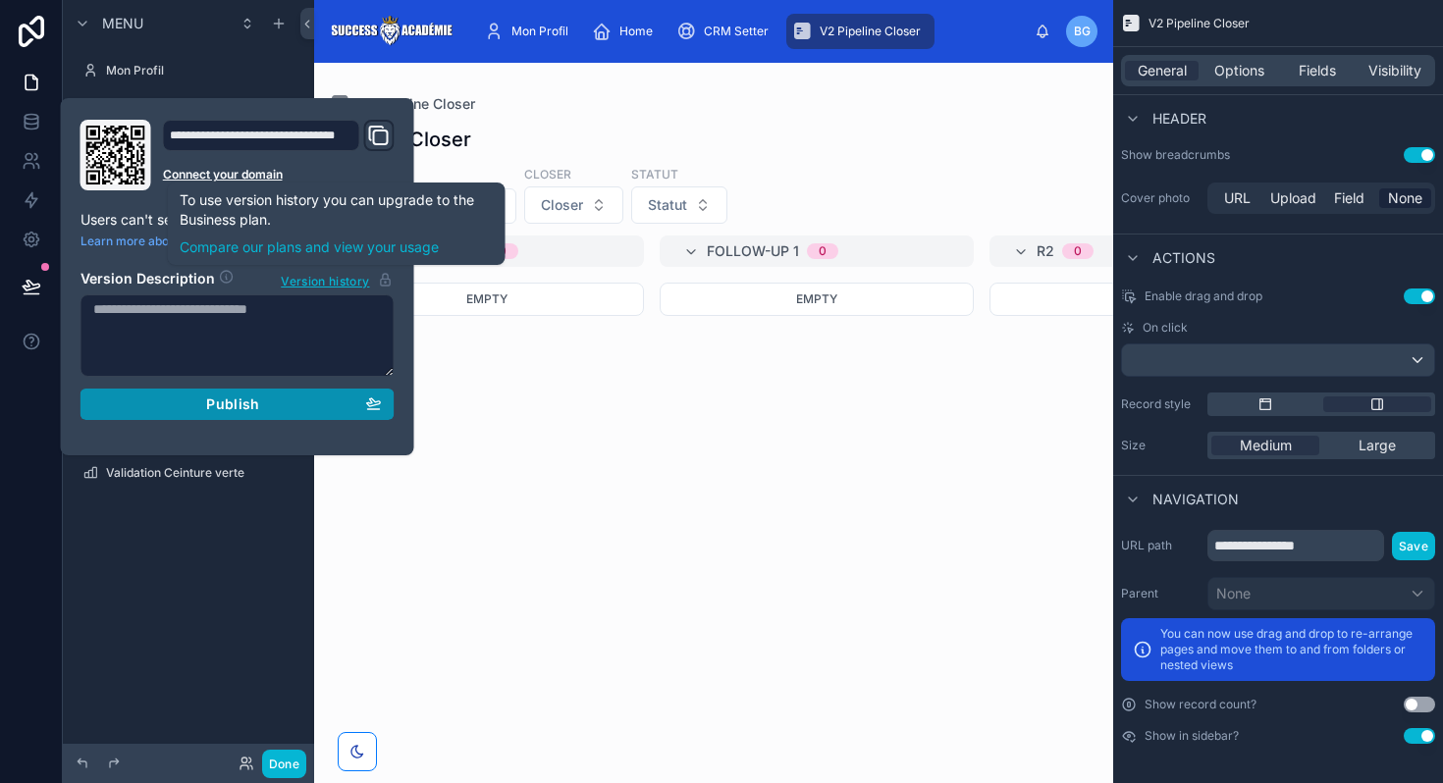
click at [271, 403] on div "Publish" at bounding box center [237, 405] width 289 height 18
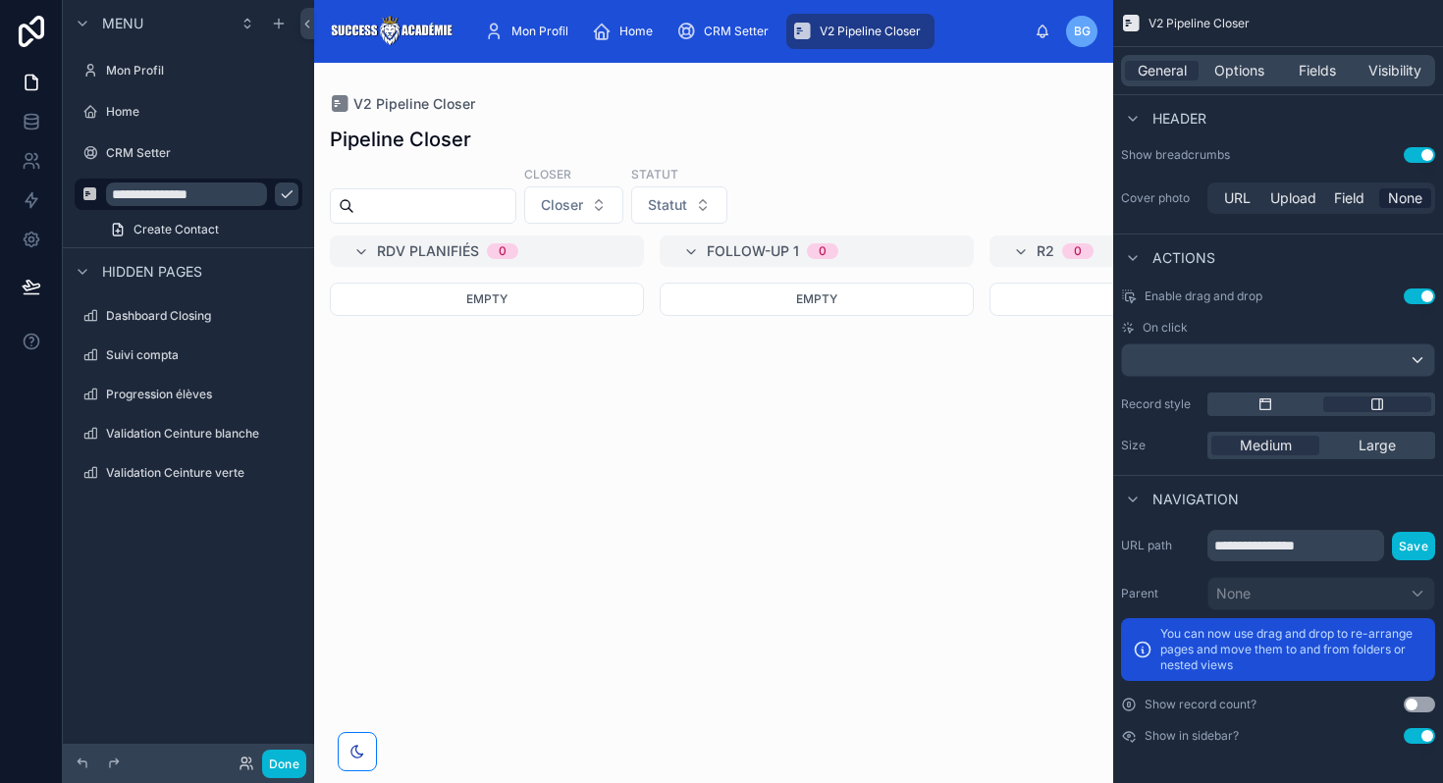
click at [723, 432] on div "Empty" at bounding box center [817, 521] width 314 height 477
click at [282, 193] on icon "scrollable content" at bounding box center [287, 194] width 10 height 7
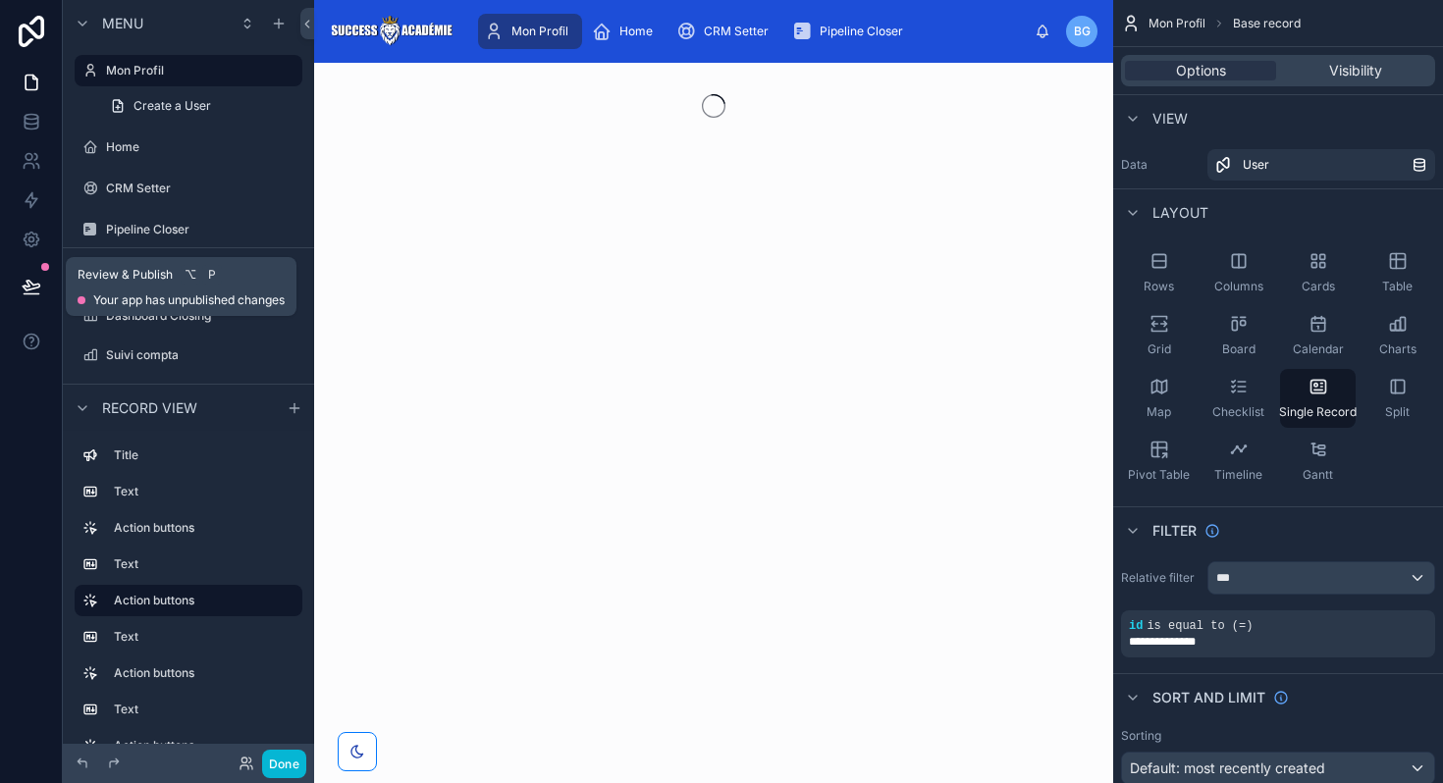
click at [32, 290] on icon at bounding box center [32, 287] width 20 height 20
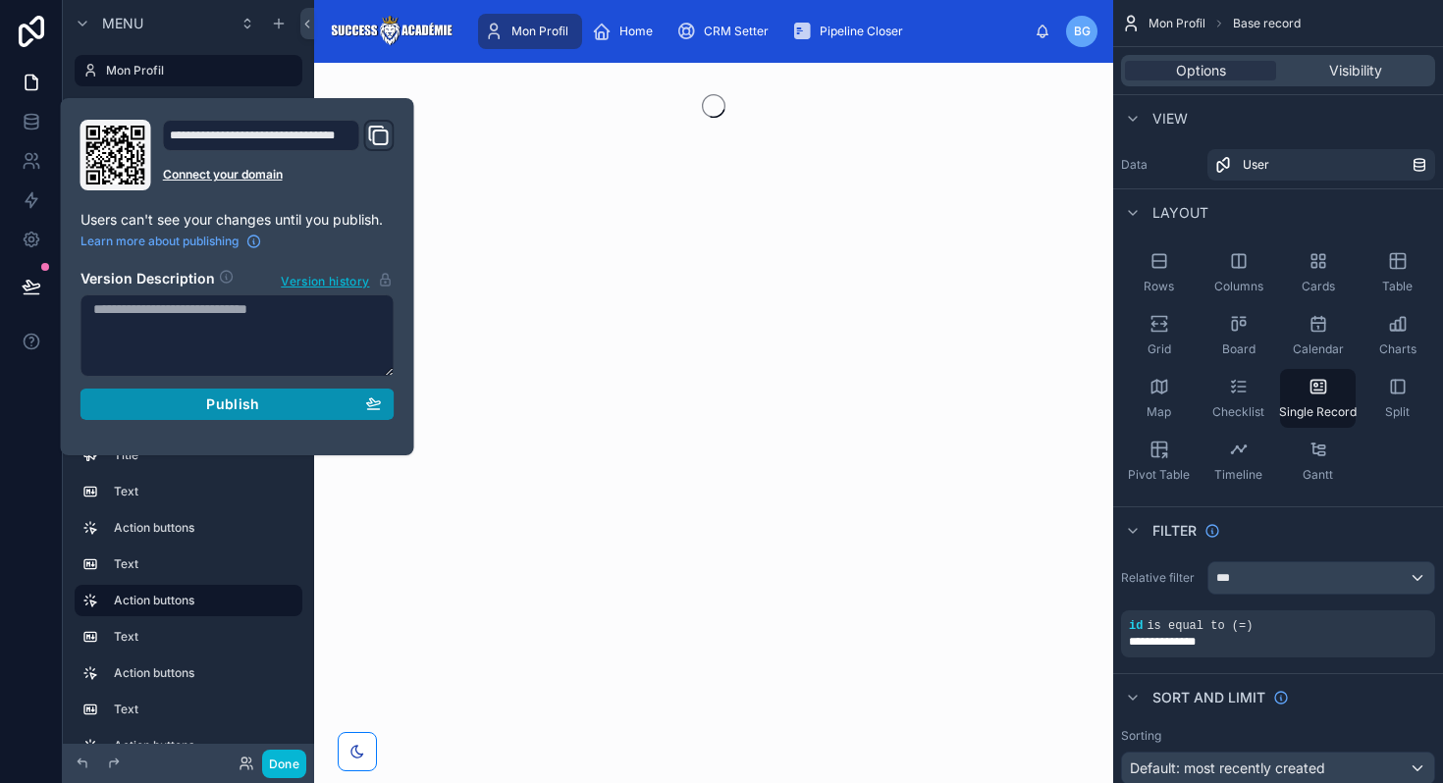
click at [207, 416] on button "Publish" at bounding box center [237, 404] width 314 height 31
